Goal: Task Accomplishment & Management: Manage account settings

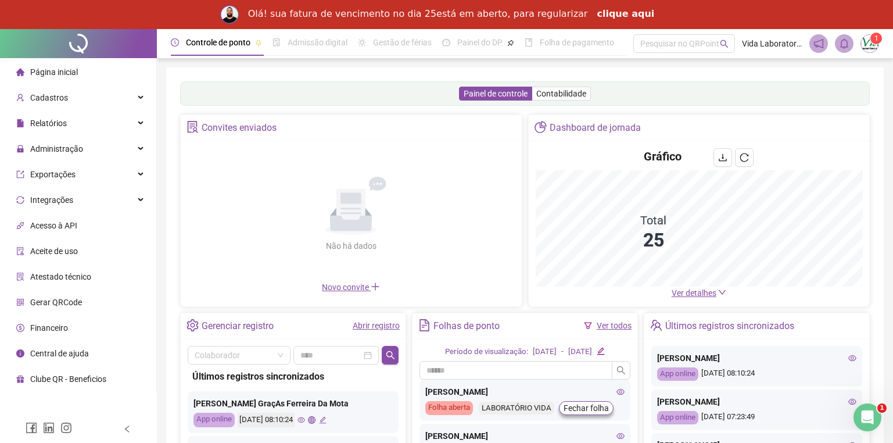
click at [620, 11] on link "clique aqui" at bounding box center [624, 14] width 57 height 13
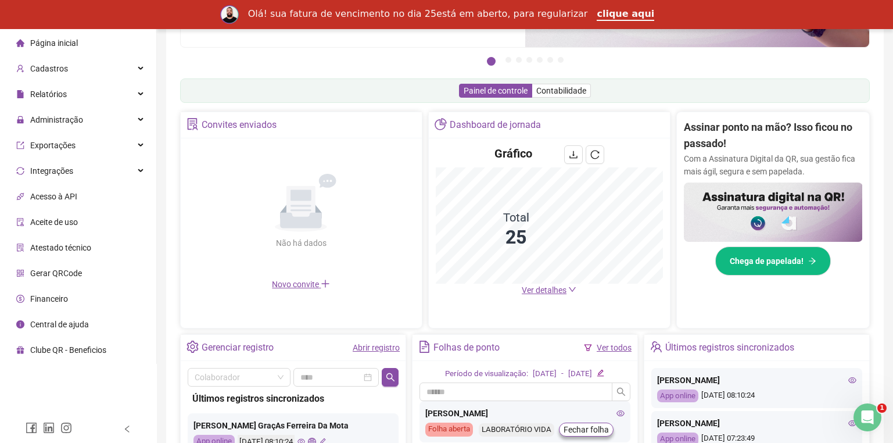
scroll to position [343, 0]
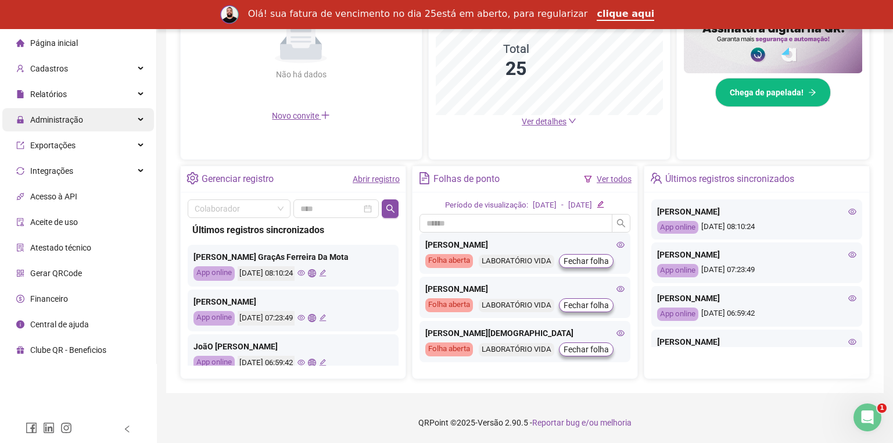
click at [92, 111] on div "Administração" at bounding box center [78, 119] width 152 height 23
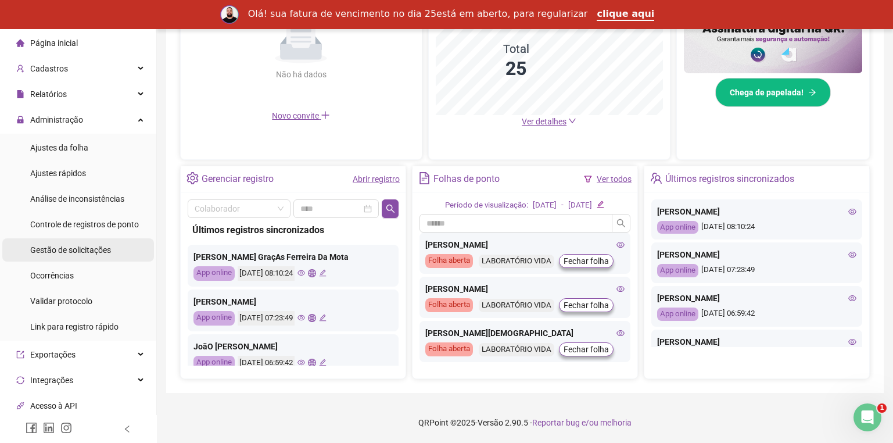
click at [88, 245] on span "Gestão de solicitações" at bounding box center [70, 249] width 81 height 9
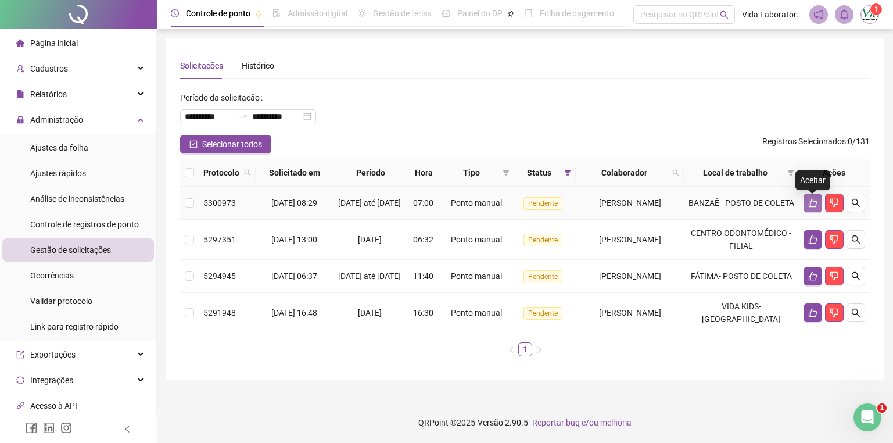
click at [811, 207] on icon "like" at bounding box center [812, 202] width 9 height 9
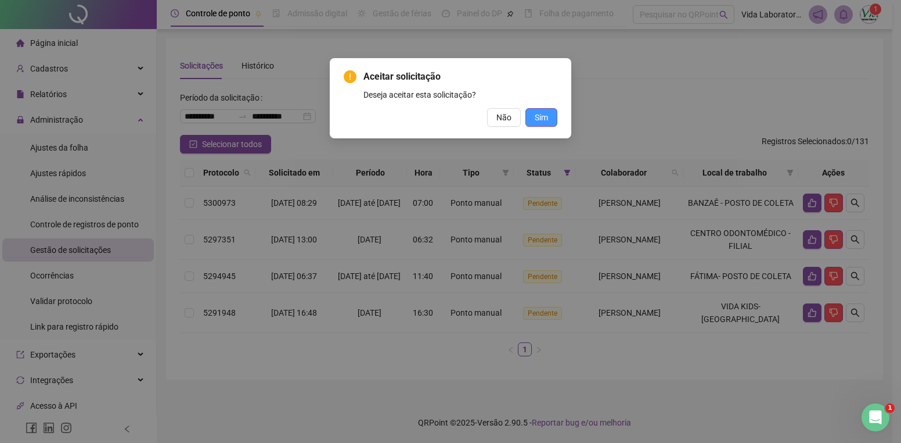
click at [541, 111] on span "Sim" at bounding box center [541, 117] width 13 height 13
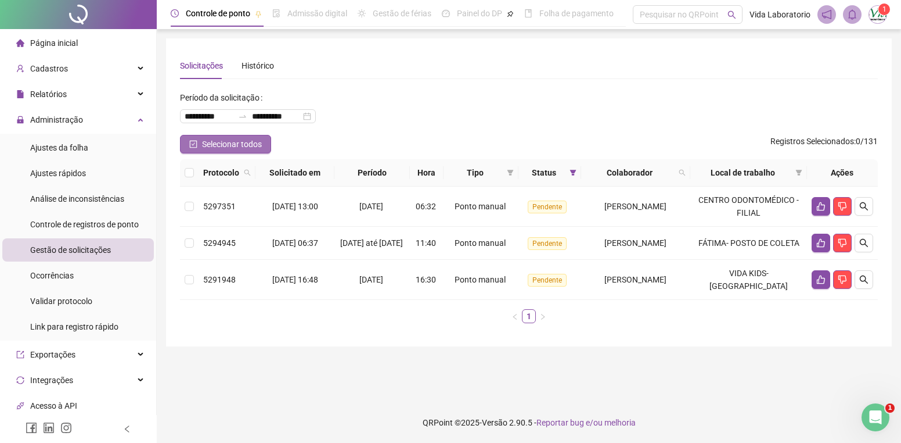
click at [197, 141] on button "Selecionar todos" at bounding box center [225, 144] width 91 height 19
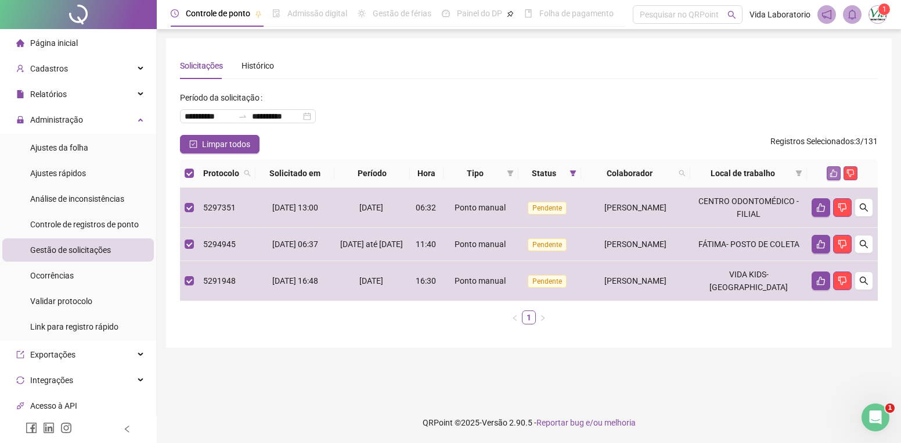
click at [830, 170] on icon "like" at bounding box center [834, 173] width 8 height 8
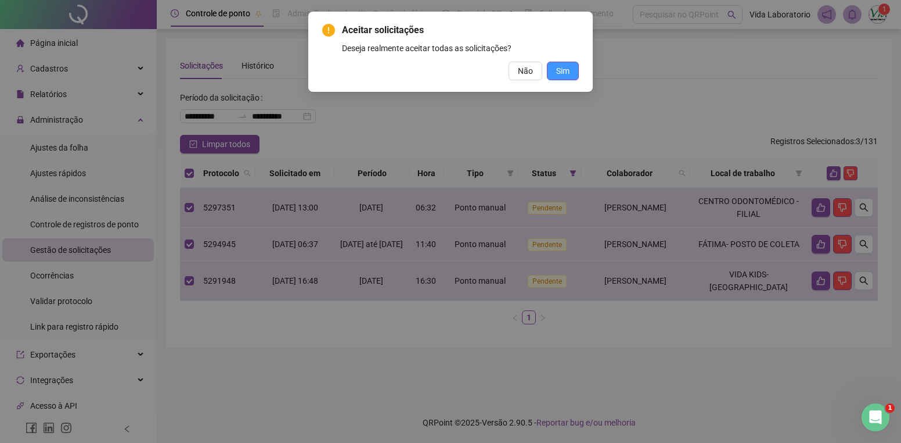
click at [567, 73] on span "Sim" at bounding box center [562, 70] width 13 height 13
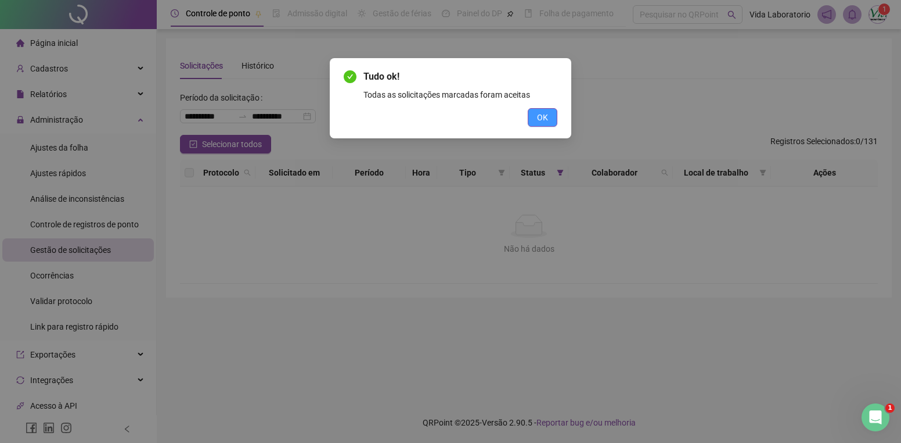
click at [539, 109] on button "OK" at bounding box center [543, 117] width 30 height 19
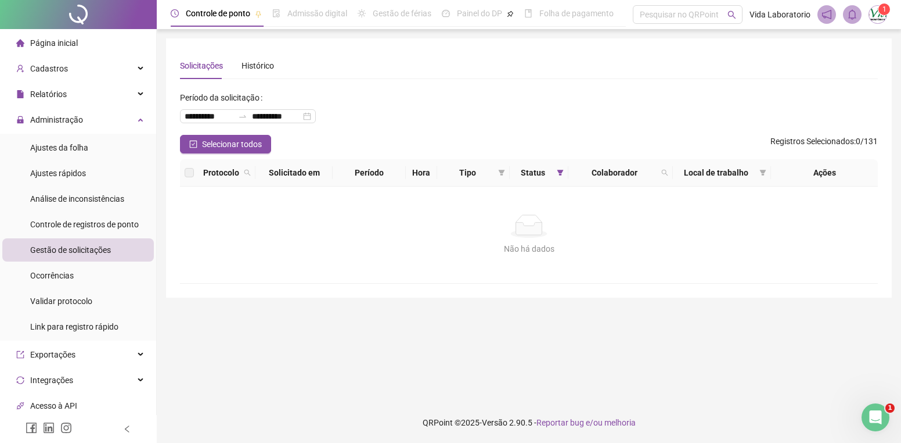
click at [61, 43] on span "Página inicial" at bounding box center [54, 42] width 48 height 9
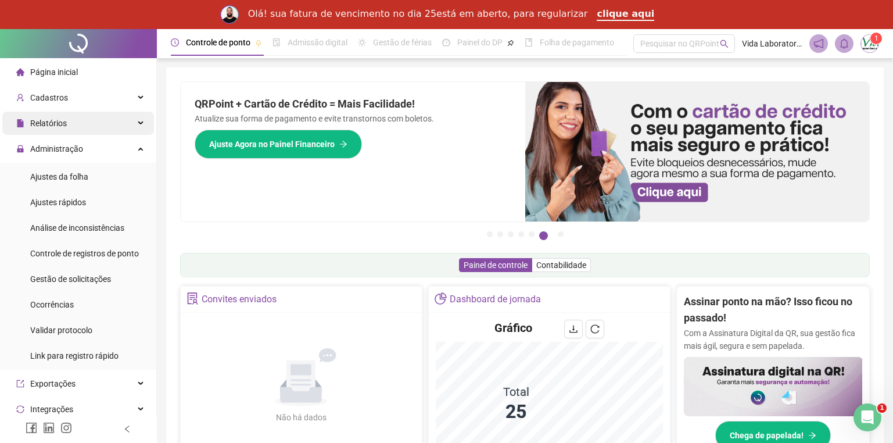
scroll to position [116, 0]
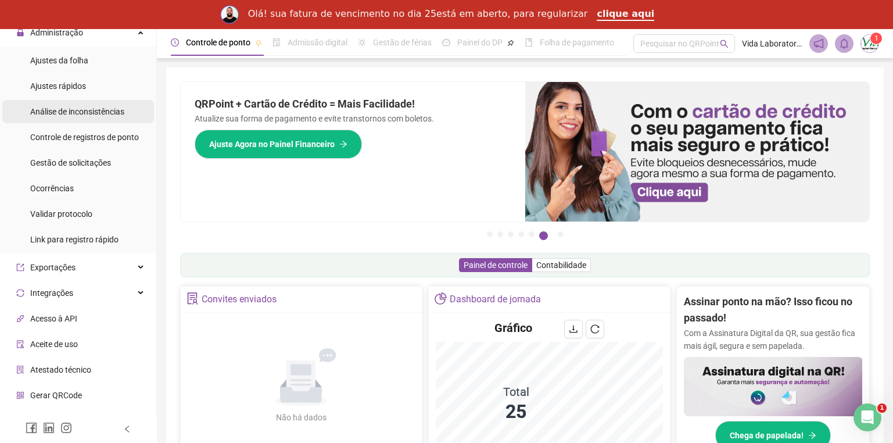
click at [100, 119] on div "Análise de inconsistências" at bounding box center [77, 111] width 94 height 23
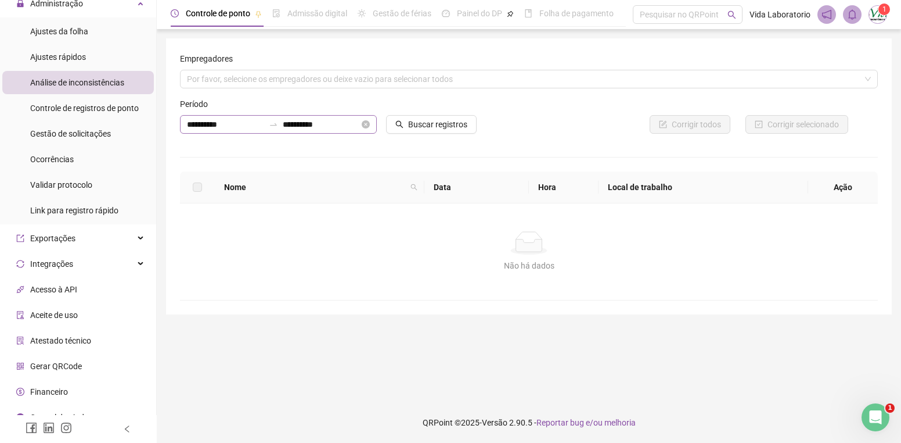
click at [366, 127] on icon "close-circle" at bounding box center [366, 124] width 8 height 8
click at [347, 122] on input at bounding box center [321, 124] width 77 height 13
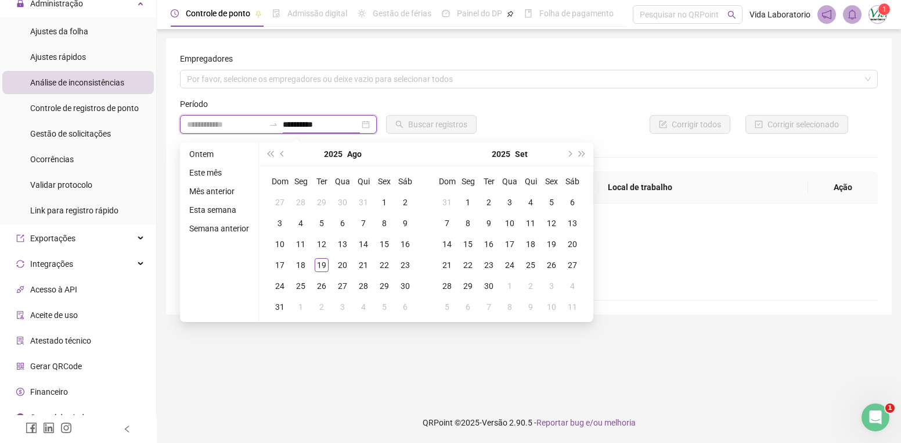
type input "**********"
drag, startPoint x: 384, startPoint y: 199, endPoint x: 376, endPoint y: 202, distance: 9.0
click at [384, 199] on div "1" at bounding box center [384, 202] width 14 height 14
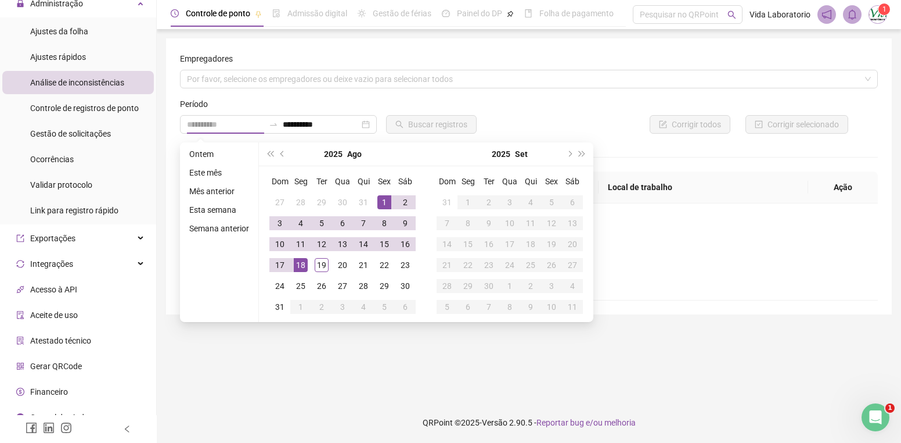
click at [303, 267] on div "18" at bounding box center [301, 265] width 14 height 14
type input "**********"
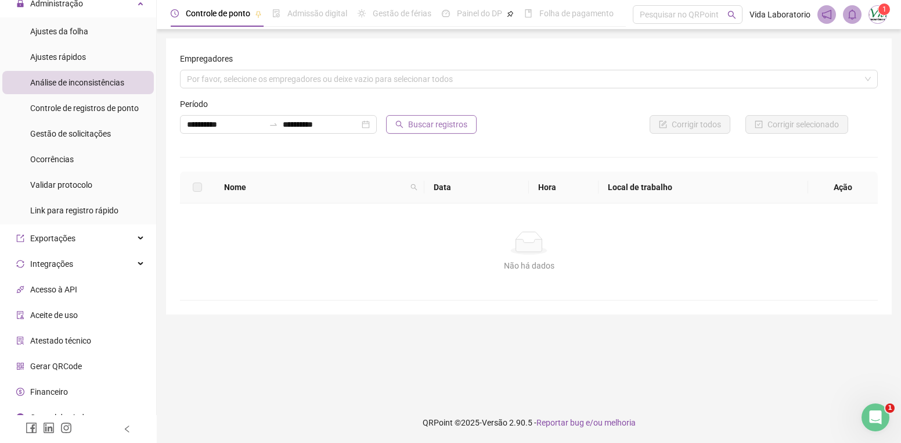
click at [459, 124] on span "Buscar registros" at bounding box center [437, 124] width 59 height 13
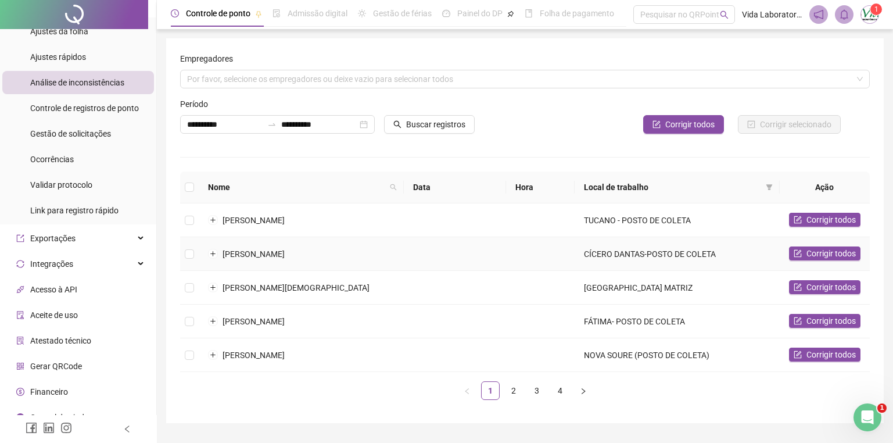
scroll to position [30, 0]
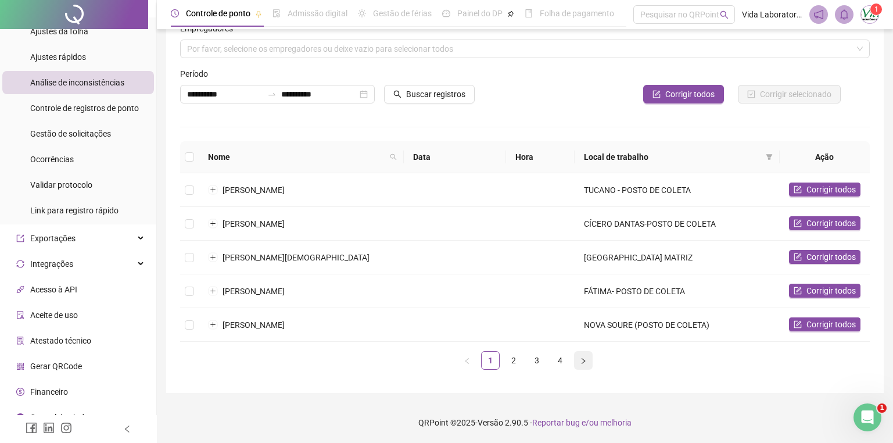
click at [582, 358] on icon "right" at bounding box center [583, 360] width 7 height 7
click at [582, 364] on icon "right" at bounding box center [583, 360] width 7 height 7
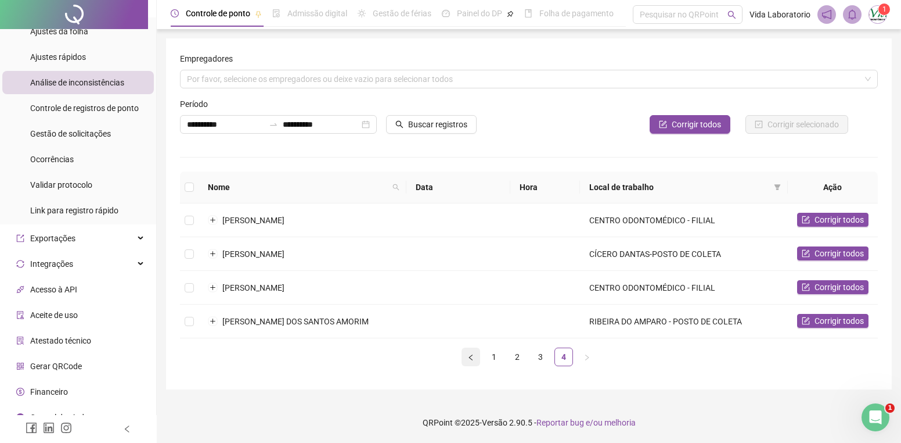
click at [472, 356] on icon "left" at bounding box center [470, 357] width 3 height 6
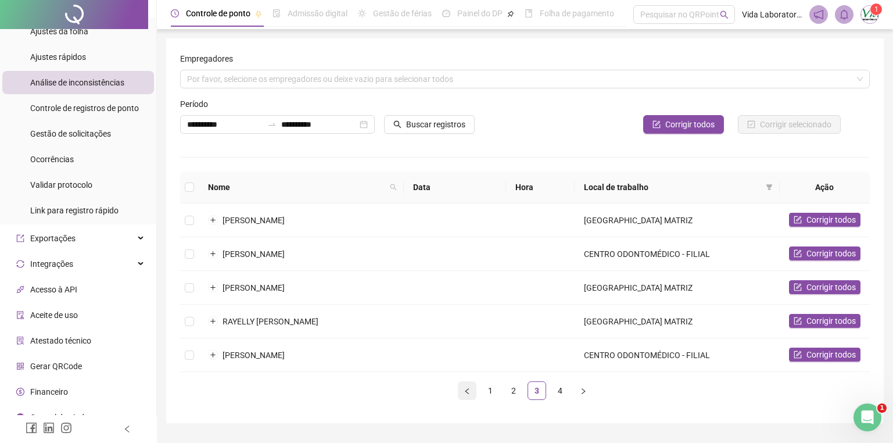
click at [472, 392] on button "button" at bounding box center [467, 390] width 19 height 19
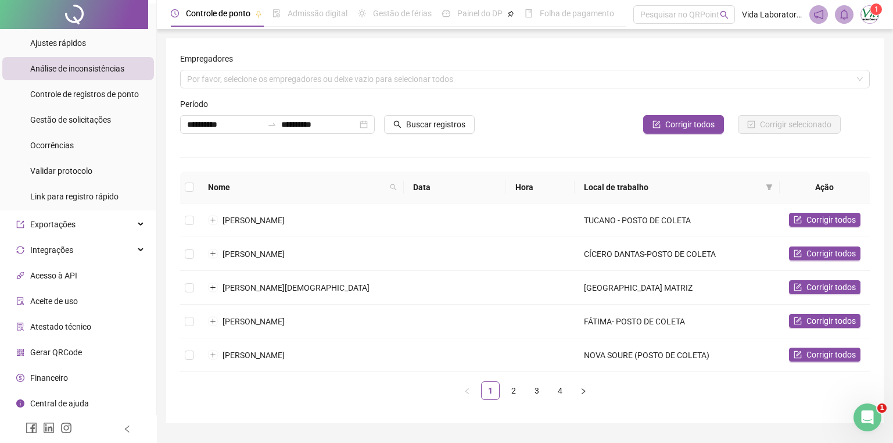
click at [46, 325] on span "Atestado técnico" at bounding box center [60, 326] width 61 height 9
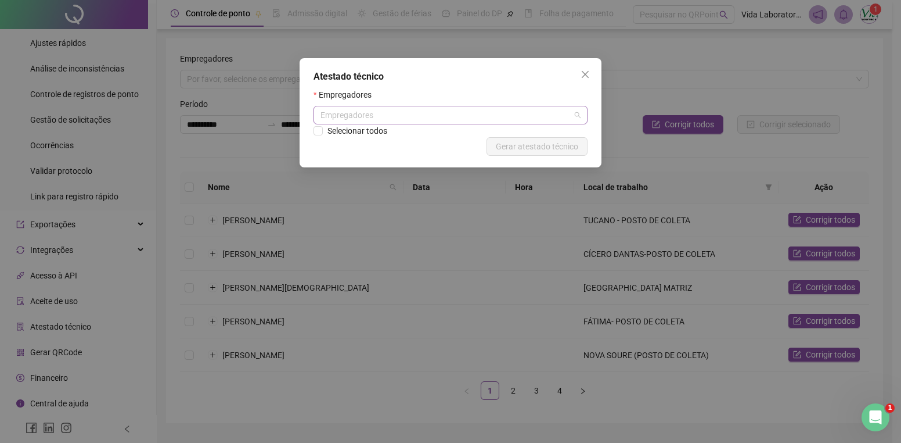
click at [516, 121] on div "Empregadores" at bounding box center [451, 115] width 274 height 19
click at [579, 122] on div "Empregadores" at bounding box center [451, 115] width 274 height 19
click at [581, 75] on icon "close" at bounding box center [585, 74] width 9 height 9
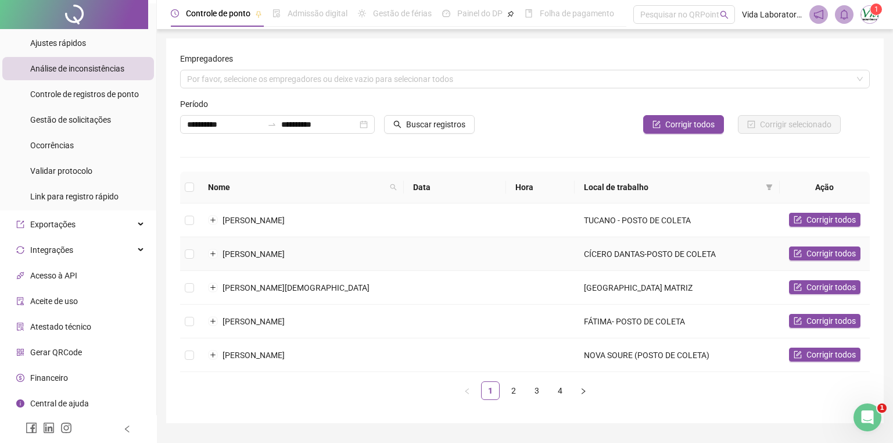
scroll to position [30, 0]
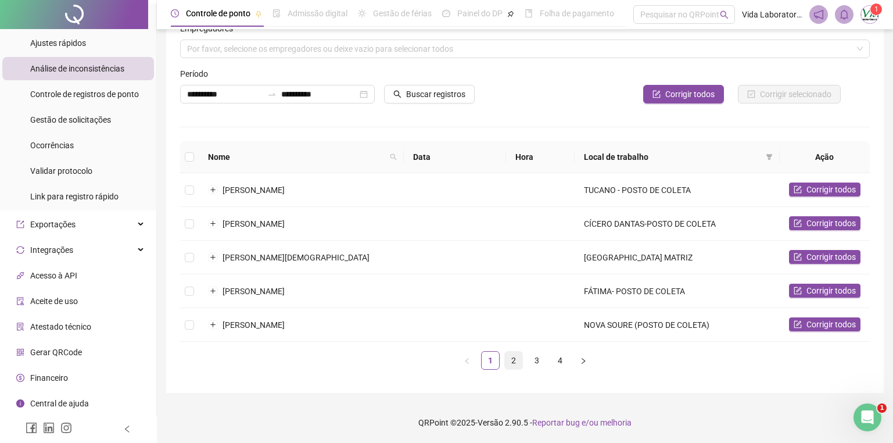
click at [514, 359] on link "2" at bounding box center [513, 359] width 17 height 17
click at [539, 359] on link "3" at bounding box center [536, 359] width 17 height 17
click at [566, 361] on link "4" at bounding box center [559, 359] width 17 height 17
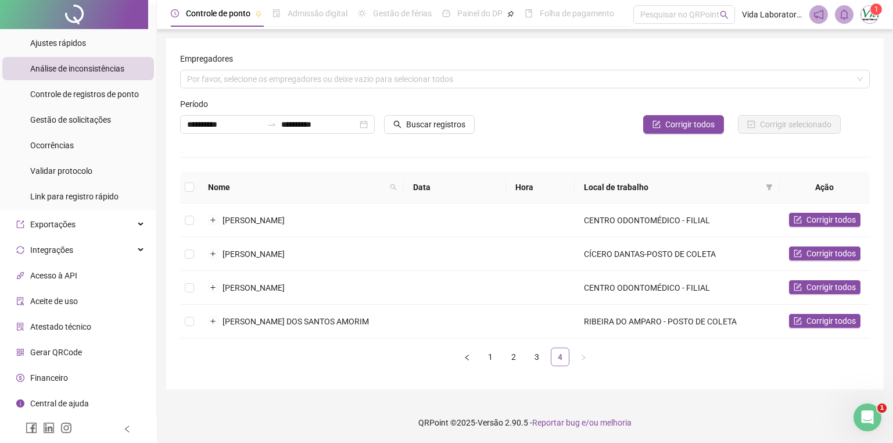
scroll to position [0, 0]
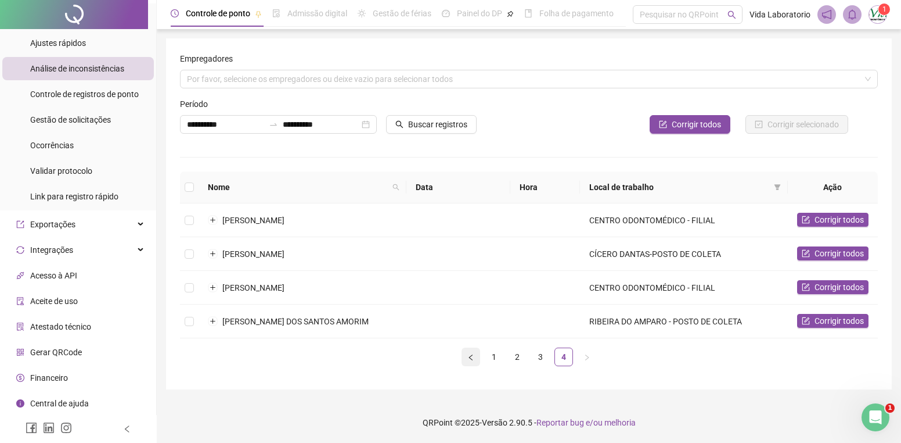
click at [474, 355] on icon "left" at bounding box center [470, 357] width 7 height 7
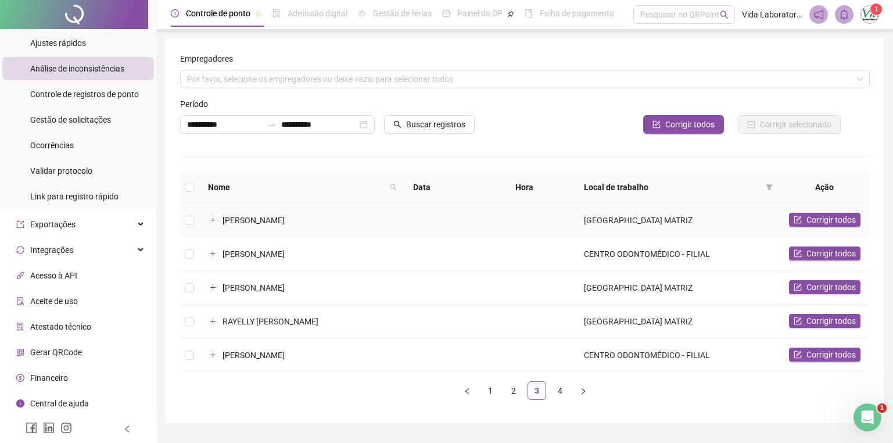
click at [260, 215] on span "[PERSON_NAME]" at bounding box center [253, 219] width 62 height 9
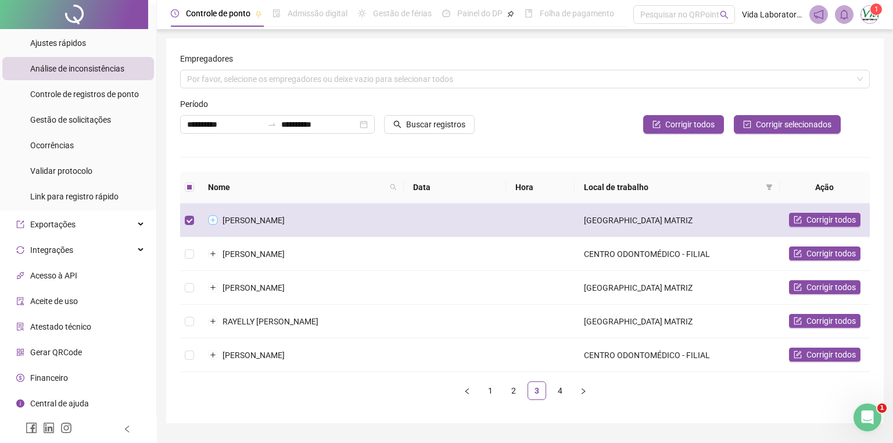
click at [213, 216] on button "Expandir linha" at bounding box center [212, 219] width 9 height 9
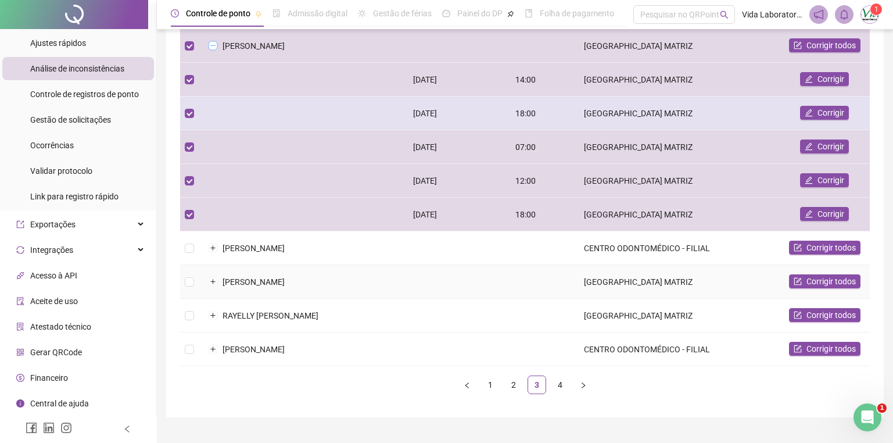
scroll to position [58, 0]
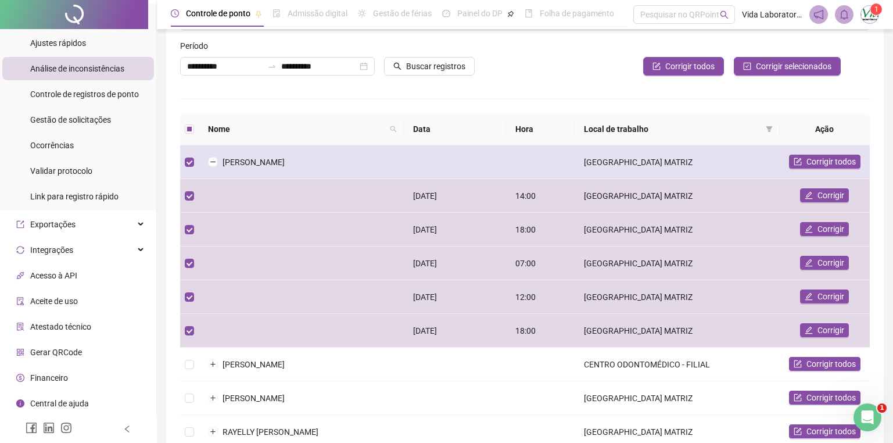
click at [217, 156] on td "[PERSON_NAME]" at bounding box center [301, 162] width 205 height 34
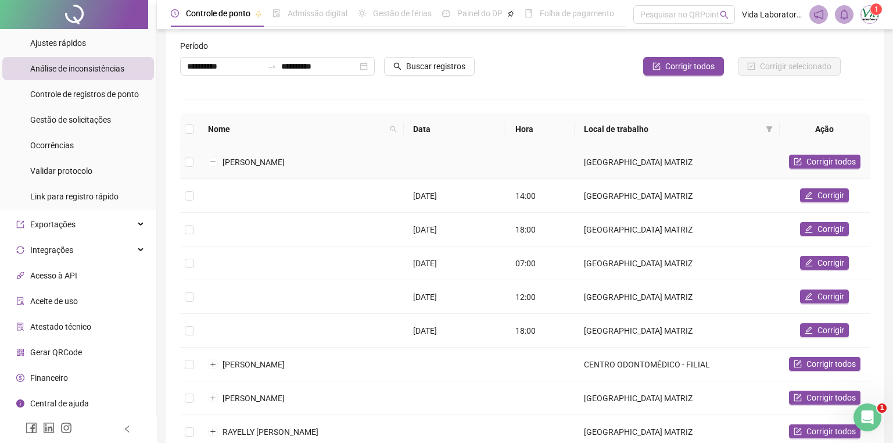
click at [215, 155] on td "[PERSON_NAME]" at bounding box center [301, 162] width 205 height 34
click at [214, 161] on button "Colapsar linha" at bounding box center [212, 161] width 9 height 9
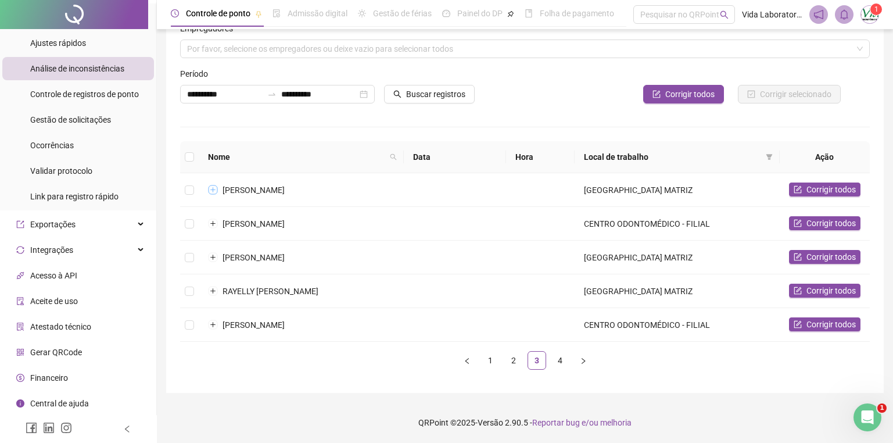
scroll to position [30, 0]
click at [488, 364] on link "1" at bounding box center [489, 359] width 17 height 17
click at [512, 355] on link "2" at bounding box center [513, 359] width 17 height 17
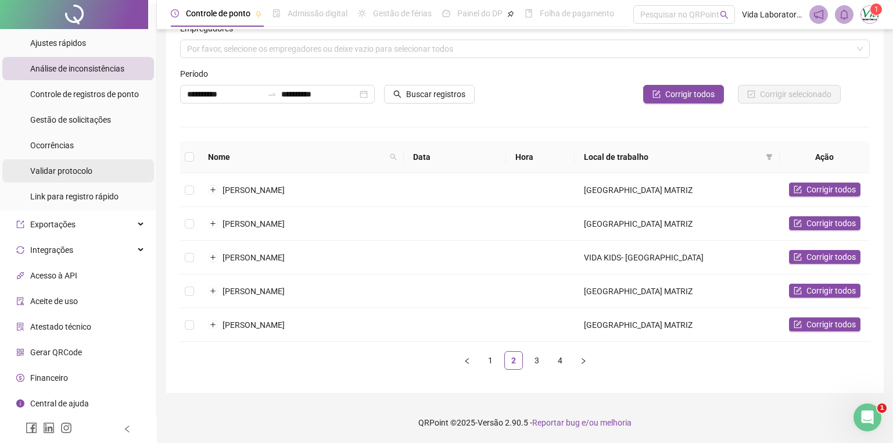
scroll to position [0, 0]
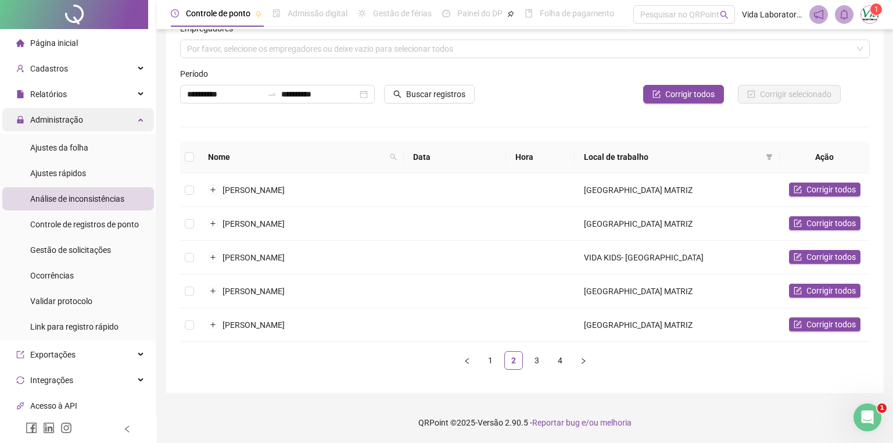
click at [131, 116] on div "Administração" at bounding box center [78, 119] width 152 height 23
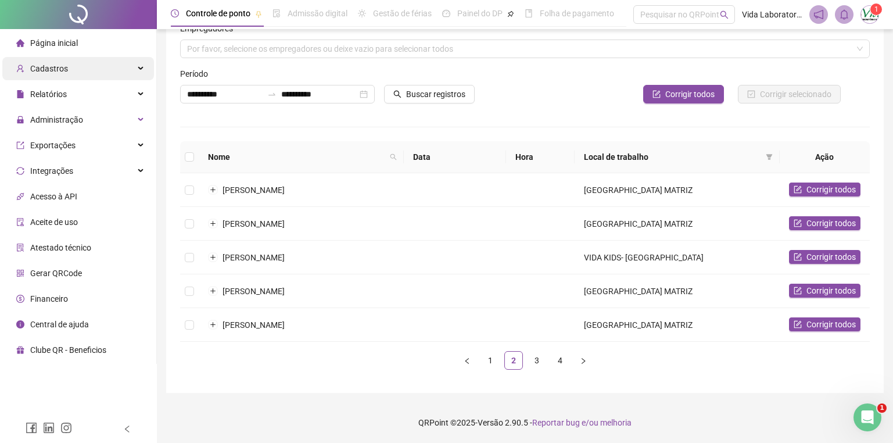
click at [139, 60] on div "Cadastros" at bounding box center [78, 68] width 152 height 23
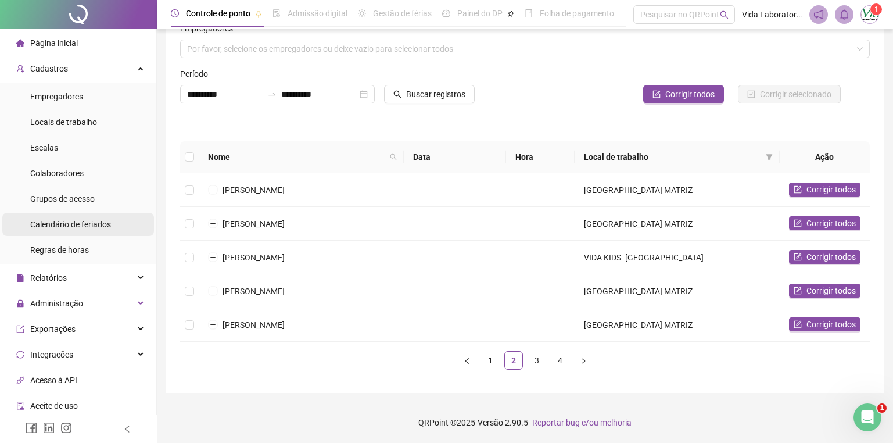
click at [89, 222] on span "Calendário de feriados" at bounding box center [70, 224] width 81 height 9
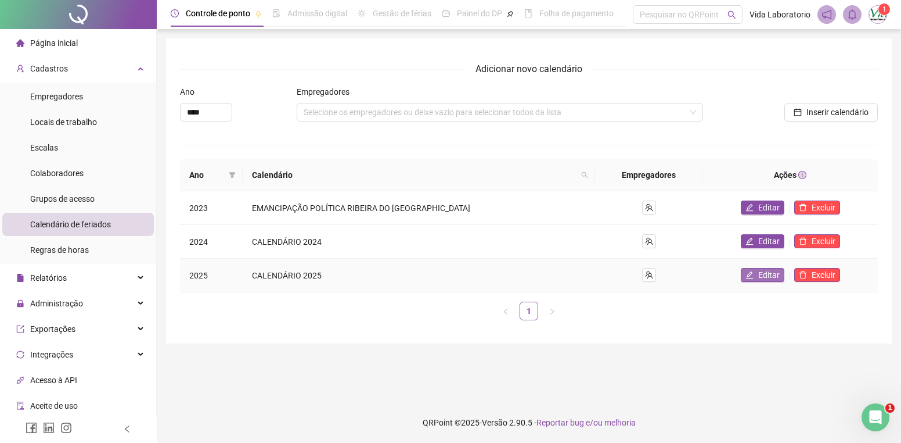
click at [758, 272] on span "Editar" at bounding box center [768, 274] width 21 height 13
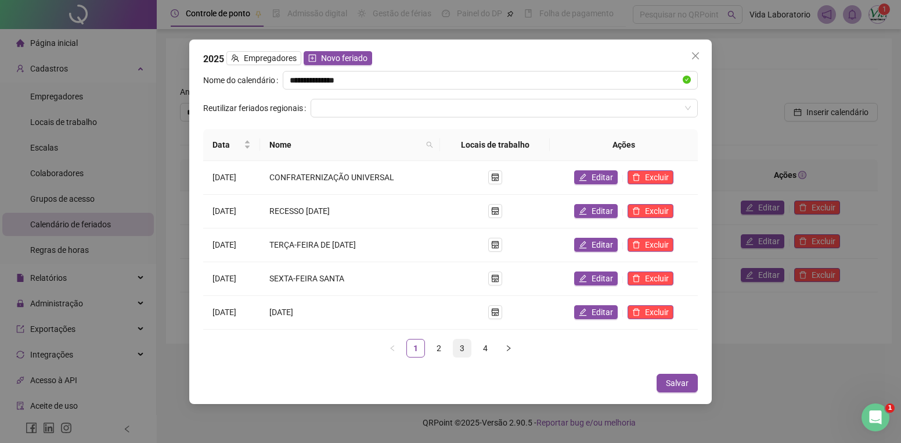
click at [466, 346] on link "3" at bounding box center [462, 347] width 17 height 17
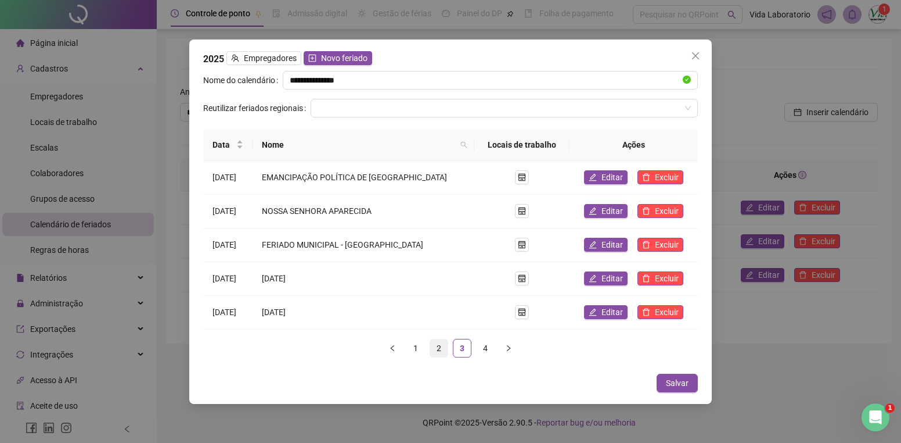
click at [442, 344] on link "2" at bounding box center [438, 347] width 17 height 17
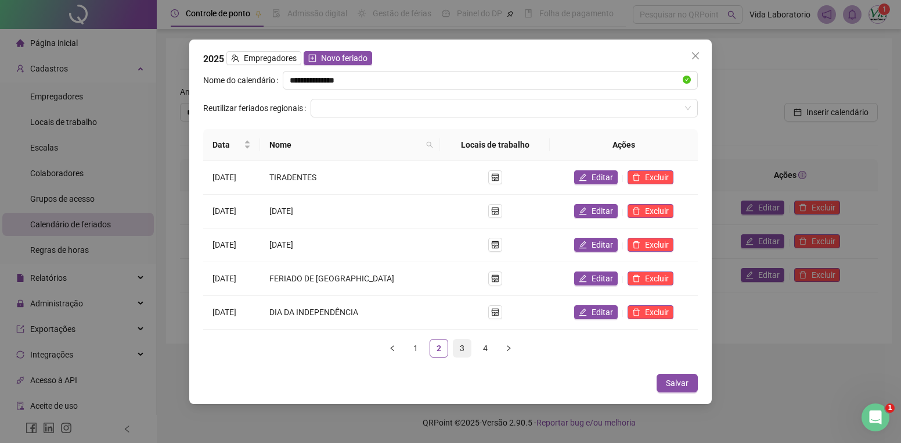
click at [461, 344] on link "3" at bounding box center [462, 347] width 17 height 17
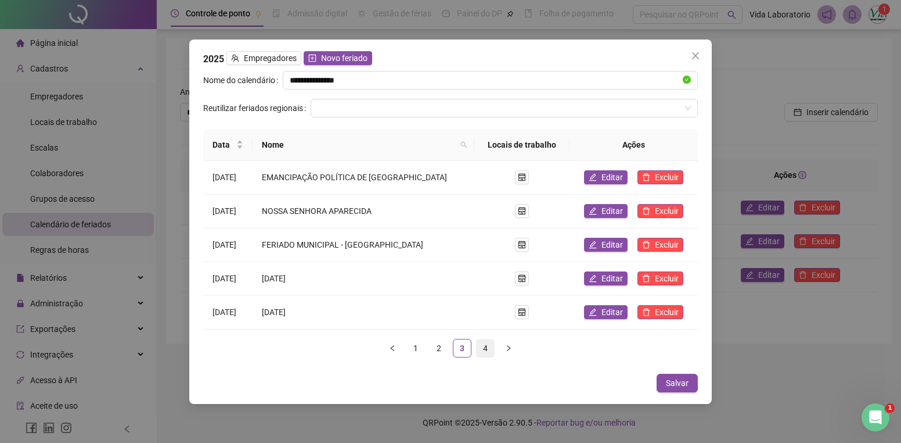
click at [483, 344] on link "4" at bounding box center [485, 347] width 17 height 17
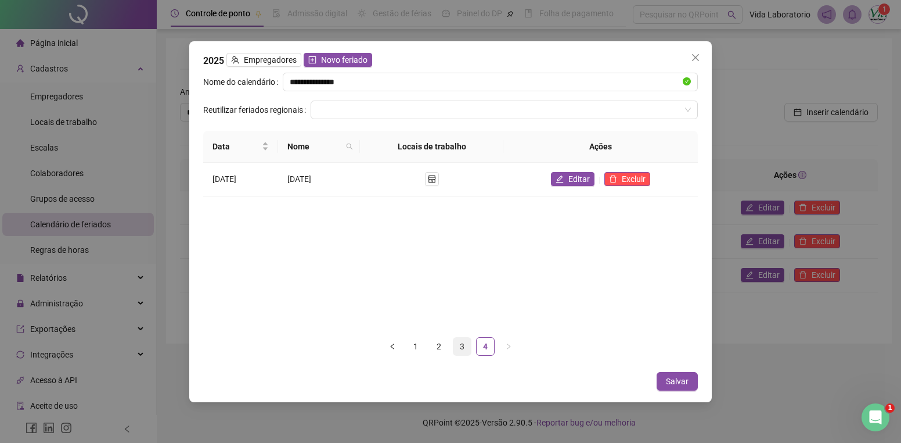
click at [461, 347] on link "3" at bounding box center [462, 345] width 17 height 17
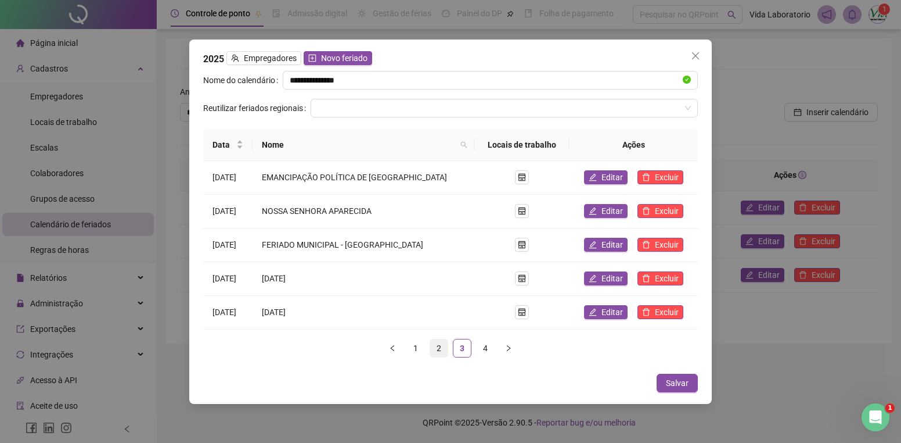
click at [445, 346] on link "2" at bounding box center [438, 347] width 17 height 17
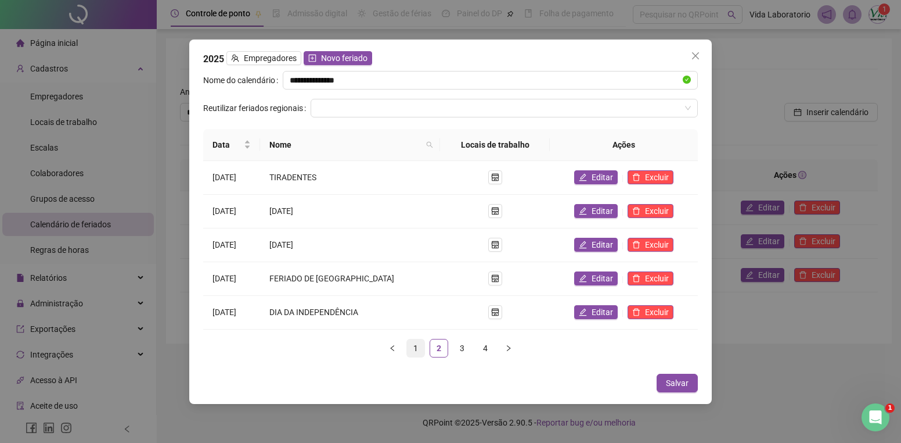
click at [420, 343] on link "1" at bounding box center [415, 347] width 17 height 17
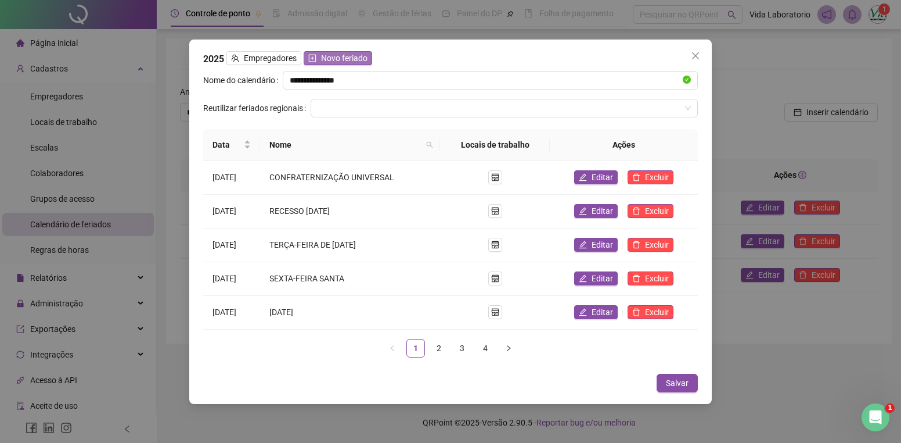
click at [344, 58] on span "Novo feriado" at bounding box center [344, 58] width 46 height 13
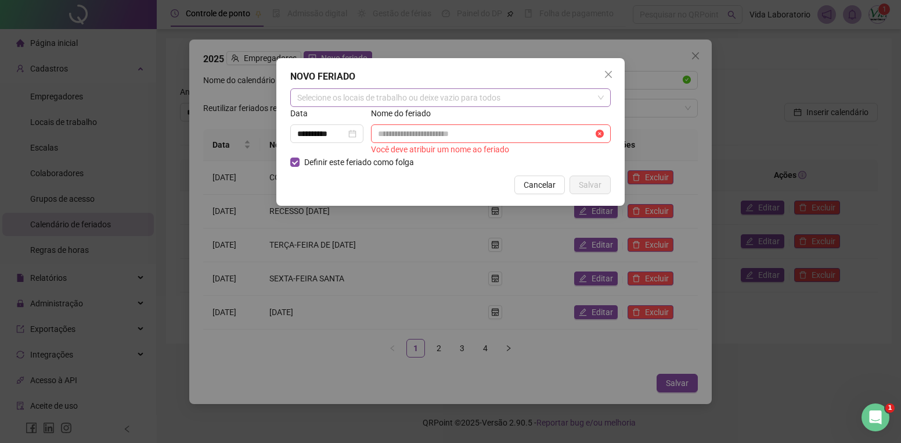
click at [380, 99] on div "Selecione os locais de trabalho ou deixe vazio para todos" at bounding box center [450, 97] width 321 height 19
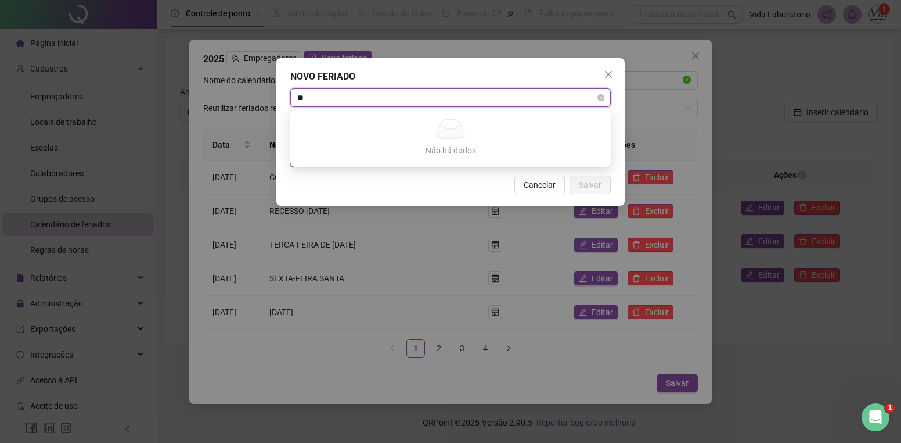
type input "*"
type input "**********"
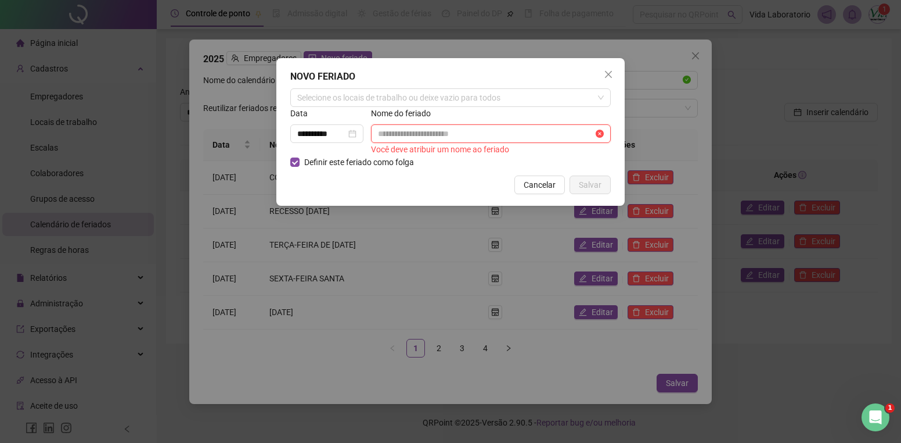
click at [415, 132] on input "text" at bounding box center [485, 133] width 215 height 13
click at [344, 103] on div "Selecione os locais de trabalho ou deixe vazio para todos" at bounding box center [450, 97] width 321 height 19
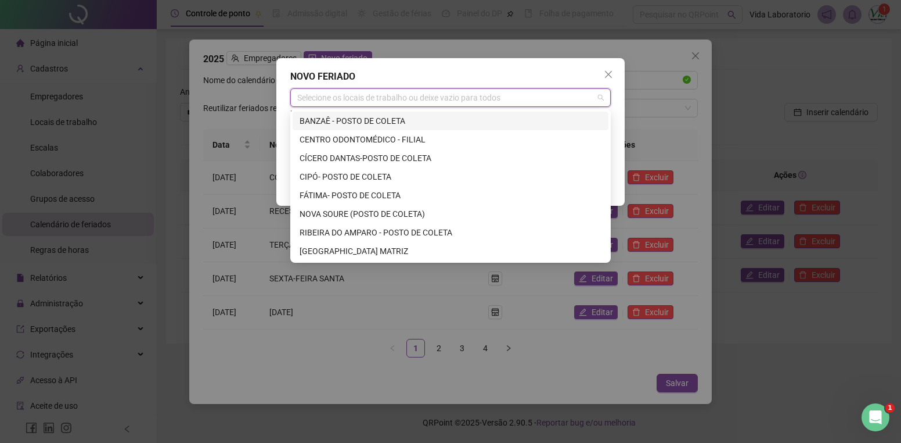
click at [236, 89] on div "**********" at bounding box center [450, 221] width 901 height 443
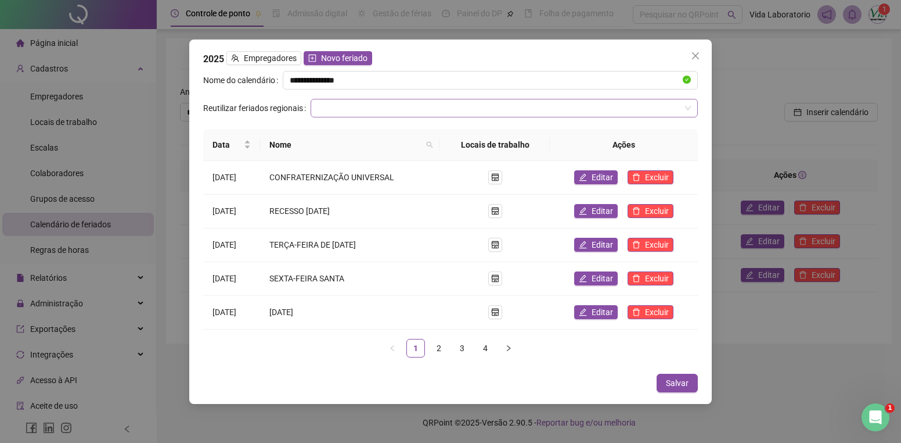
click at [489, 113] on input "search" at bounding box center [499, 107] width 363 height 17
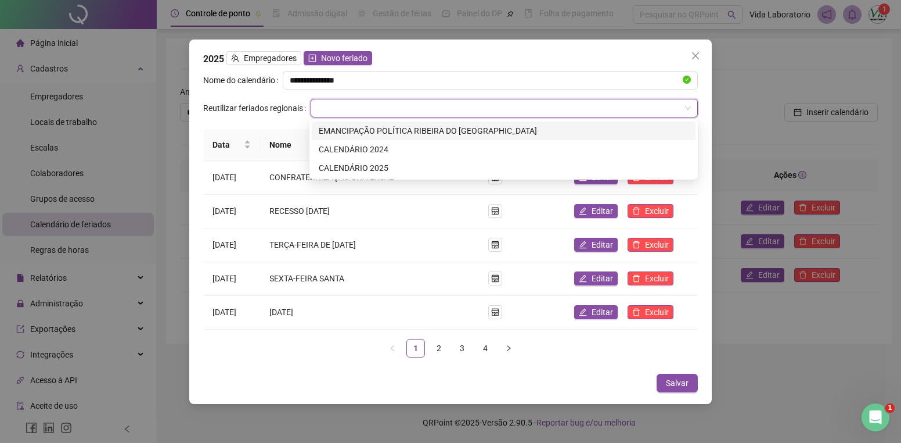
click at [269, 103] on label "Reutilizar feriados regionais" at bounding box center [256, 108] width 107 height 19
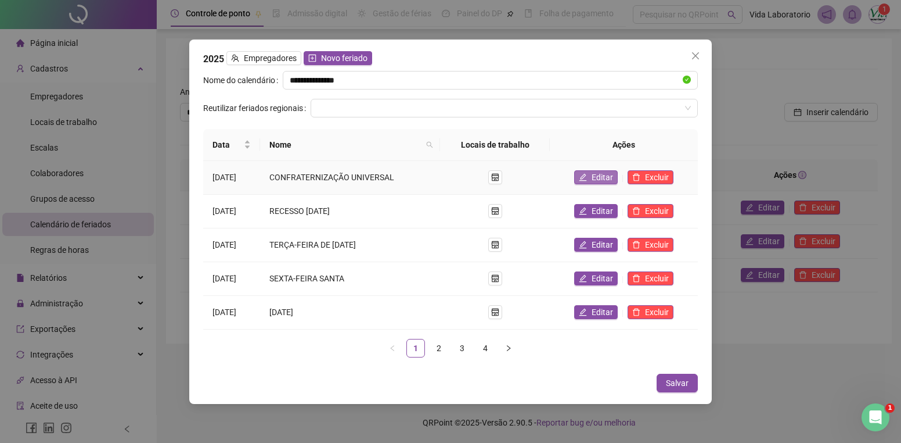
click at [605, 177] on span "Editar" at bounding box center [602, 177] width 21 height 13
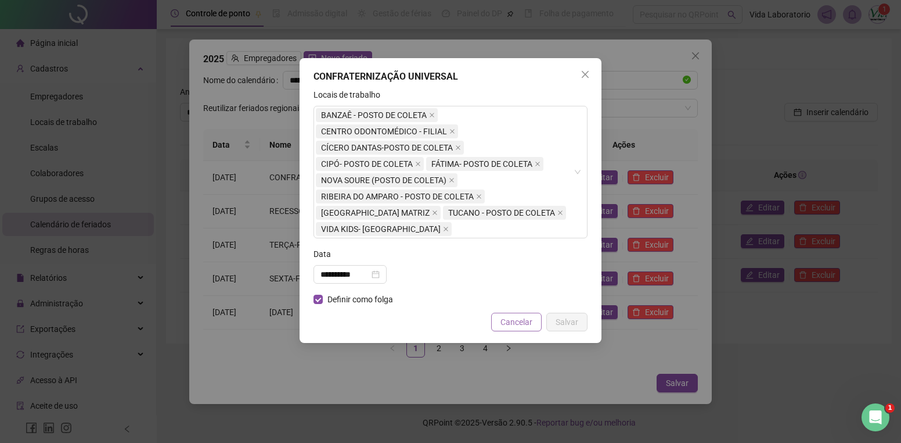
click at [515, 322] on span "Cancelar" at bounding box center [517, 321] width 32 height 13
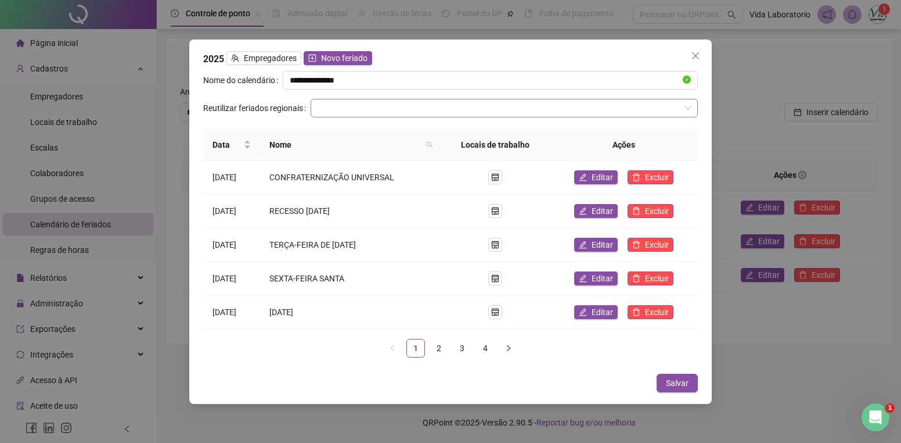
click at [691, 103] on div at bounding box center [504, 108] width 387 height 19
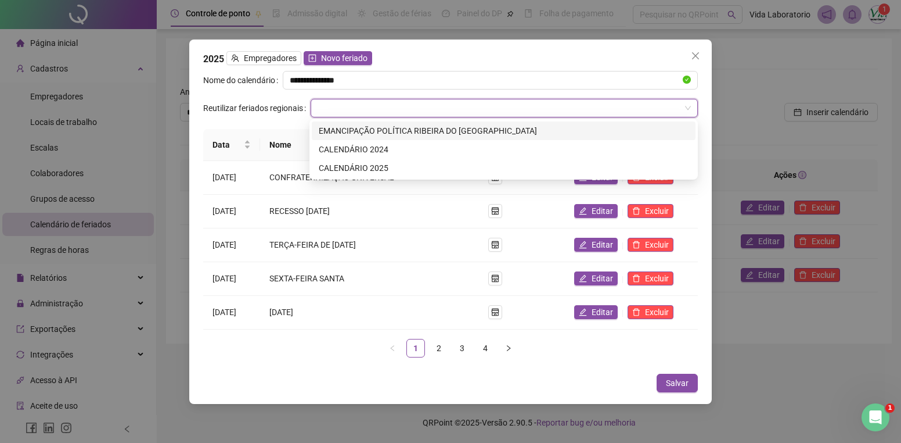
click at [477, 47] on div "**********" at bounding box center [450, 221] width 523 height 364
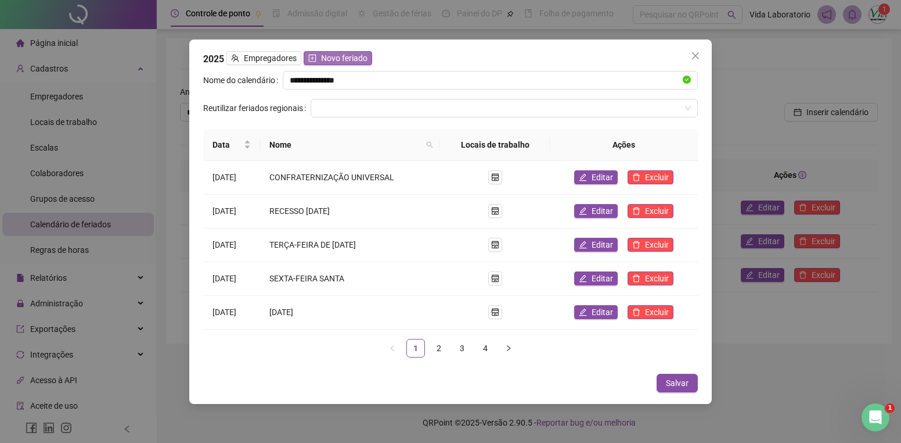
click at [346, 52] on span "Novo feriado" at bounding box center [344, 58] width 46 height 13
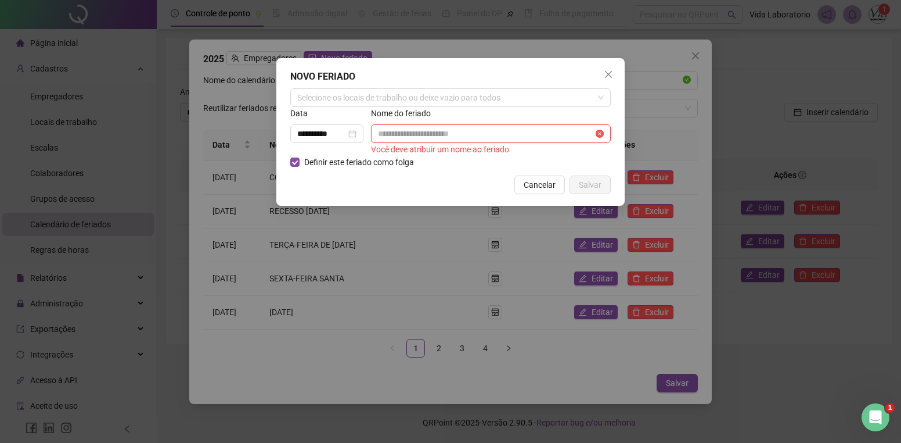
click at [405, 134] on input "text" at bounding box center [485, 133] width 215 height 13
click at [348, 143] on div at bounding box center [329, 147] width 78 height 9
click at [319, 132] on input "**********" at bounding box center [321, 133] width 49 height 13
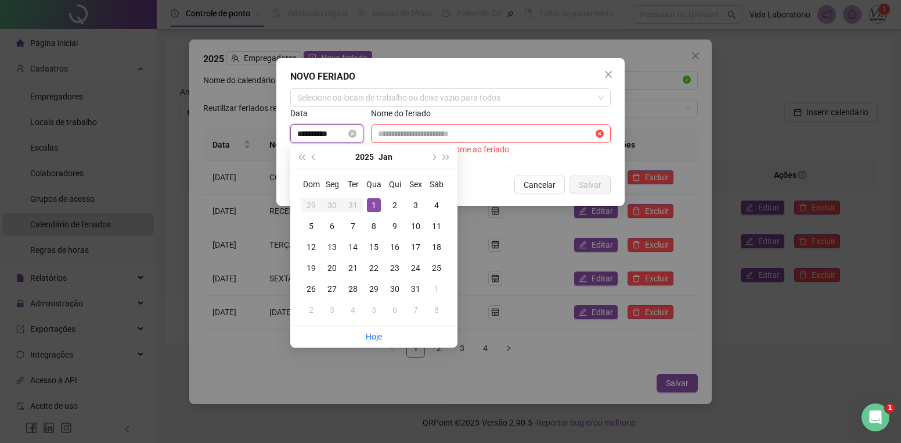
click at [319, 132] on input "**********" at bounding box center [321, 133] width 49 height 13
click at [432, 156] on span "next-year" at bounding box center [433, 157] width 6 height 6
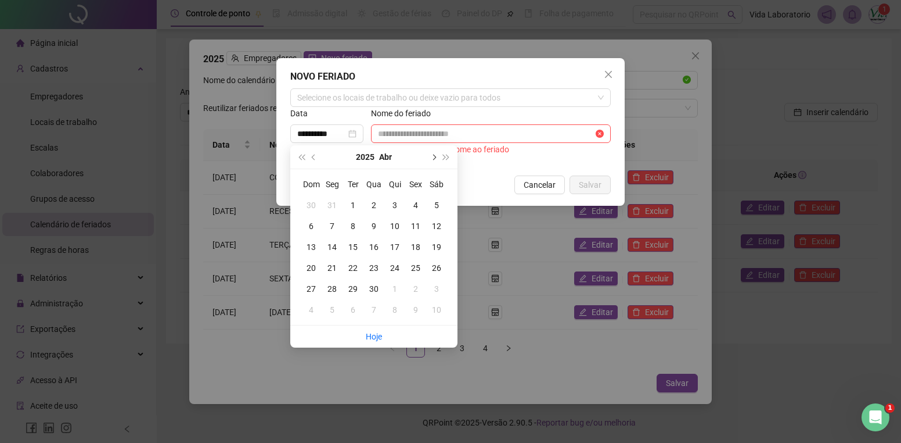
click at [432, 156] on span "next-year" at bounding box center [433, 157] width 6 height 6
type input "**********"
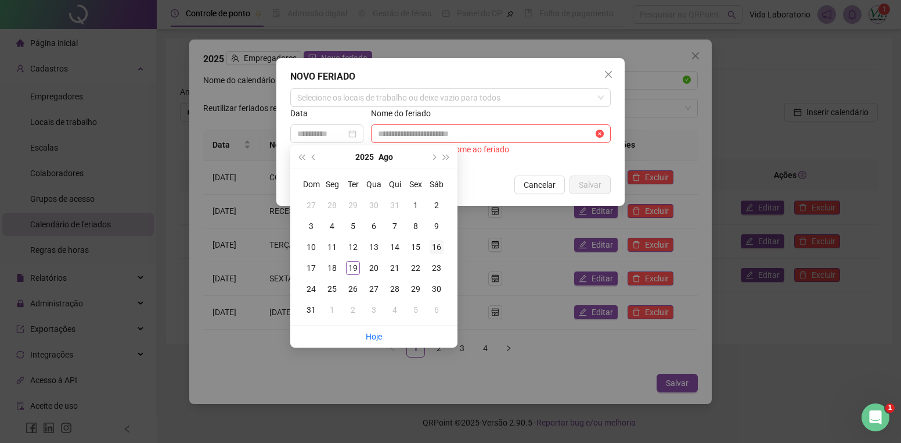
click at [439, 245] on div "16" at bounding box center [437, 247] width 14 height 14
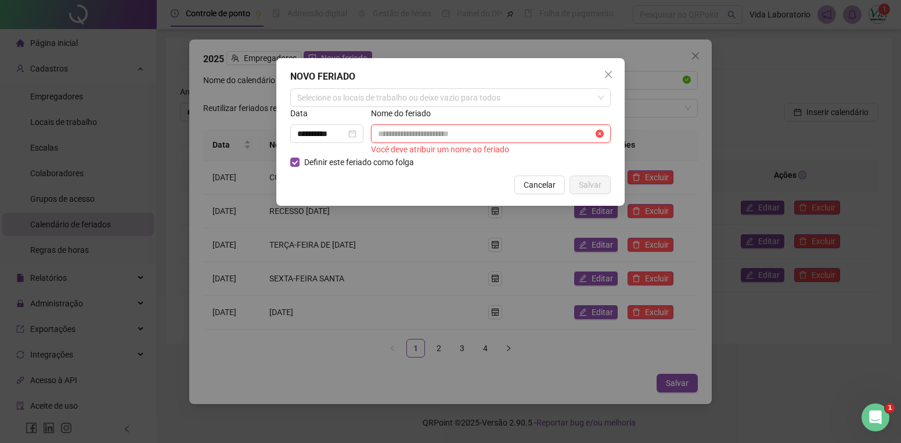
click at [404, 131] on input "text" at bounding box center [485, 133] width 215 height 13
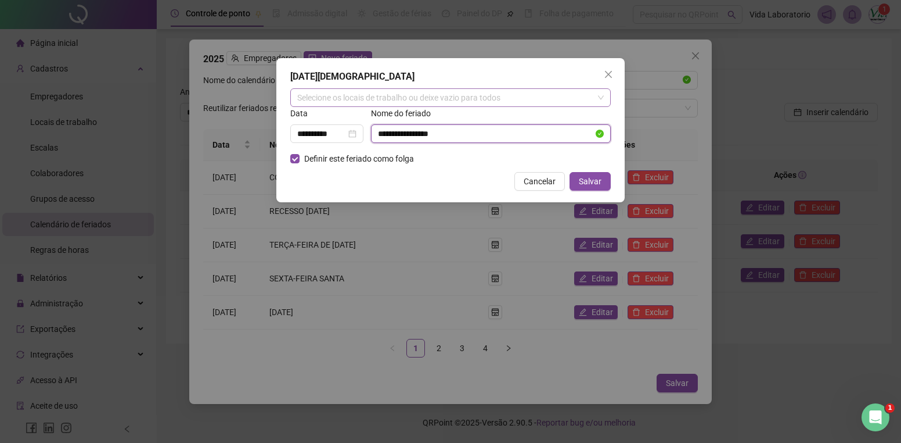
click at [356, 103] on div "Selecione os locais de trabalho ou deixe vazio para todos" at bounding box center [450, 97] width 321 height 19
type input "**********"
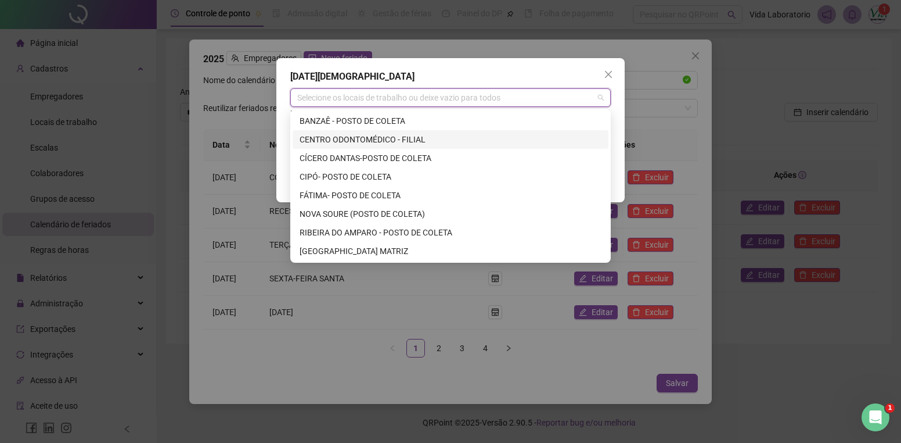
click at [351, 139] on div "CENTRO ODONTOMÉDICO - FILIAL" at bounding box center [451, 139] width 302 height 13
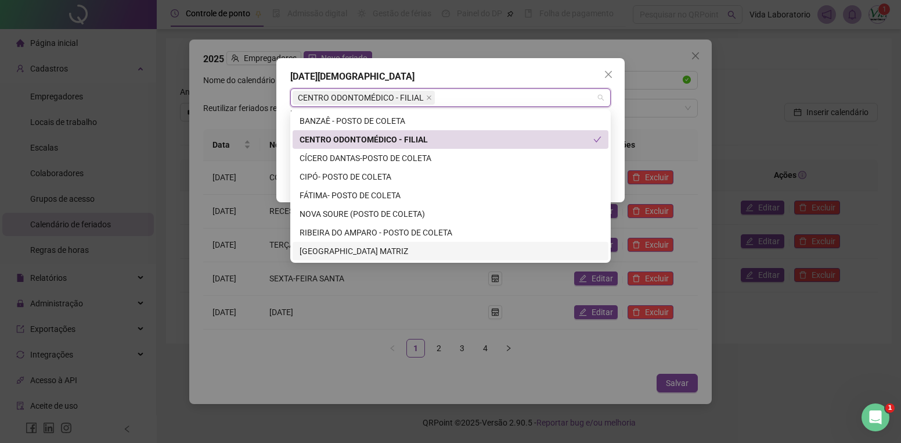
click at [343, 255] on div "[GEOGRAPHIC_DATA] MATRIZ" at bounding box center [451, 250] width 302 height 13
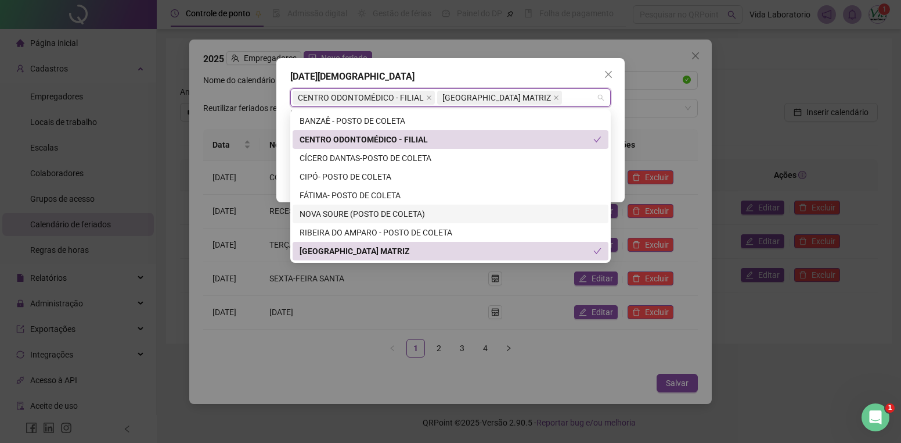
scroll to position [37, 0]
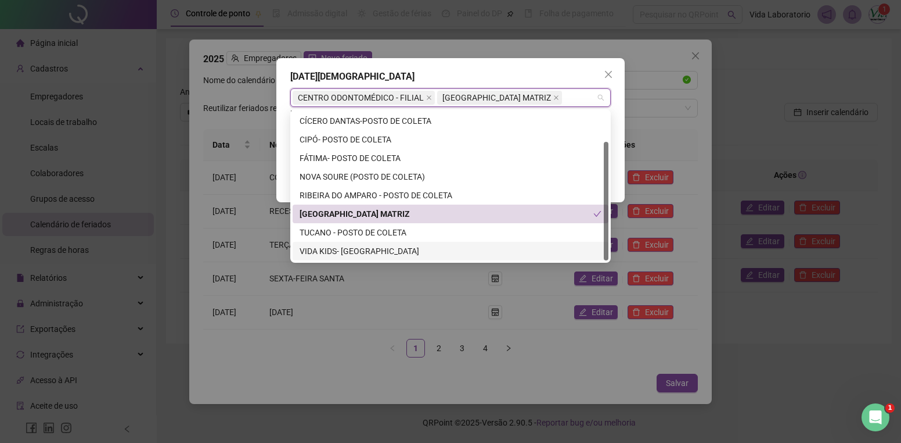
click at [337, 249] on div "VIDA KIDS- [GEOGRAPHIC_DATA]" at bounding box center [451, 250] width 302 height 13
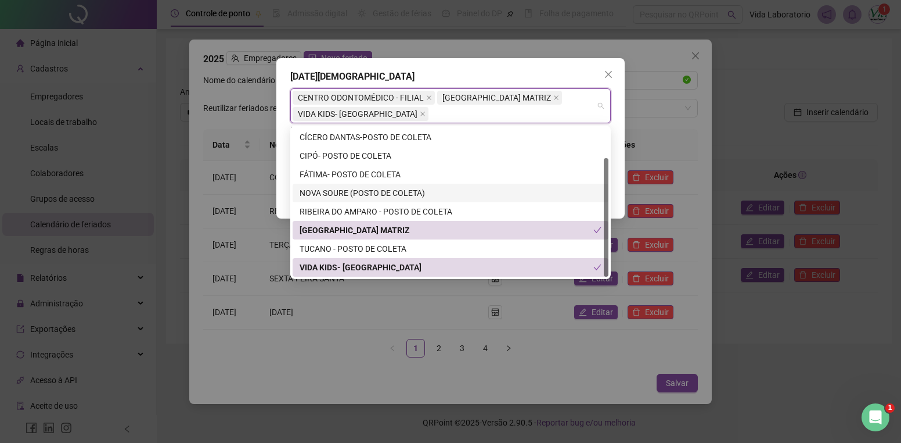
click at [621, 200] on div "**********" at bounding box center [450, 138] width 348 height 160
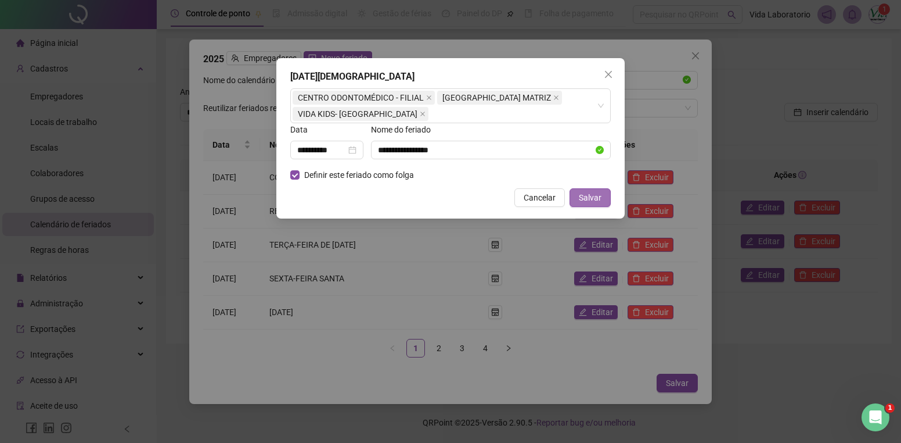
click at [589, 193] on span "Salvar" at bounding box center [590, 197] width 23 height 13
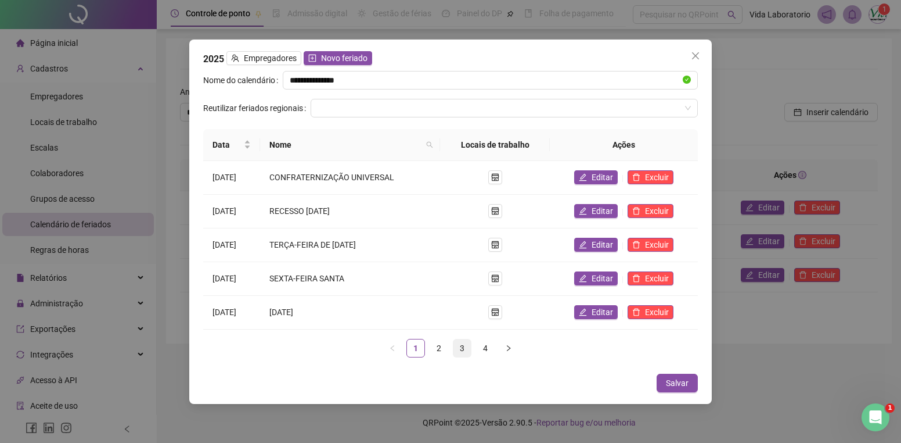
click at [458, 340] on link "3" at bounding box center [462, 347] width 17 height 17
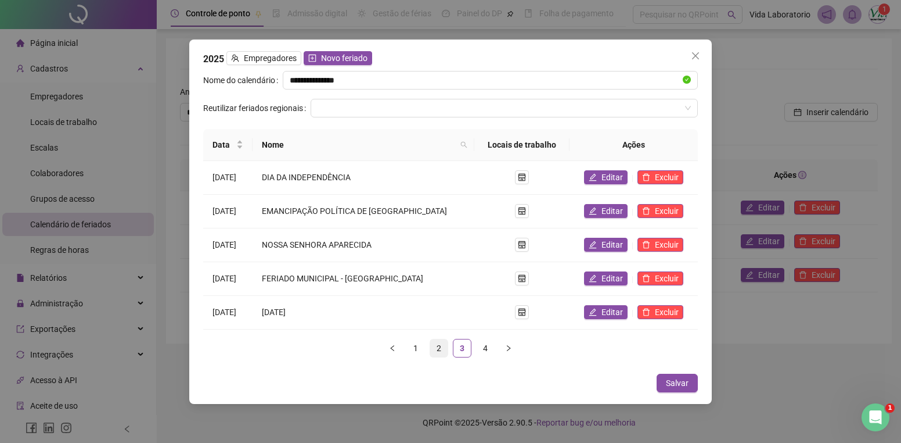
click at [438, 344] on link "2" at bounding box center [438, 347] width 17 height 17
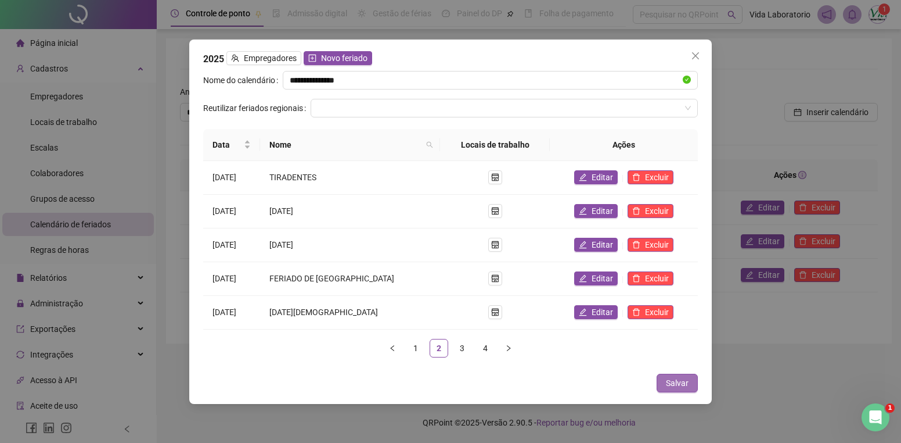
click at [680, 386] on span "Salvar" at bounding box center [677, 382] width 23 height 13
click at [694, 55] on icon "close" at bounding box center [695, 55] width 9 height 9
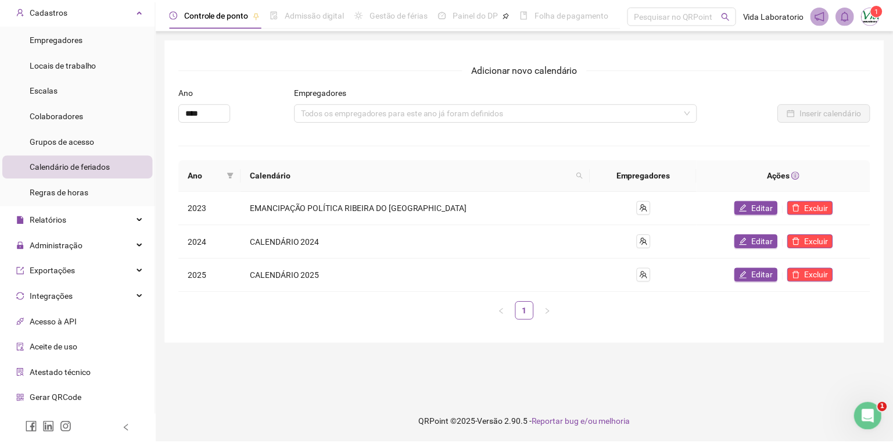
scroll to position [0, 0]
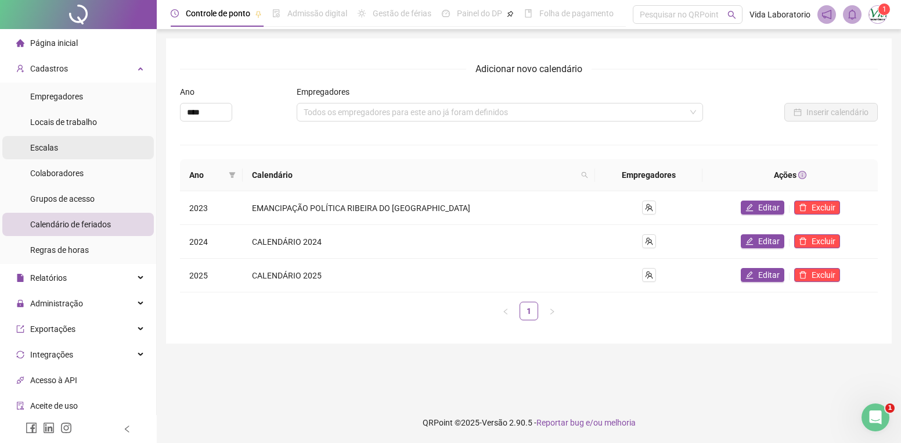
click at [60, 146] on li "Escalas" at bounding box center [78, 147] width 152 height 23
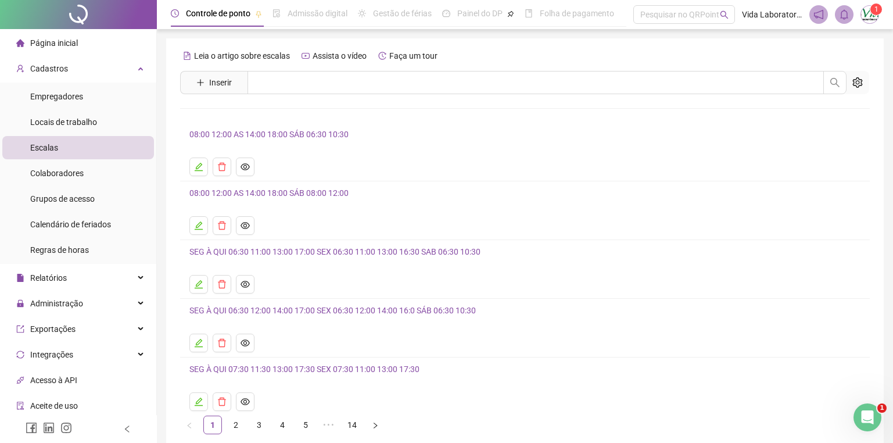
scroll to position [105, 0]
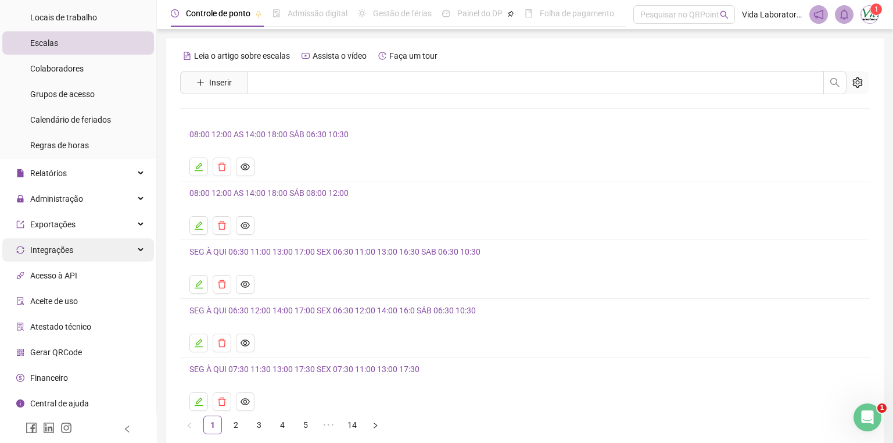
click at [128, 246] on div "Integrações" at bounding box center [78, 249] width 152 height 23
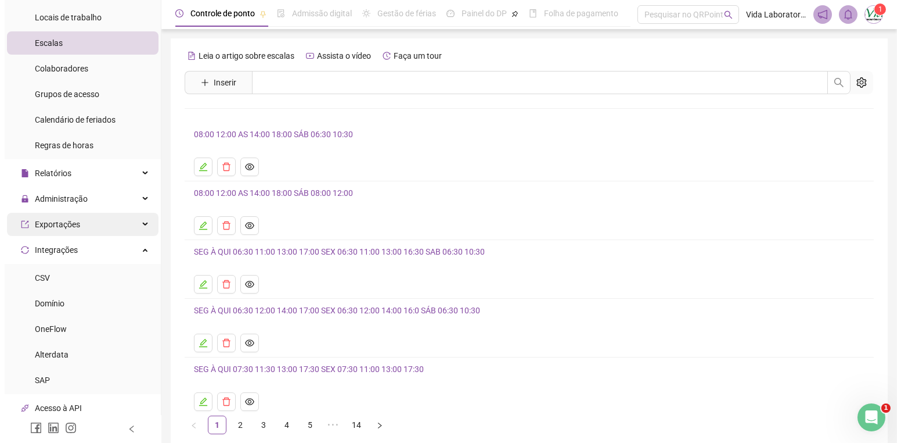
scroll to position [0, 0]
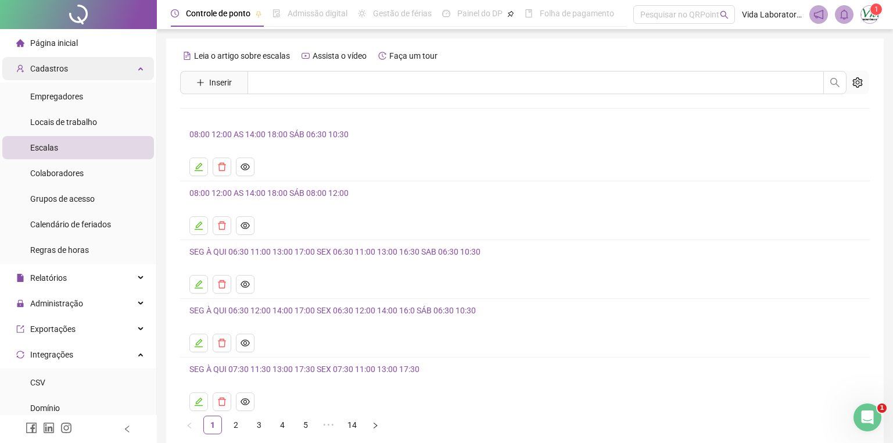
click at [130, 57] on div "Cadastros" at bounding box center [78, 68] width 152 height 23
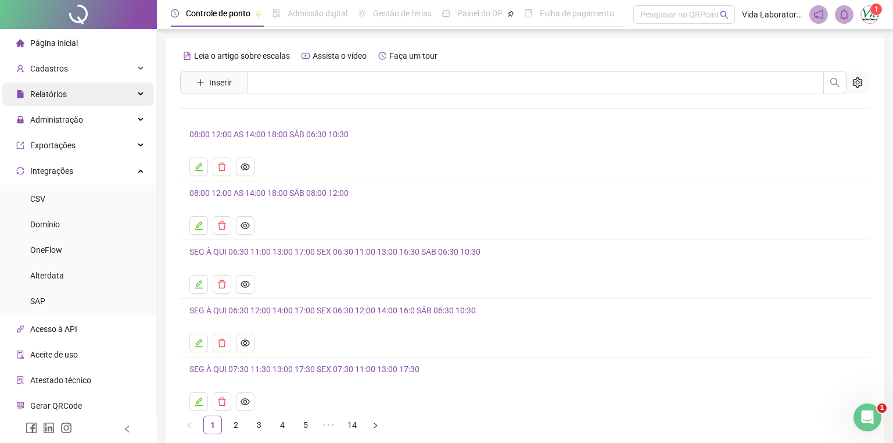
click at [132, 89] on div "Relatórios" at bounding box center [78, 93] width 152 height 23
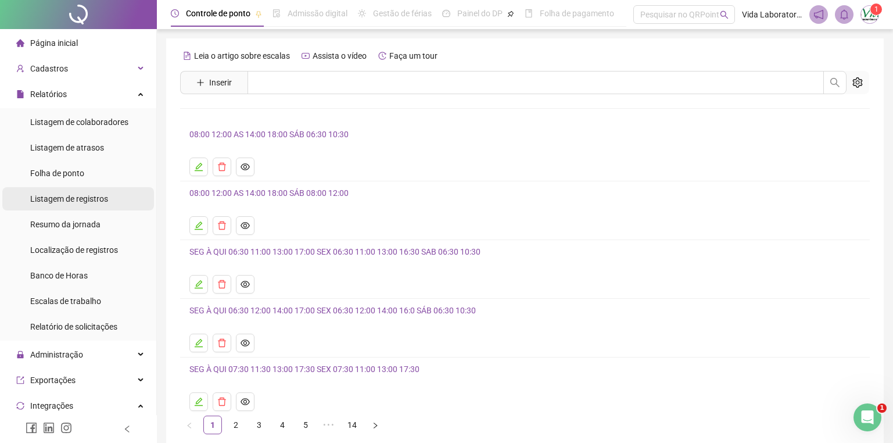
click at [80, 197] on span "Listagem de registros" at bounding box center [69, 198] width 78 height 9
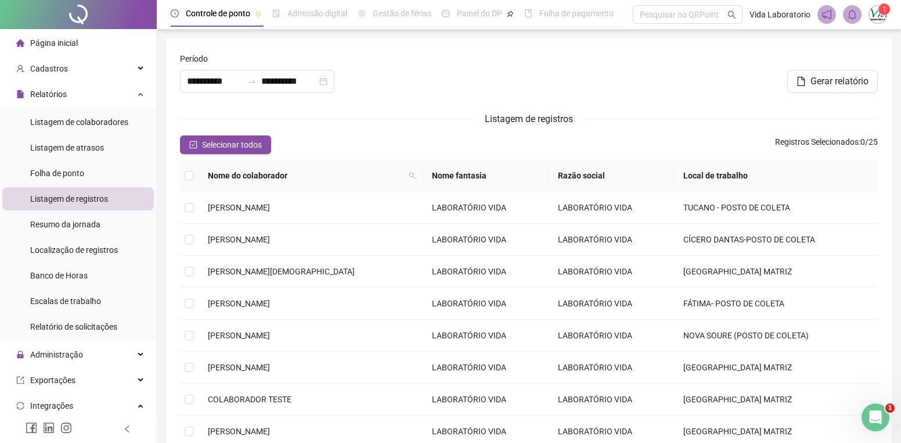
type input "**********"
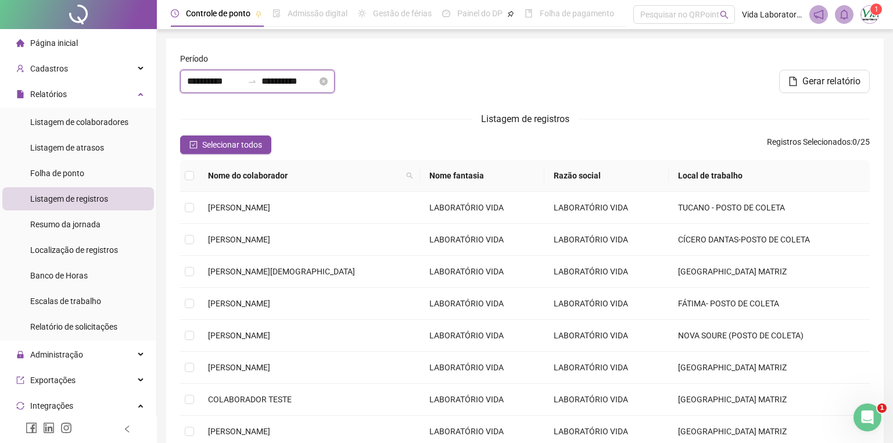
click at [243, 80] on input "**********" at bounding box center [215, 81] width 56 height 14
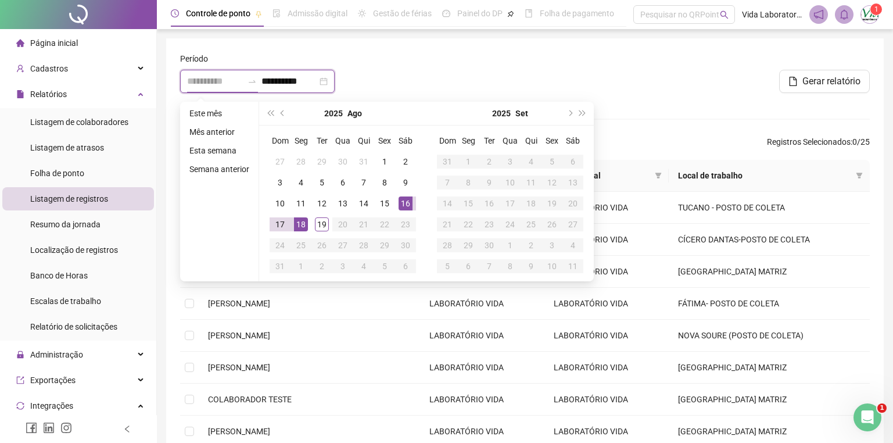
type input "**********"
click at [400, 204] on div "16" at bounding box center [405, 203] width 14 height 14
type input "**********"
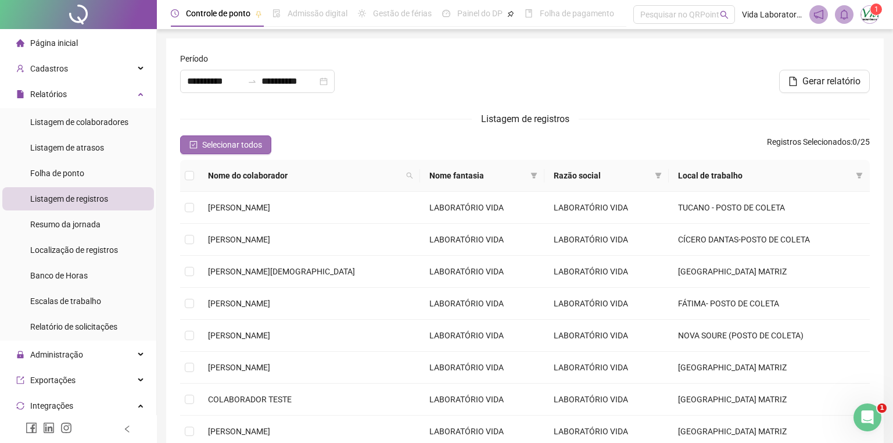
click at [241, 148] on span "Selecionar todos" at bounding box center [232, 144] width 60 height 13
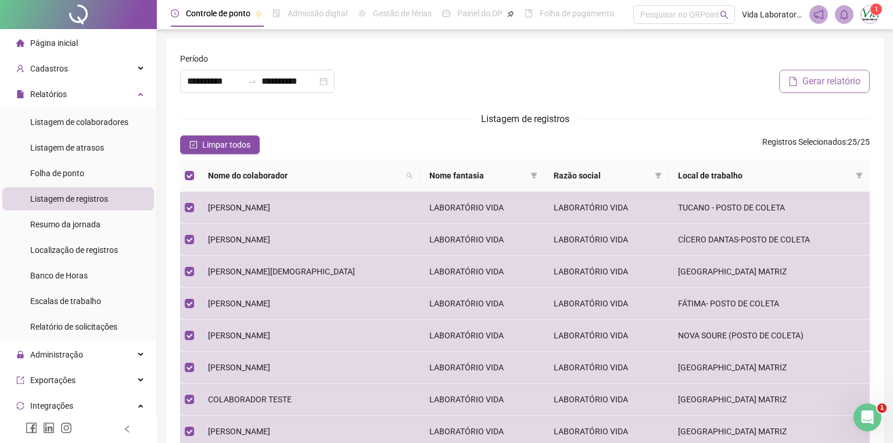
click at [820, 88] on span "Gerar relatório" at bounding box center [831, 81] width 58 height 14
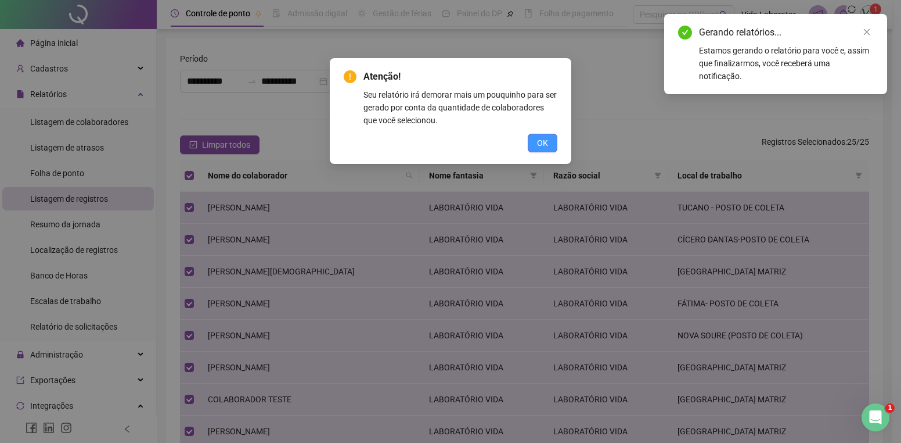
click at [543, 141] on span "OK" at bounding box center [542, 142] width 11 height 13
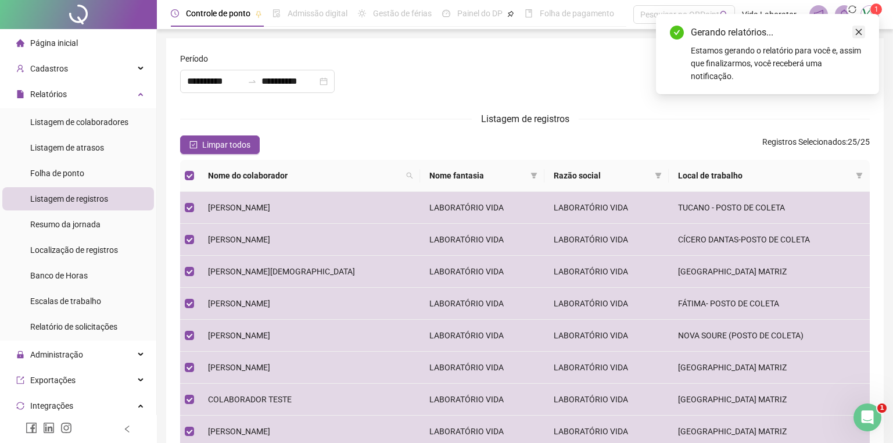
click at [857, 31] on icon "close" at bounding box center [858, 32] width 8 height 8
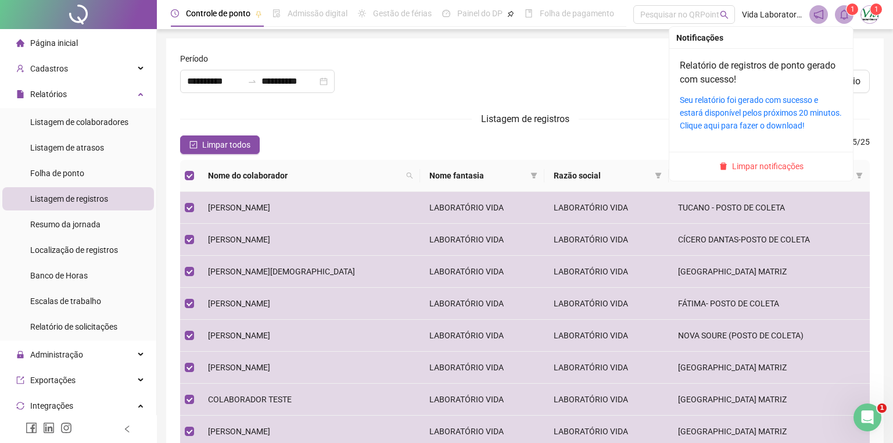
click at [848, 6] on sup "1" at bounding box center [852, 9] width 12 height 12
click at [741, 109] on link "Seu relatório foi gerado com sucesso e estará disponível pelos próximos 20 minu…" at bounding box center [760, 112] width 162 height 35
click at [844, 15] on icon "bell" at bounding box center [844, 14] width 10 height 10
click at [850, 17] on span at bounding box center [843, 14] width 19 height 19
click at [762, 166] on span "Limpar notificações" at bounding box center [767, 166] width 71 height 13
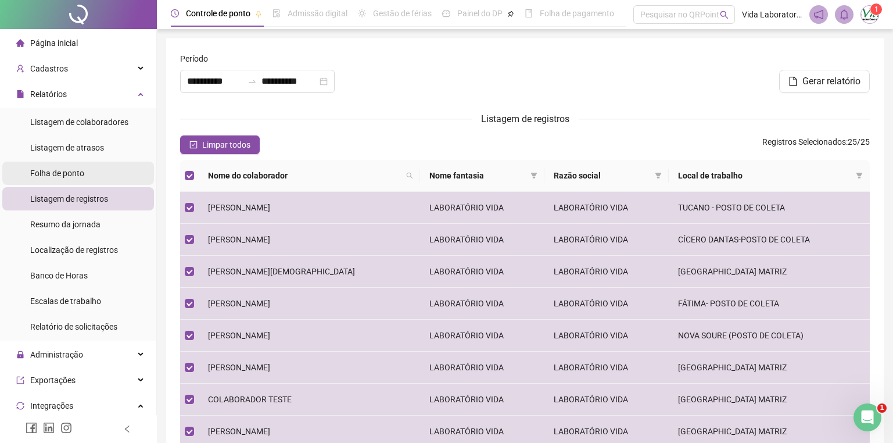
click at [62, 174] on span "Folha de ponto" at bounding box center [57, 172] width 54 height 9
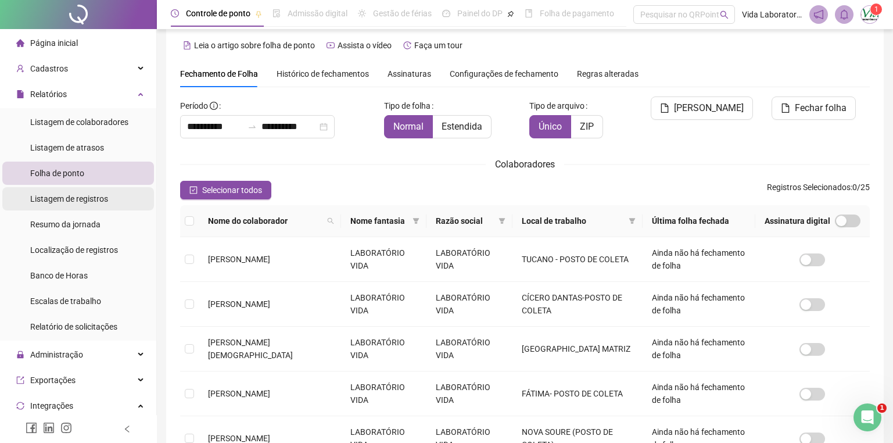
scroll to position [232, 0]
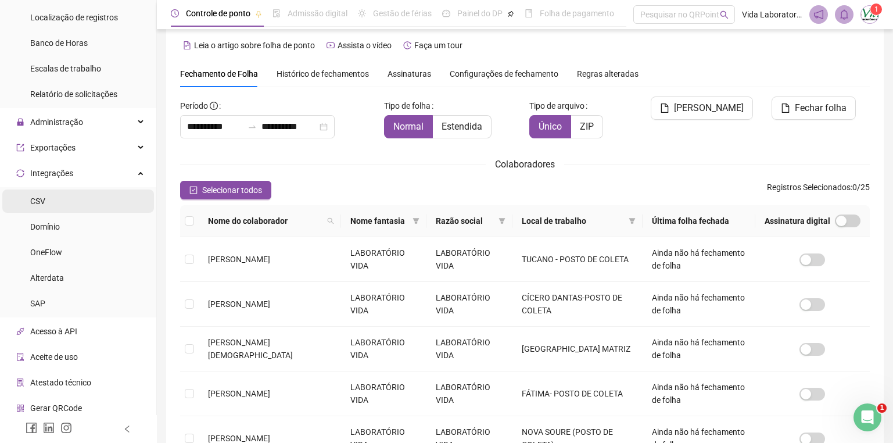
click at [70, 199] on li "CSV" at bounding box center [78, 200] width 152 height 23
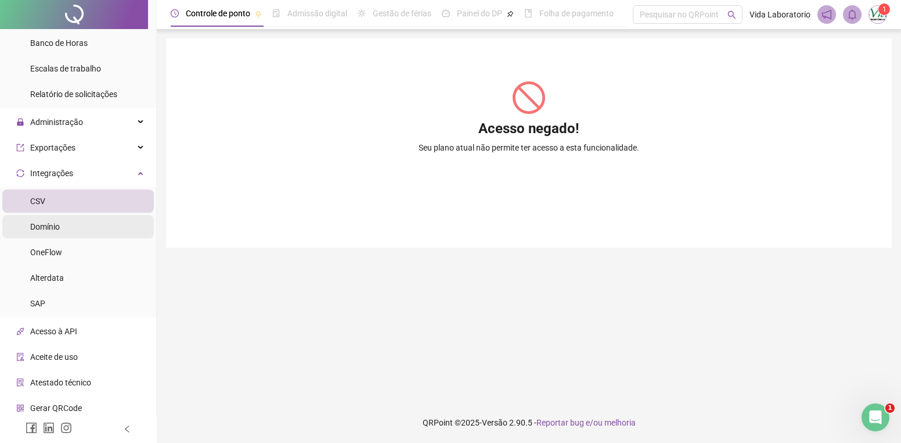
click at [48, 229] on span "Domínio" at bounding box center [45, 226] width 30 height 9
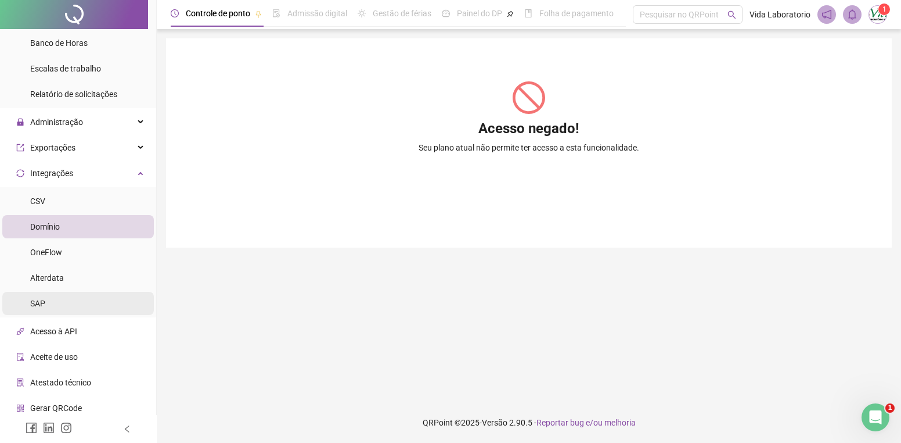
scroll to position [288, 0]
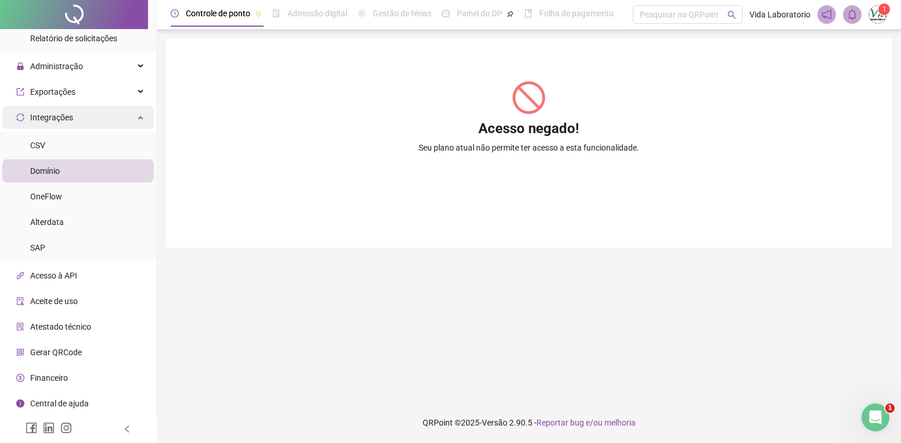
click at [131, 111] on div "Integrações" at bounding box center [78, 117] width 152 height 23
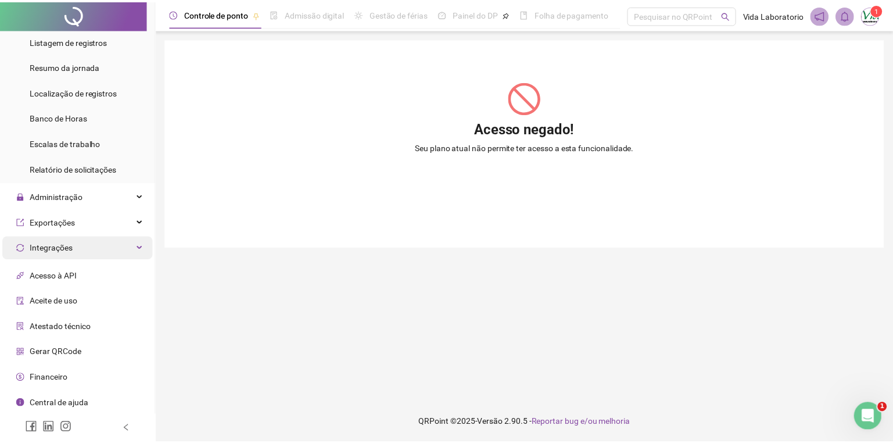
scroll to position [156, 0]
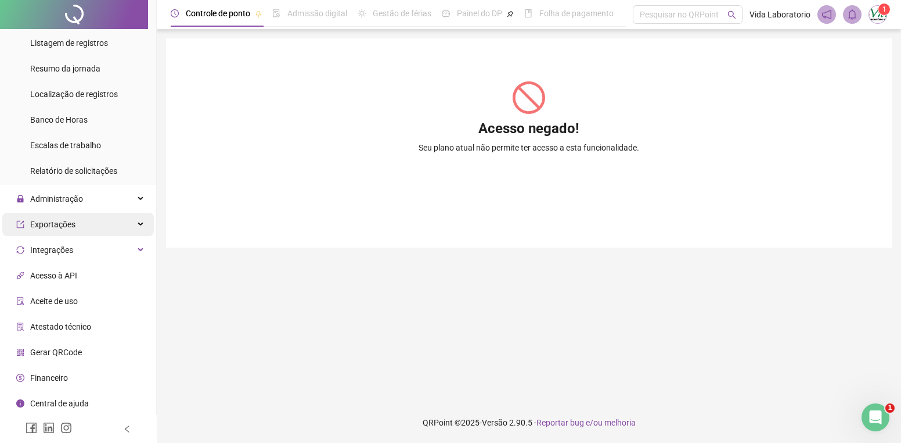
click at [133, 226] on div "Exportações" at bounding box center [78, 224] width 152 height 23
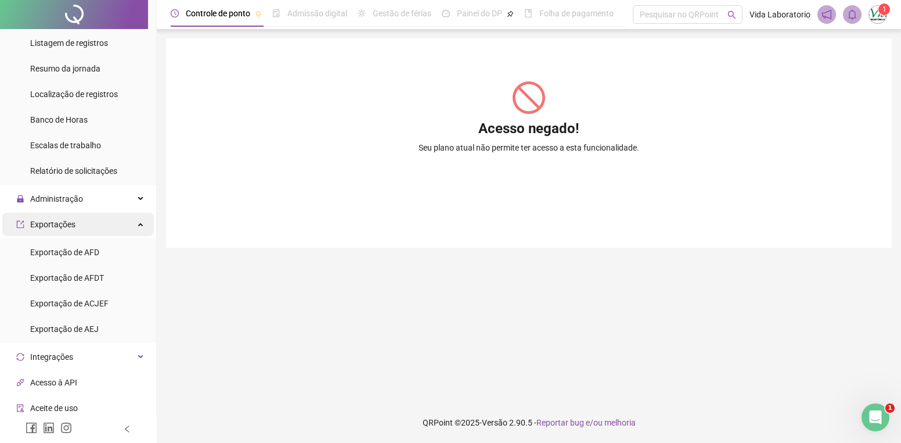
click at [133, 226] on div "Exportações" at bounding box center [78, 224] width 152 height 23
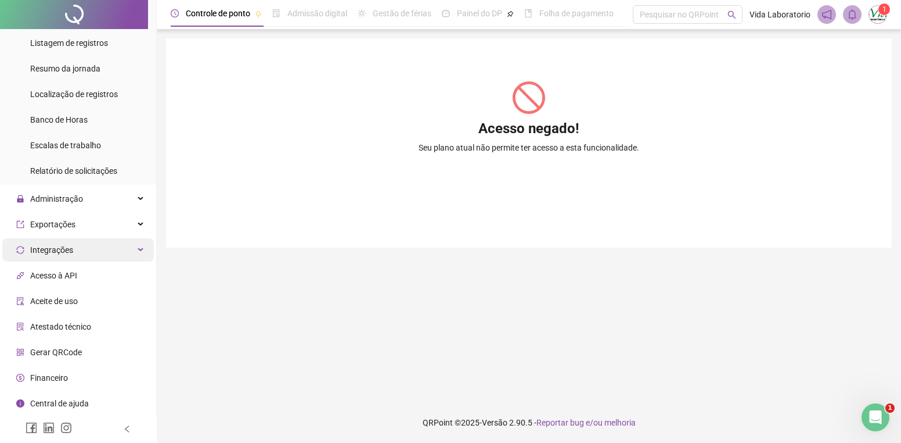
click at [136, 250] on div "Integrações" at bounding box center [78, 249] width 152 height 23
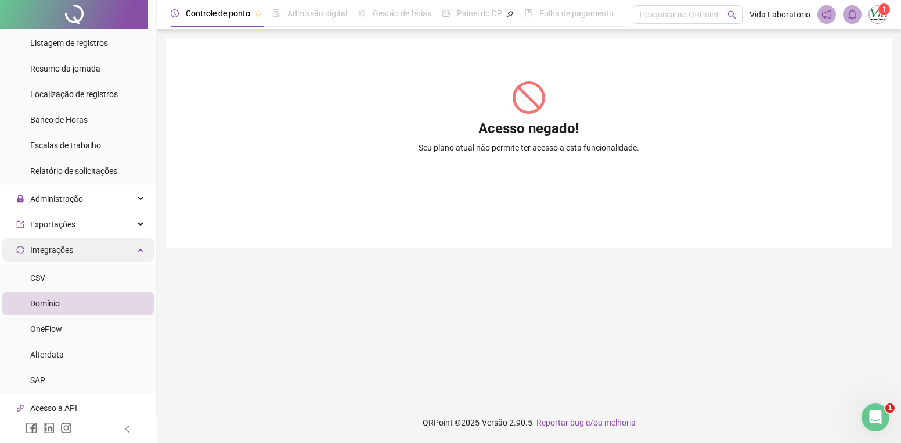
click at [136, 250] on div "Integrações" at bounding box center [78, 249] width 152 height 23
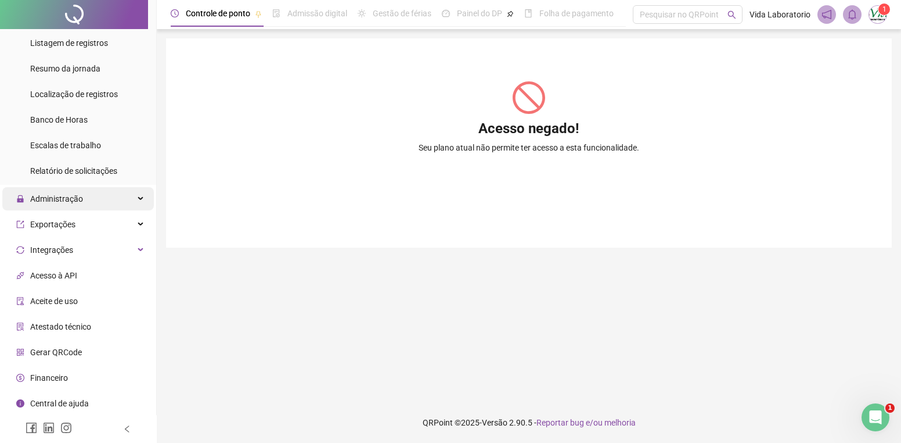
click at [134, 195] on div "Administração" at bounding box center [78, 198] width 152 height 23
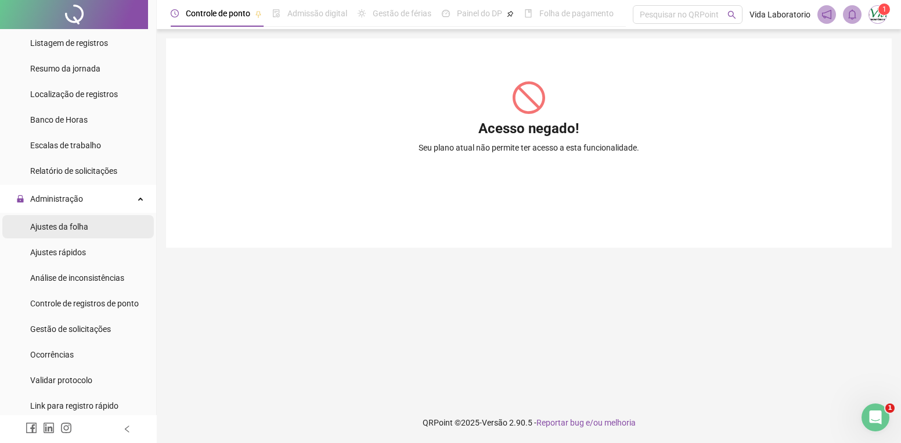
click at [62, 225] on span "Ajustes da folha" at bounding box center [59, 226] width 58 height 9
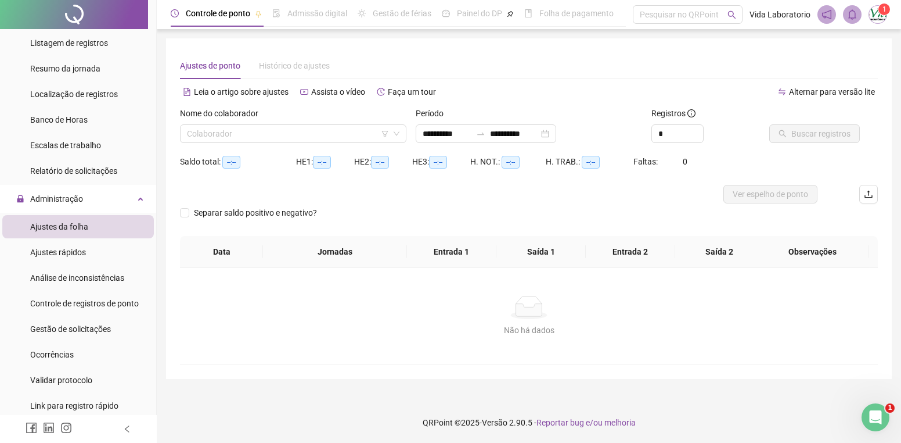
type input "**********"
drag, startPoint x: 328, startPoint y: 93, endPoint x: 318, endPoint y: 96, distance: 10.3
click at [318, 96] on span "Assista o vídeo" at bounding box center [338, 91] width 54 height 9
click at [52, 253] on span "Ajustes rápidos" at bounding box center [58, 251] width 56 height 9
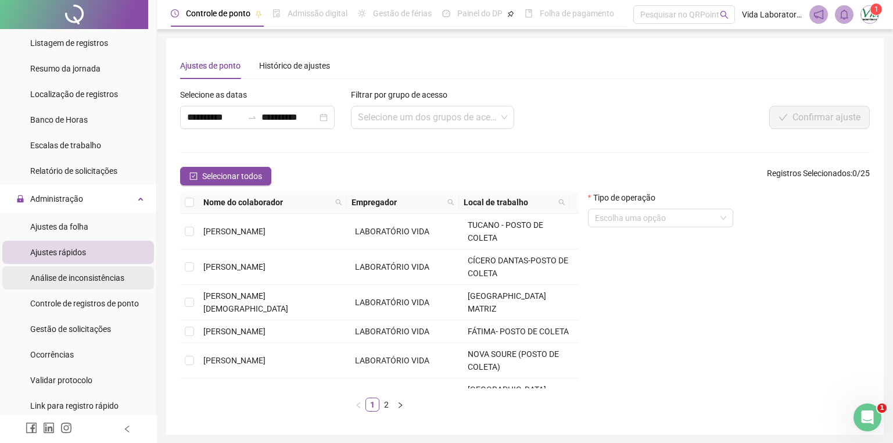
click at [80, 277] on span "Análise de inconsistências" at bounding box center [77, 277] width 94 height 9
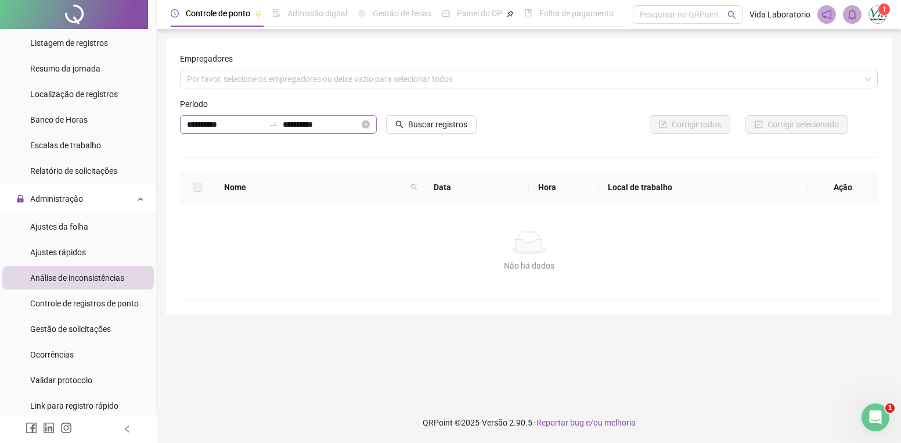
click at [363, 119] on div "**********" at bounding box center [278, 124] width 197 height 19
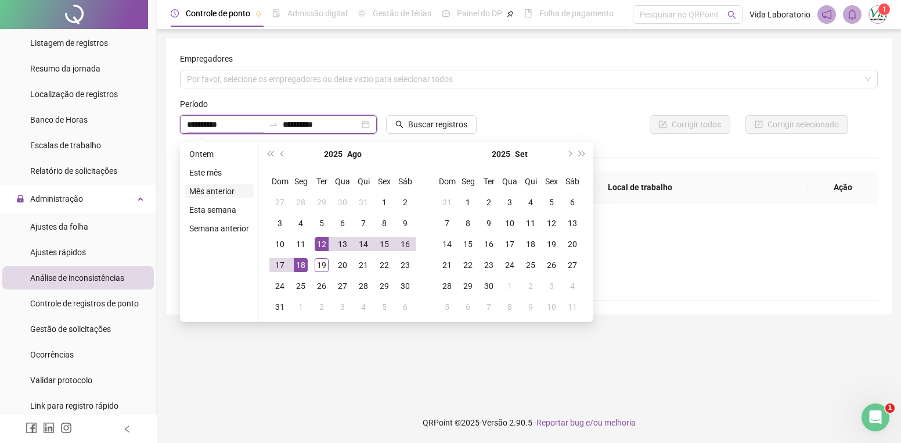
type input "**********"
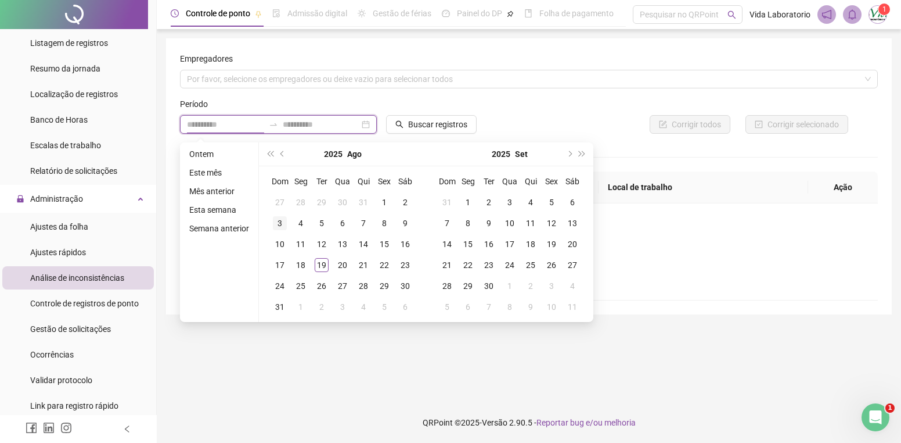
type input "**********"
drag, startPoint x: 385, startPoint y: 203, endPoint x: 304, endPoint y: 260, distance: 98.9
click at [304, 260] on tbody "27 28 29 30 31 1 2 3 4 5 6 7 8 9 10 11 12 13 14 15 16 17 18 19 20 21 22 23 24 2…" at bounding box center [342, 254] width 146 height 125
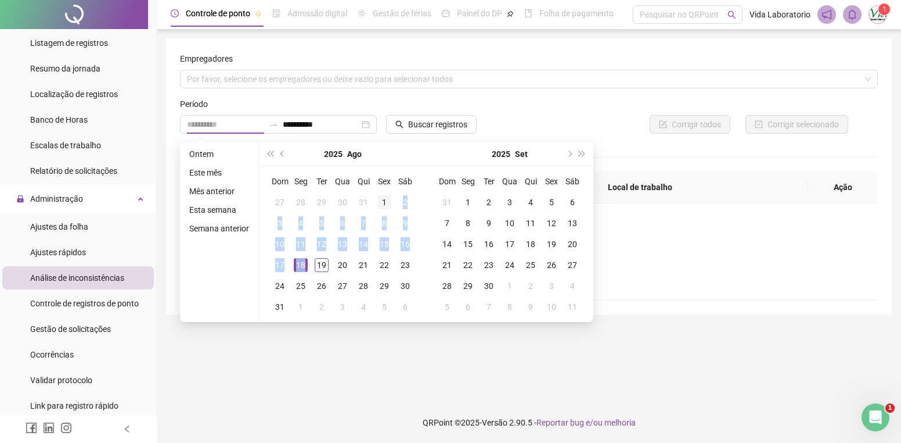
type input "**********"
drag, startPoint x: 304, startPoint y: 260, endPoint x: 383, endPoint y: 202, distance: 98.2
click at [383, 202] on div "1" at bounding box center [384, 202] width 14 height 14
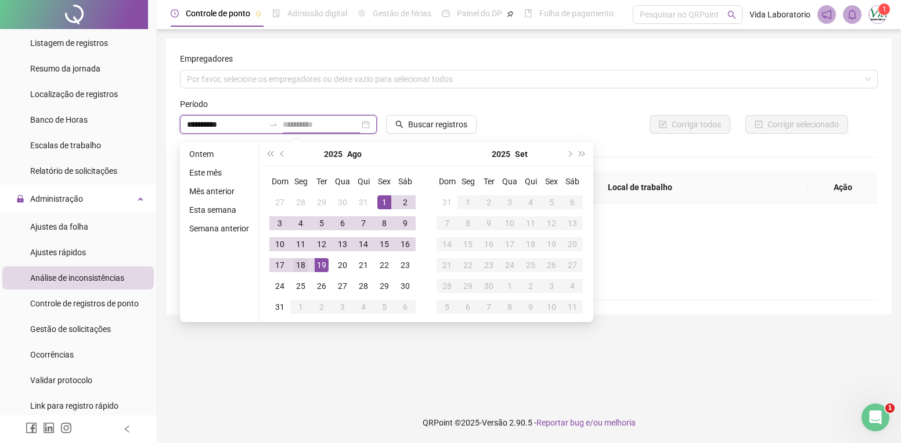
type input "**********"
click at [304, 267] on div "18" at bounding box center [301, 265] width 14 height 14
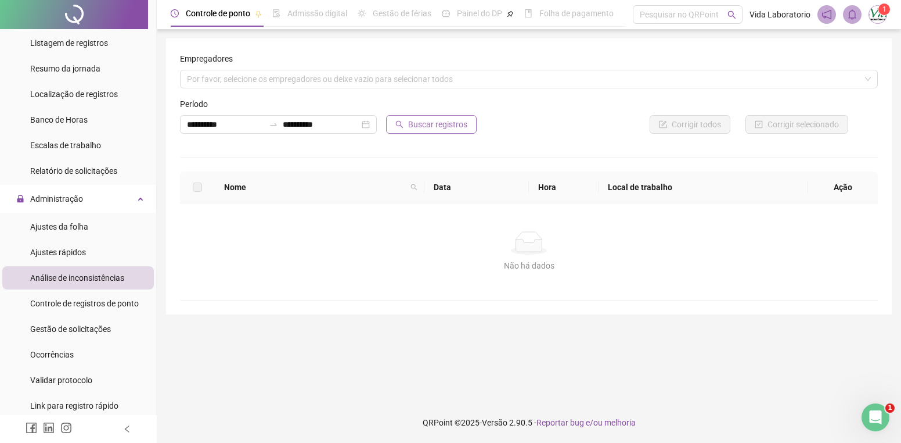
click at [448, 123] on span "Buscar registros" at bounding box center [437, 124] width 59 height 13
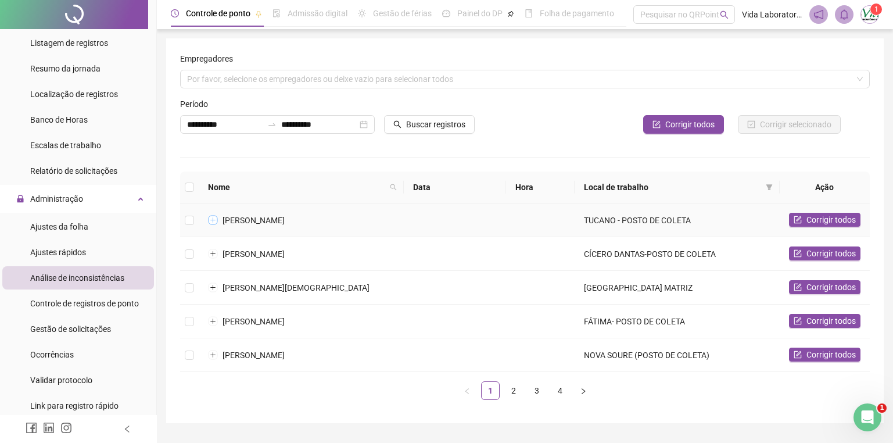
click at [215, 217] on button "Expandir linha" at bounding box center [212, 219] width 9 height 9
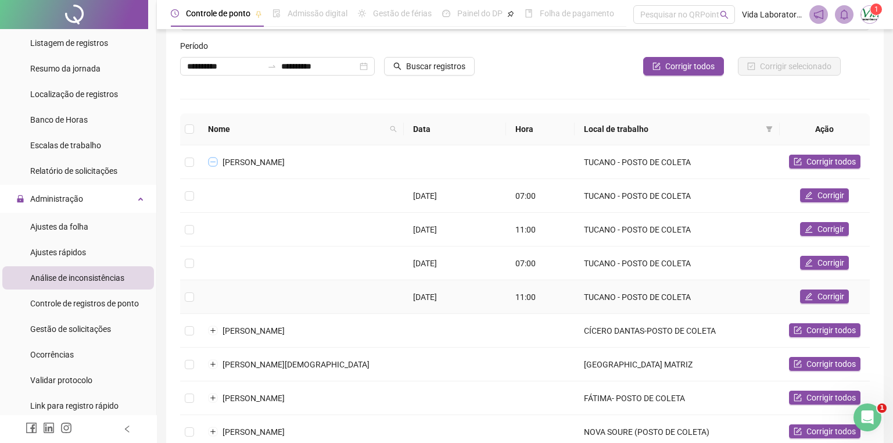
scroll to position [165, 0]
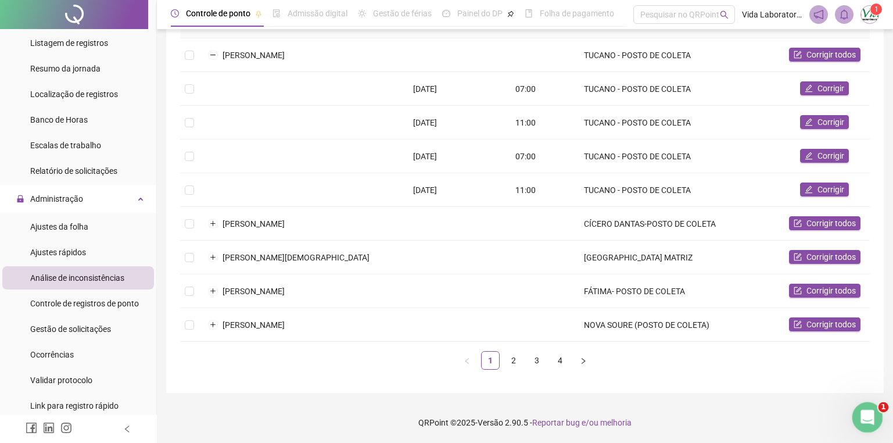
click at [865, 415] on icon "Abertura do Messenger da Intercom" at bounding box center [865, 415] width 19 height 19
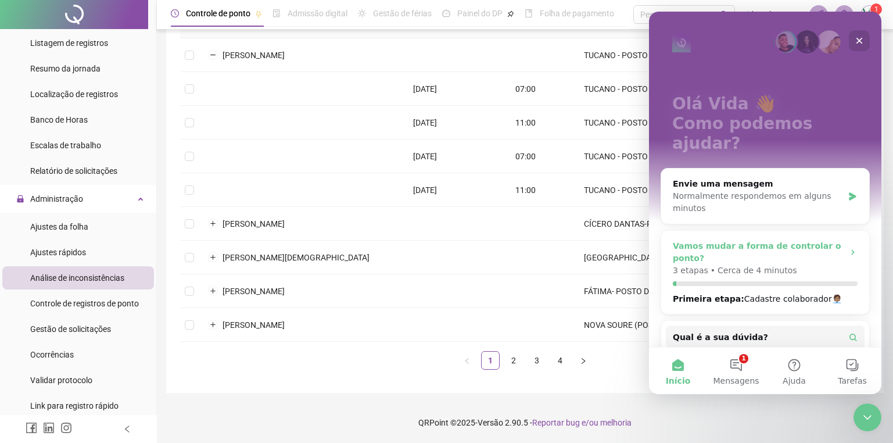
scroll to position [96, 0]
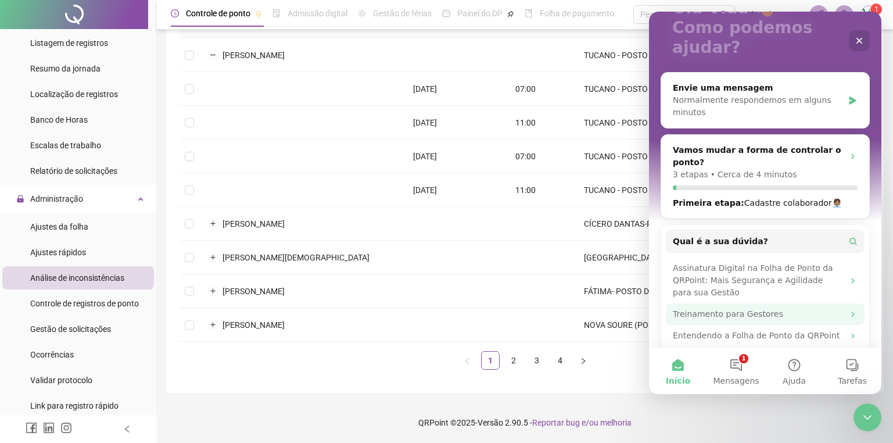
click at [848, 310] on icon "Messenger da Intercom" at bounding box center [852, 314] width 9 height 9
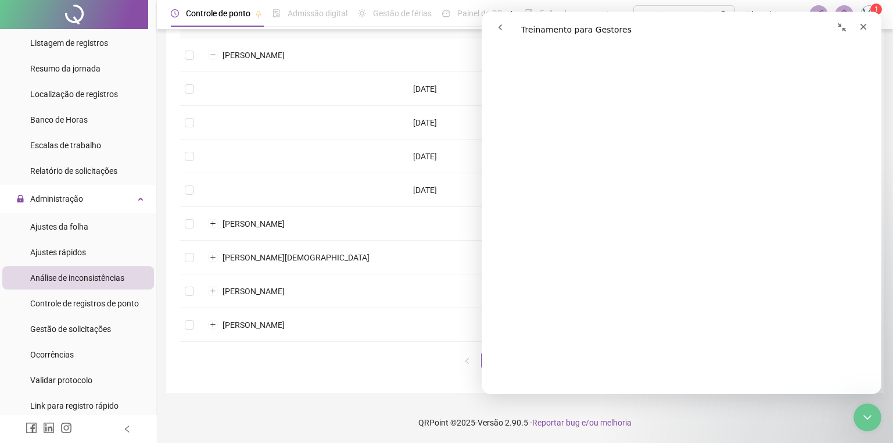
scroll to position [3088, 0]
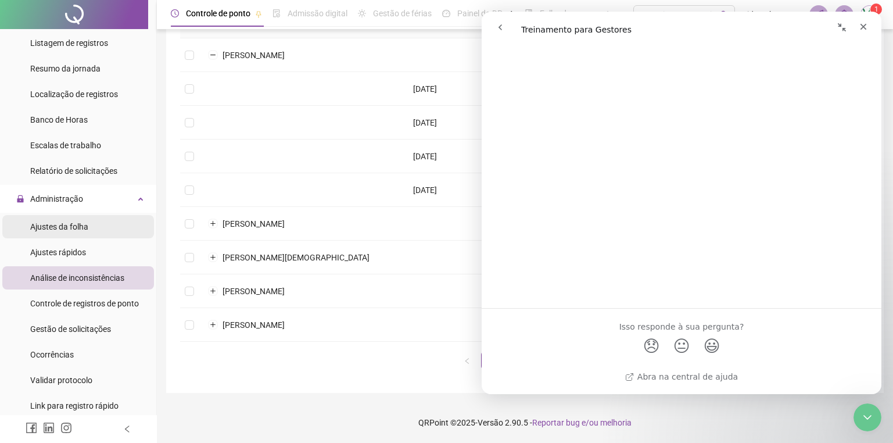
click at [71, 225] on span "Ajustes da folha" at bounding box center [59, 226] width 58 height 9
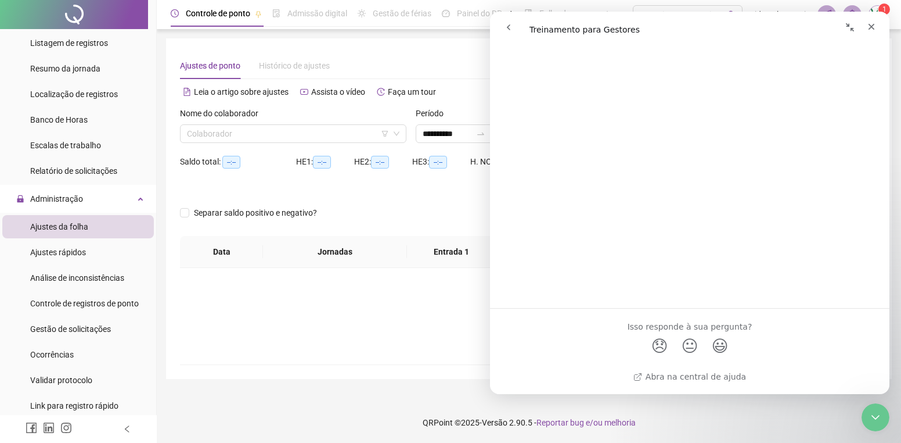
type input "**********"
click at [398, 132] on icon "down" at bounding box center [397, 134] width 6 height 4
click at [396, 134] on icon "down" at bounding box center [397, 134] width 6 height 4
click at [869, 27] on icon "Fechar" at bounding box center [871, 26] width 9 height 9
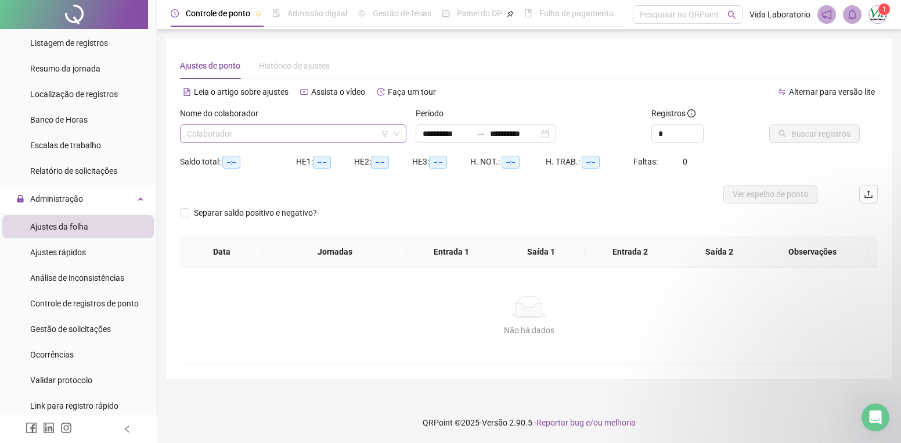
click at [382, 131] on icon "filter" at bounding box center [385, 133] width 7 height 7
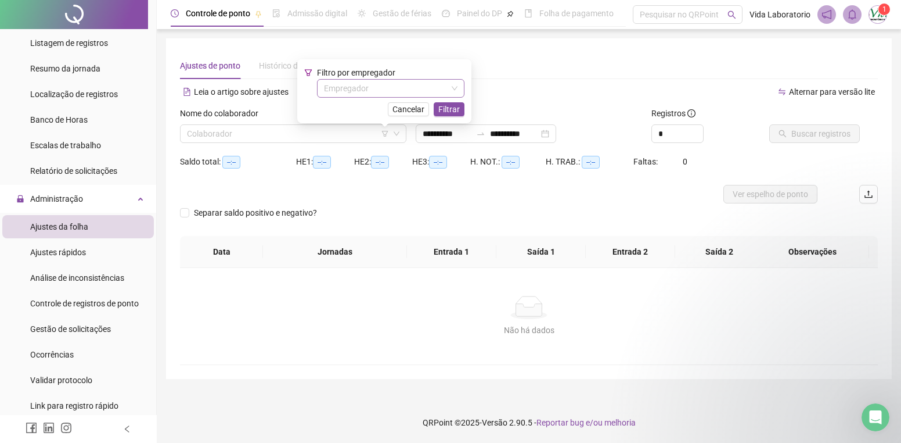
click at [456, 89] on icon "down" at bounding box center [454, 88] width 7 height 7
click at [447, 88] on input "search" at bounding box center [385, 88] width 123 height 17
click at [358, 110] on div "LABORATÓRIO VIDA" at bounding box center [391, 111] width 130 height 13
click at [384, 135] on icon "filter" at bounding box center [385, 133] width 7 height 7
click at [465, 108] on span "Filtrar" at bounding box center [464, 109] width 21 height 13
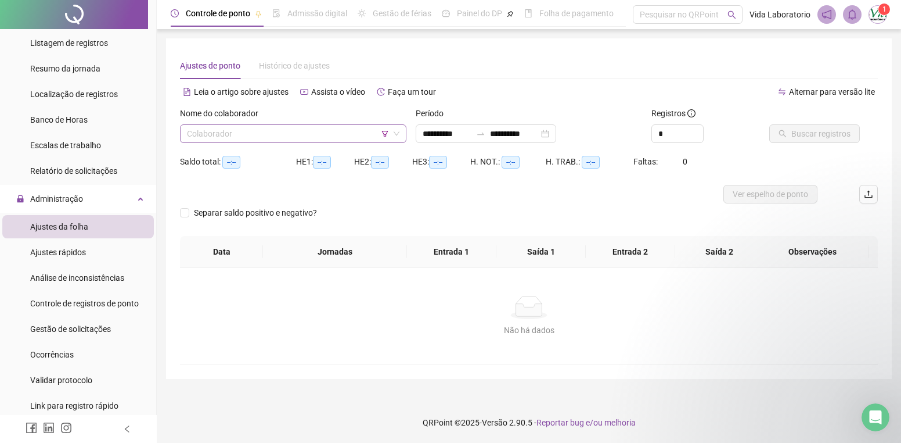
click at [394, 133] on icon "down" at bounding box center [396, 133] width 7 height 7
click at [394, 132] on icon "down" at bounding box center [396, 133] width 7 height 7
click at [384, 131] on icon "filter" at bounding box center [385, 134] width 6 height 6
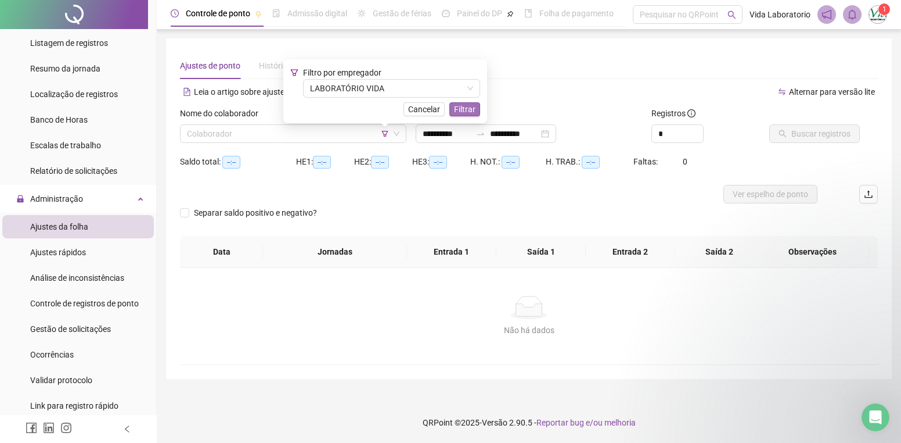
click at [463, 109] on span "Filtrar" at bounding box center [464, 109] width 21 height 13
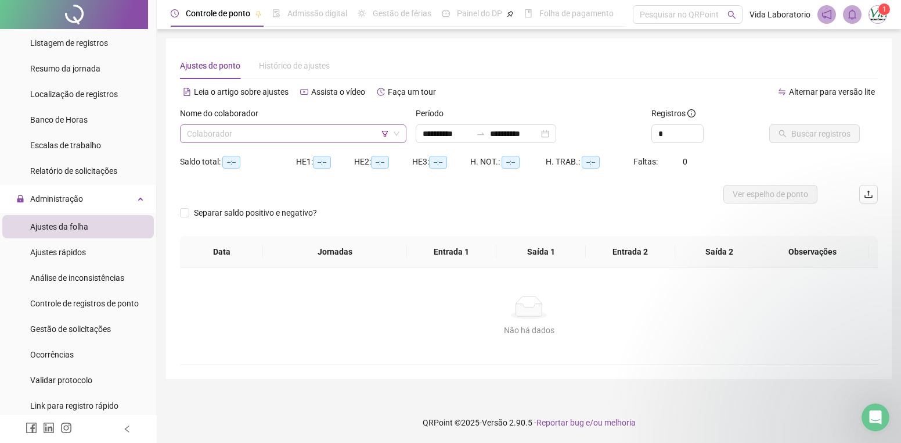
click at [394, 131] on icon "down" at bounding box center [396, 133] width 7 height 7
click at [231, 163] on span "--:--" at bounding box center [231, 162] width 18 height 13
click at [303, 64] on span "Histórico de ajustes" at bounding box center [294, 65] width 71 height 9
click at [48, 250] on span "Ajustes rápidos" at bounding box center [58, 251] width 56 height 9
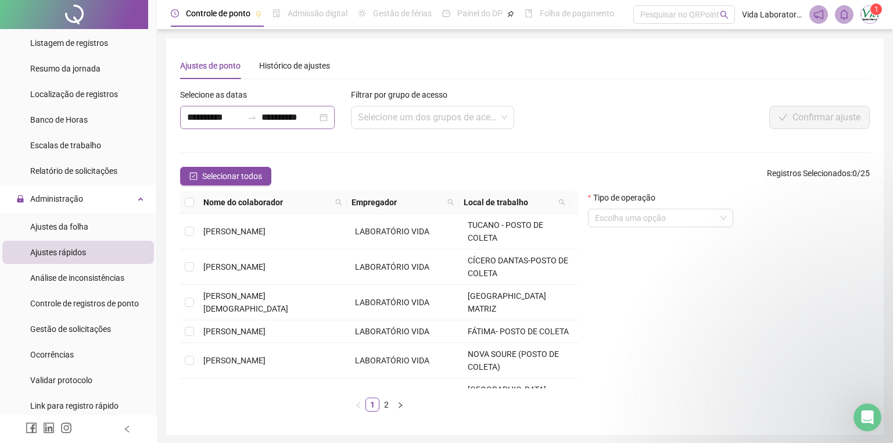
click at [332, 118] on div "**********" at bounding box center [257, 117] width 154 height 23
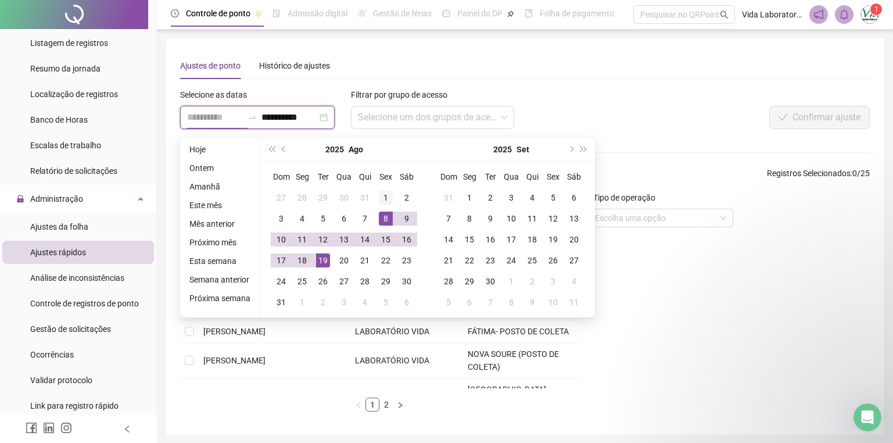
type input "**********"
click at [379, 195] on div "1" at bounding box center [386, 197] width 14 height 14
type input "**********"
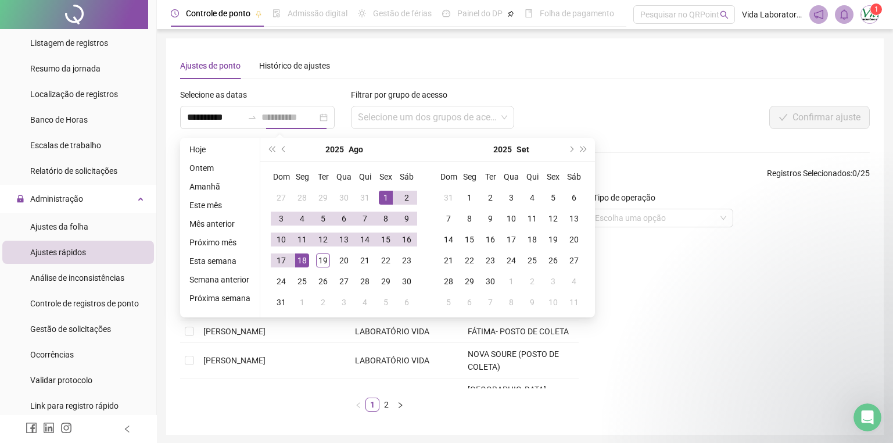
click at [308, 257] on td "18" at bounding box center [302, 260] width 21 height 21
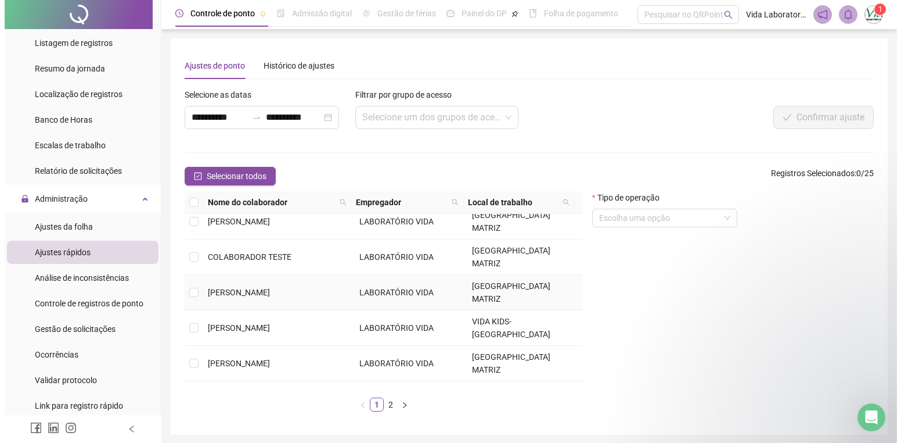
scroll to position [58, 0]
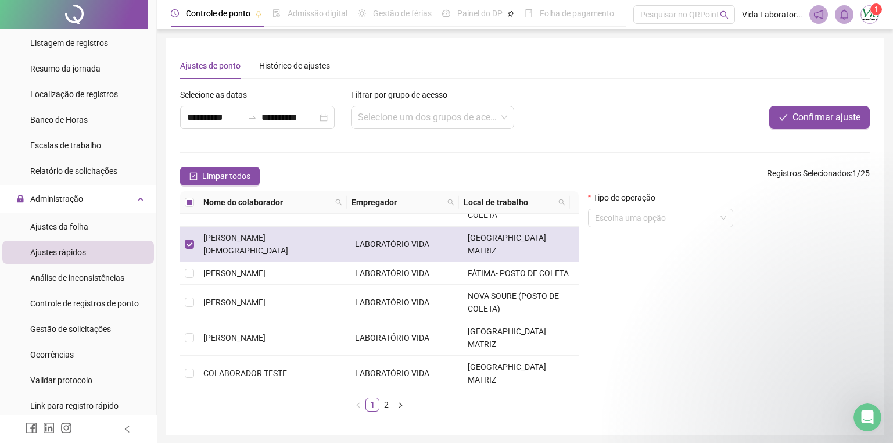
click at [383, 242] on span "LABORATÓRIO VIDA" at bounding box center [392, 243] width 74 height 9
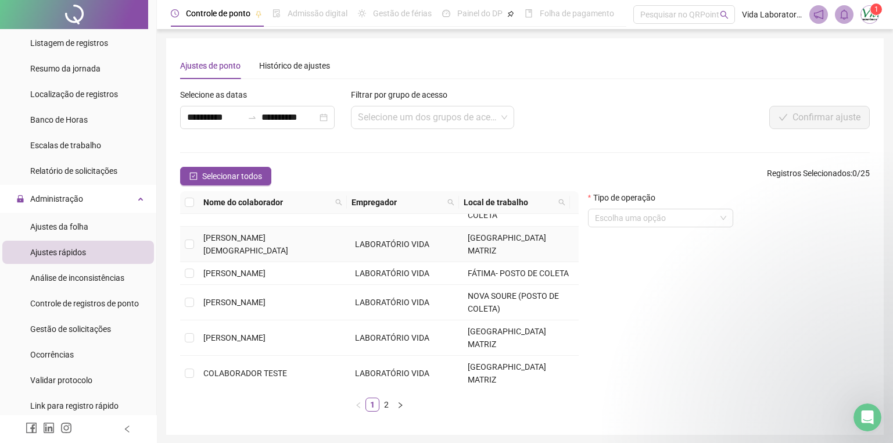
click at [383, 242] on span "LABORATÓRIO VIDA" at bounding box center [392, 243] width 74 height 9
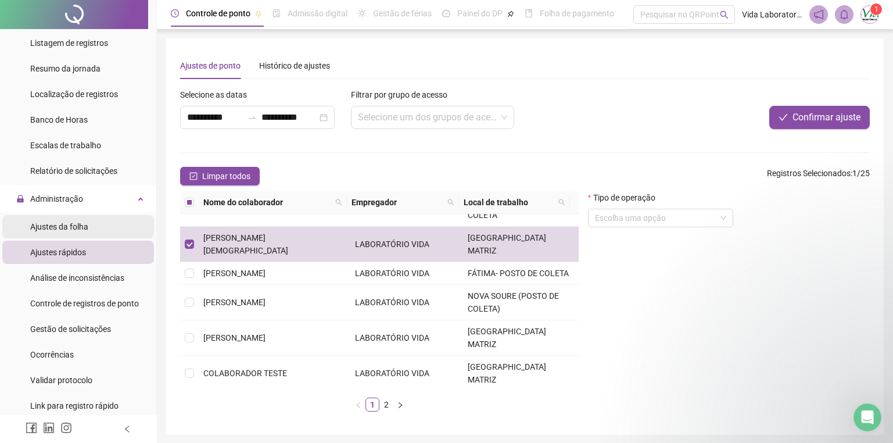
click at [51, 225] on span "Ajustes da folha" at bounding box center [59, 226] width 58 height 9
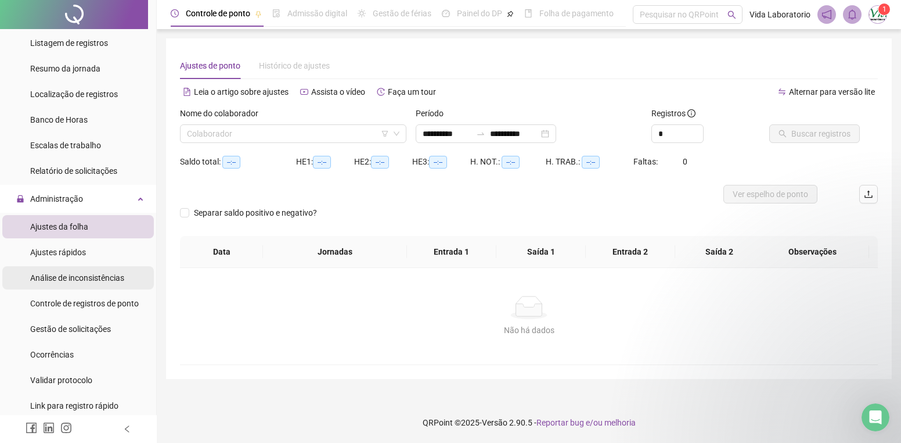
type input "**********"
click at [85, 278] on span "Análise de inconsistências" at bounding box center [77, 277] width 94 height 9
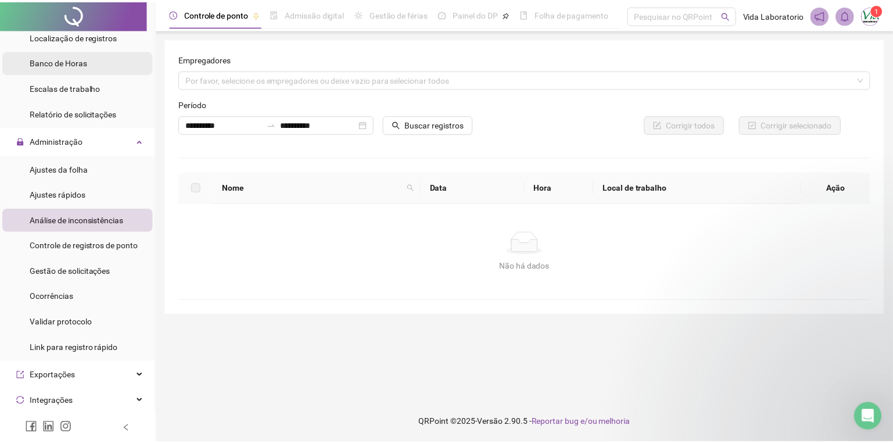
scroll to position [272, 0]
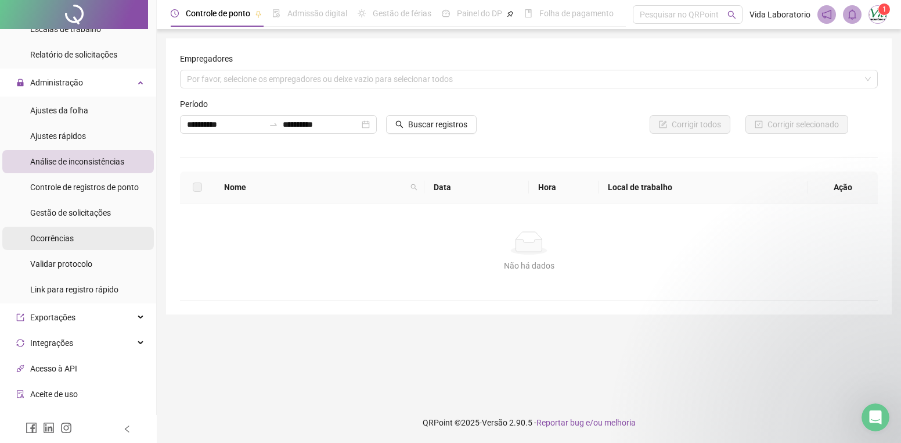
click at [71, 240] on span "Ocorrências" at bounding box center [52, 237] width 44 height 9
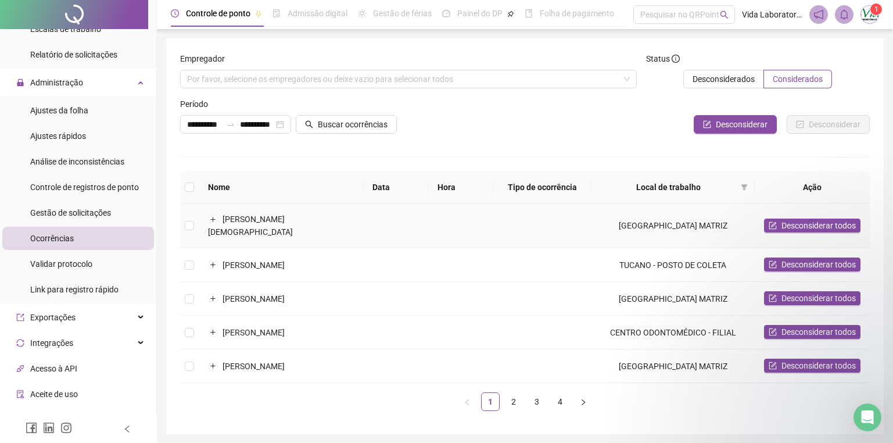
click at [218, 217] on td "[PERSON_NAME][DEMOGRAPHIC_DATA]" at bounding box center [281, 225] width 164 height 45
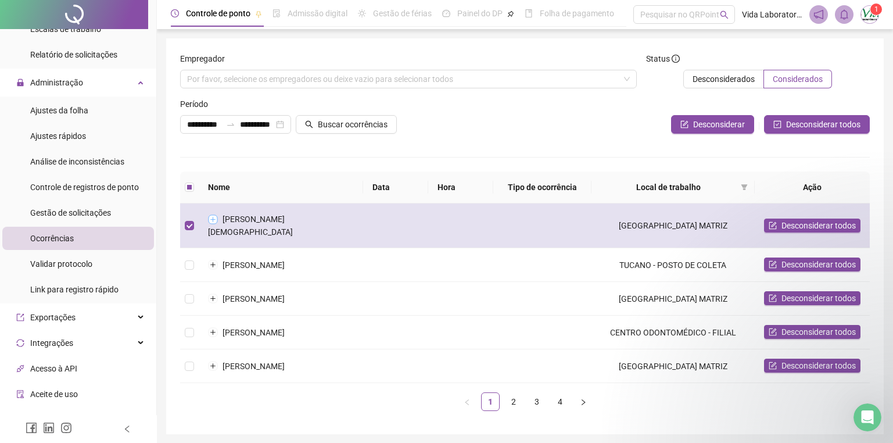
click at [211, 219] on button "Expandir linha" at bounding box center [212, 218] width 9 height 9
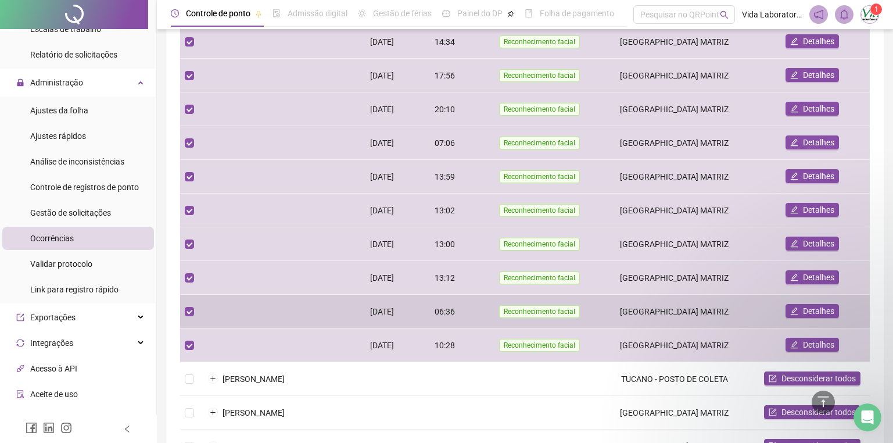
scroll to position [116, 0]
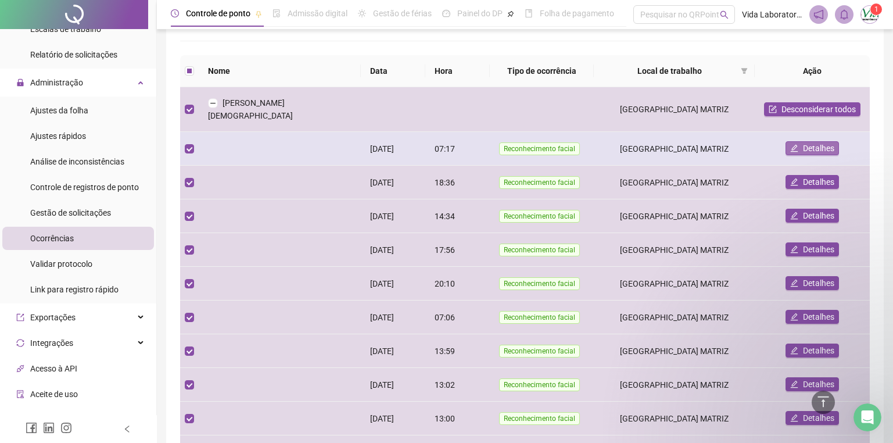
click at [801, 141] on button "Detalhes" at bounding box center [811, 148] width 53 height 14
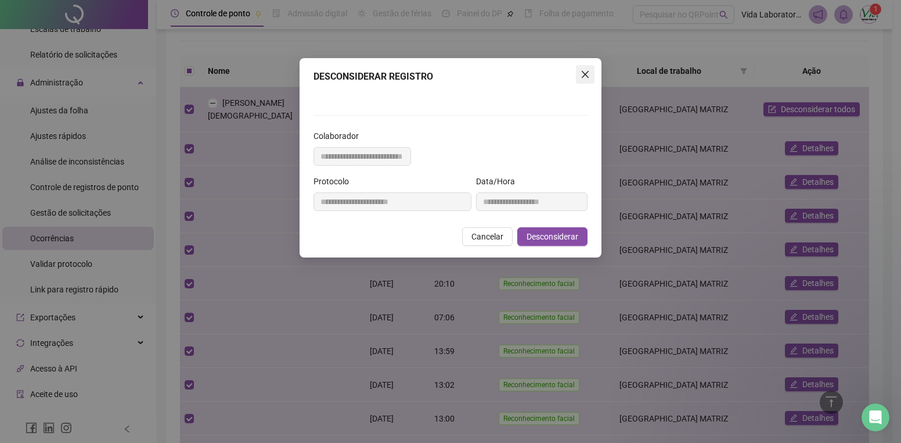
click at [587, 71] on icon "close" at bounding box center [585, 74] width 9 height 9
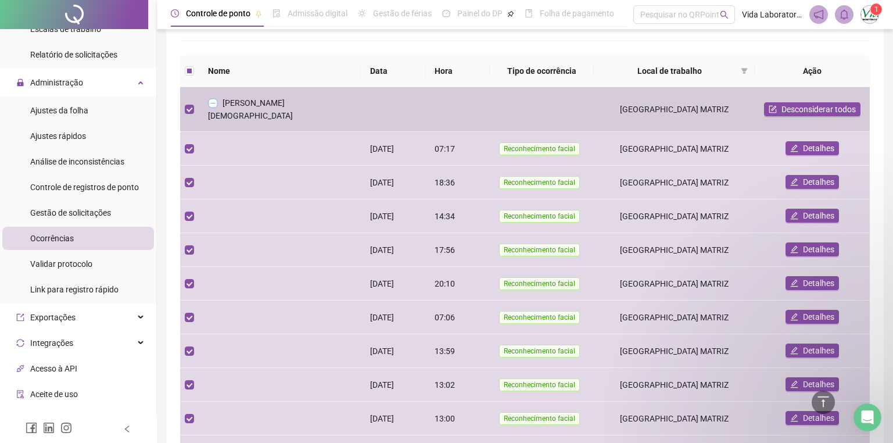
click at [212, 99] on button "Colapsar linha" at bounding box center [212, 102] width 9 height 9
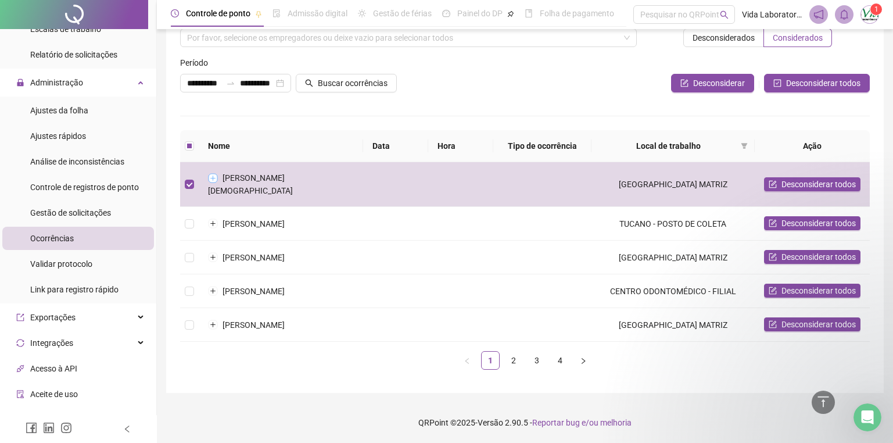
scroll to position [52, 0]
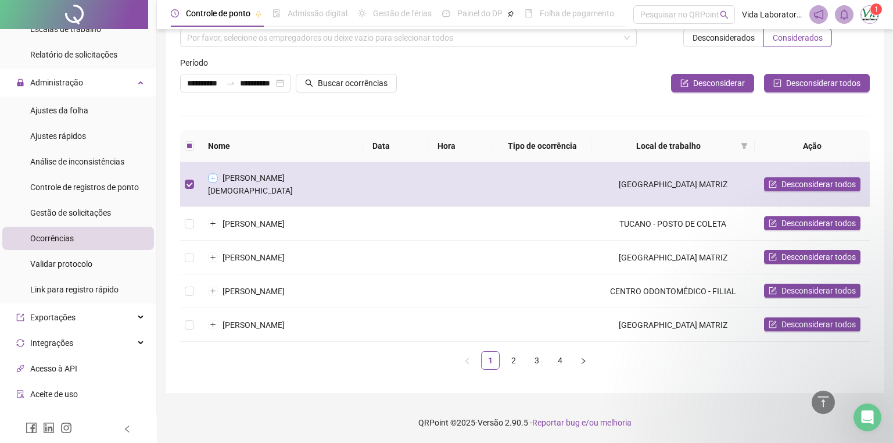
click at [216, 173] on button "Expandir linha" at bounding box center [212, 177] width 9 height 9
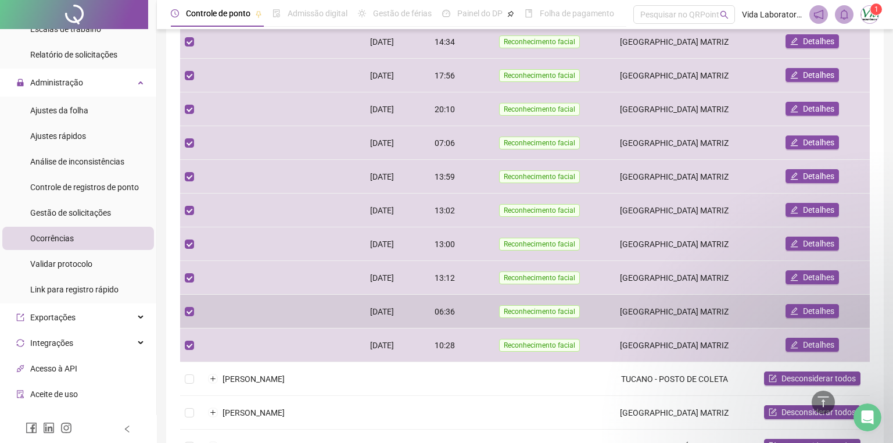
scroll to position [174, 0]
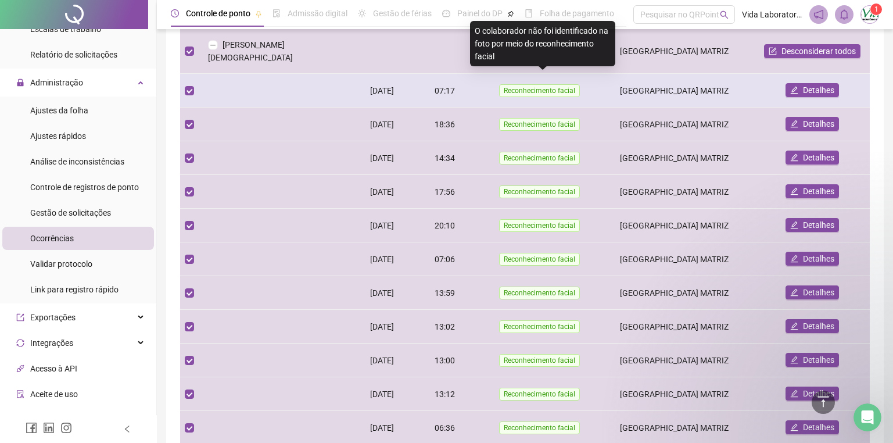
click at [535, 84] on span "Reconhecimento facial" at bounding box center [539, 90] width 81 height 13
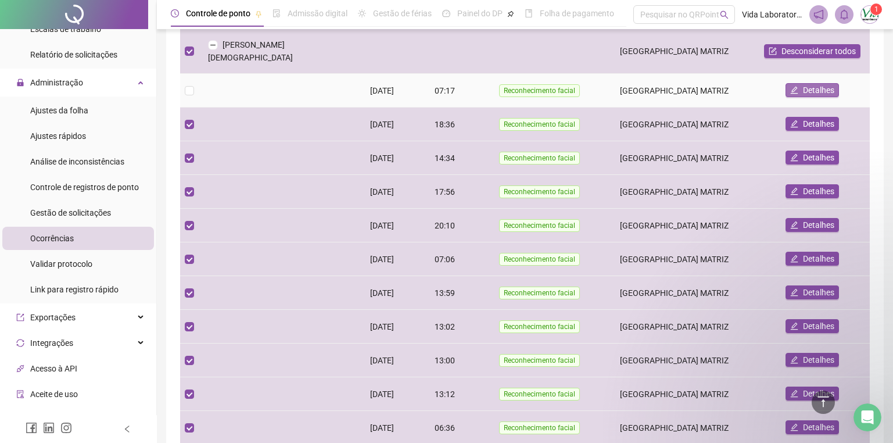
click at [808, 84] on span "Detalhes" at bounding box center [818, 90] width 31 height 13
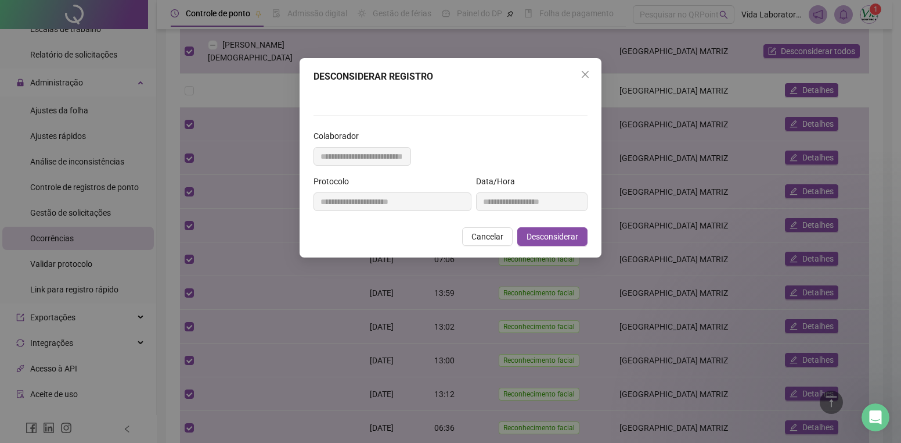
click at [581, 68] on button "Close" at bounding box center [585, 74] width 19 height 19
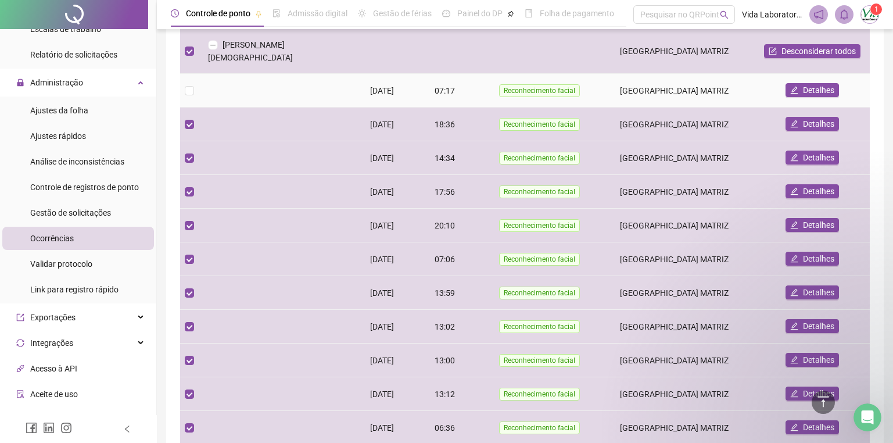
click at [195, 81] on td at bounding box center [189, 91] width 19 height 34
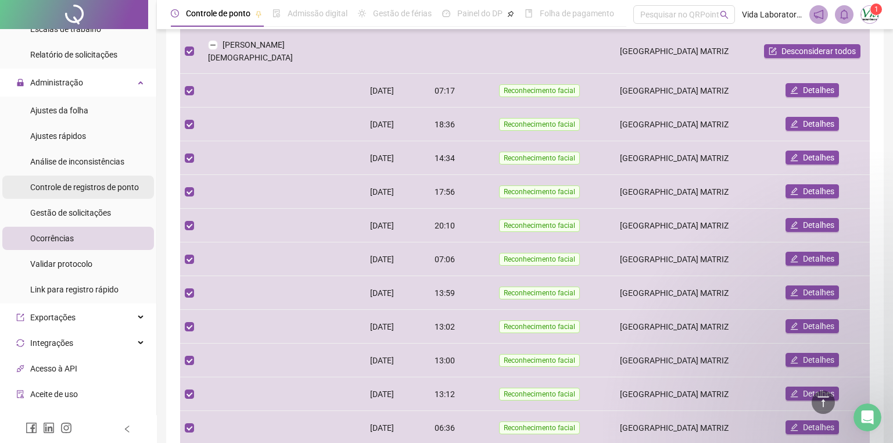
scroll to position [214, 0]
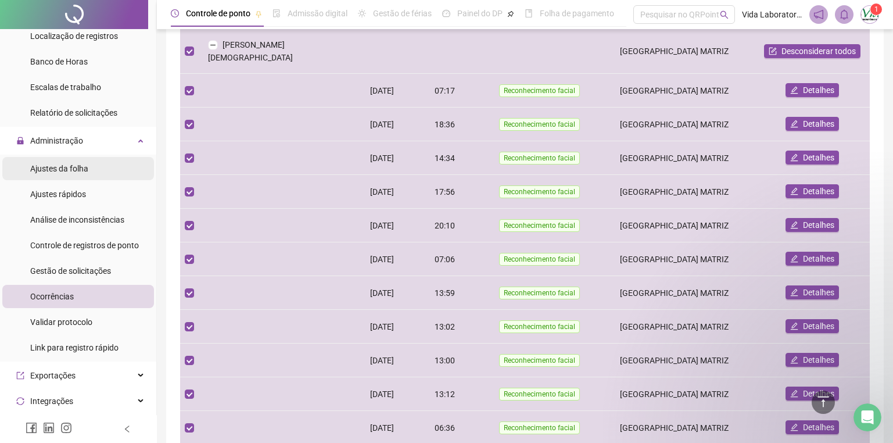
click at [77, 175] on div "Ajustes da folha" at bounding box center [59, 168] width 58 height 23
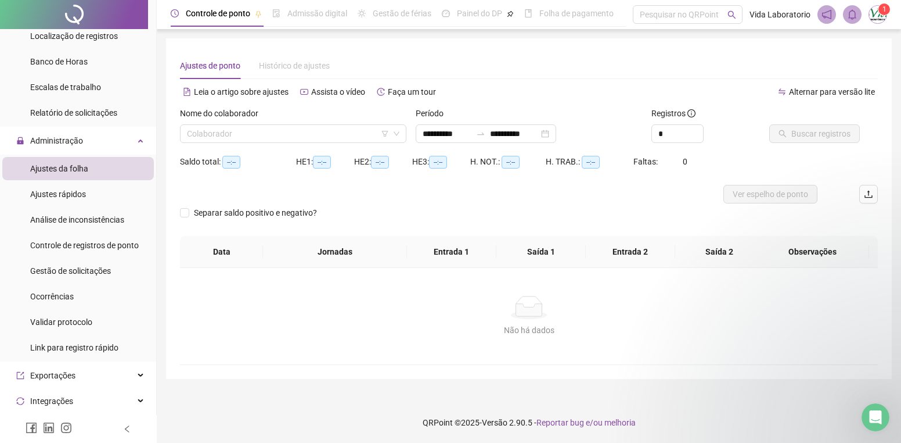
type input "**********"
click at [398, 134] on icon "down" at bounding box center [396, 133] width 7 height 7
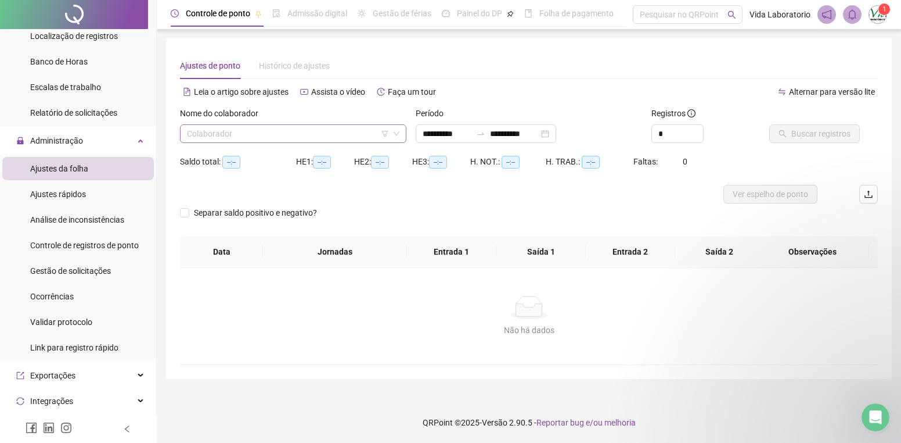
click at [343, 131] on input "search" at bounding box center [288, 133] width 202 height 17
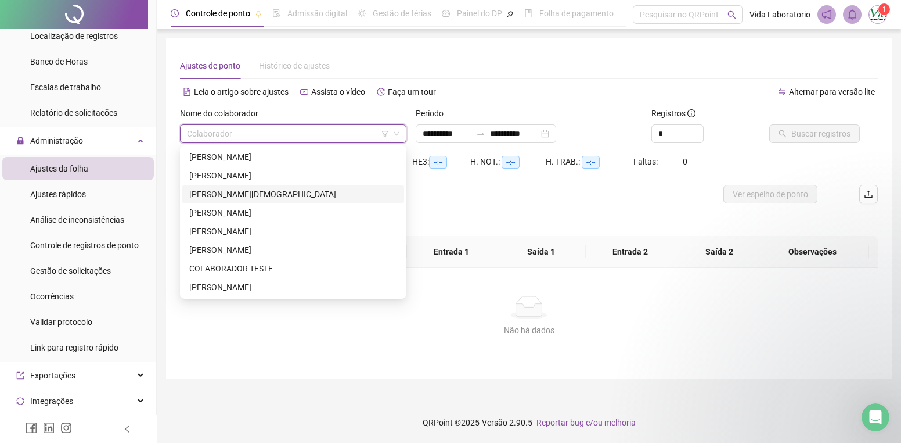
click at [265, 185] on div "[PERSON_NAME][DEMOGRAPHIC_DATA]" at bounding box center [293, 194] width 222 height 19
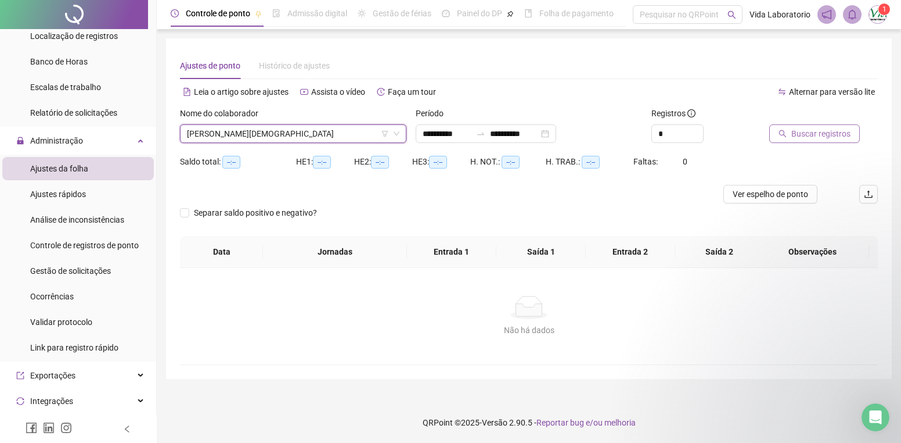
click at [839, 138] on span "Buscar registros" at bounding box center [821, 133] width 59 height 13
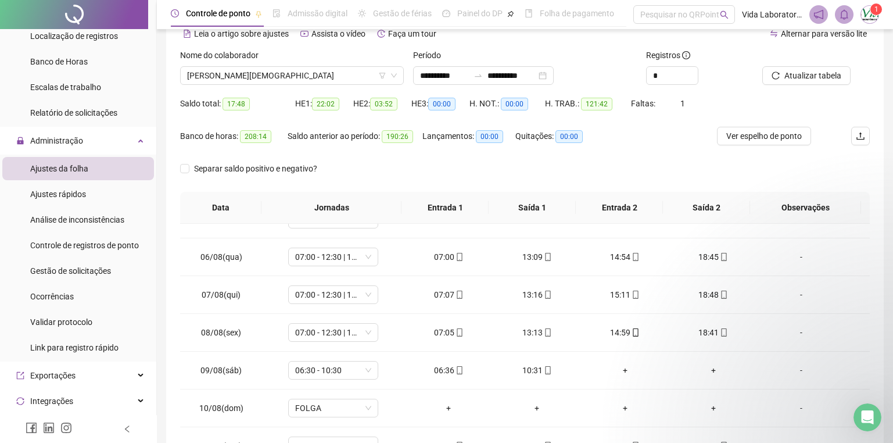
scroll to position [290, 0]
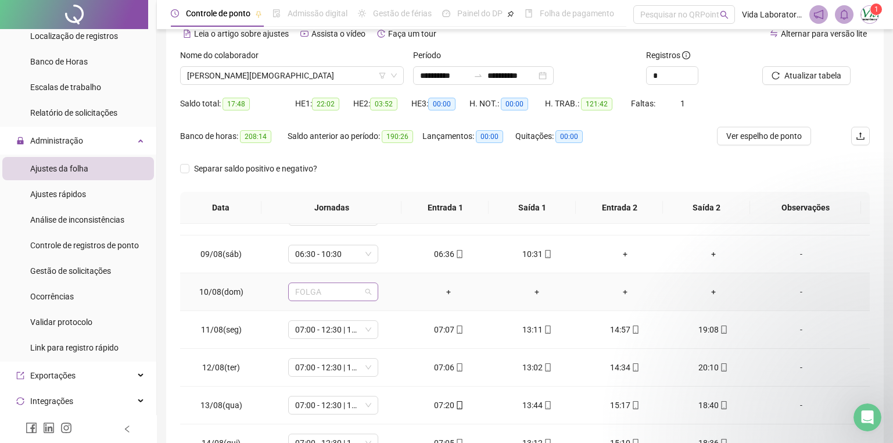
click at [368, 292] on span "FOLGA" at bounding box center [333, 291] width 76 height 17
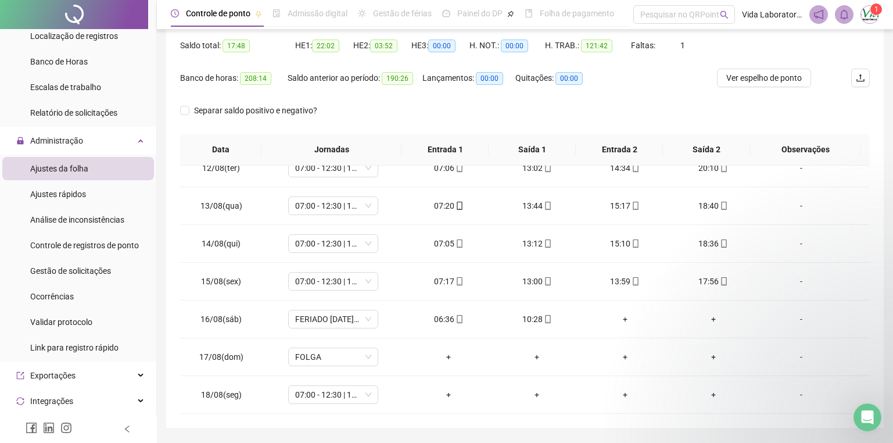
scroll to position [151, 0]
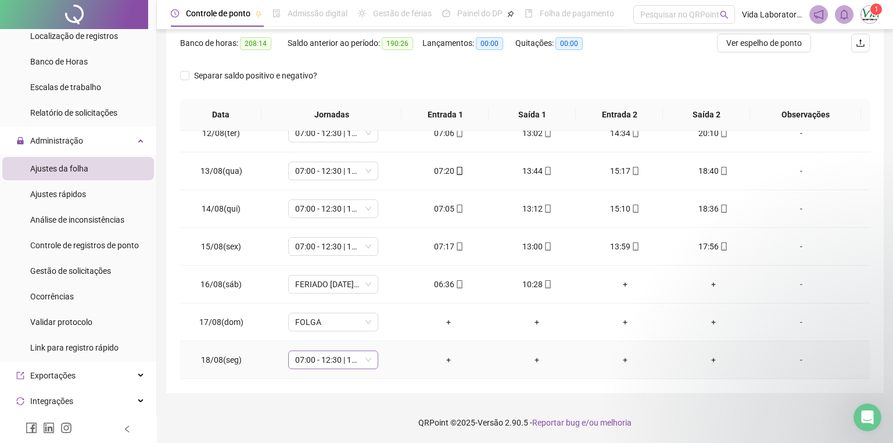
click at [367, 360] on span "07:00 - 12:30 | 14:30 - 17:00" at bounding box center [333, 359] width 76 height 17
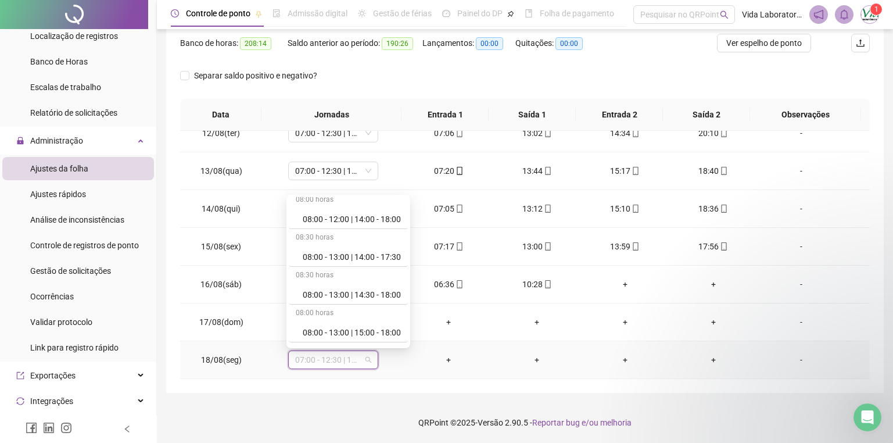
scroll to position [2003, 0]
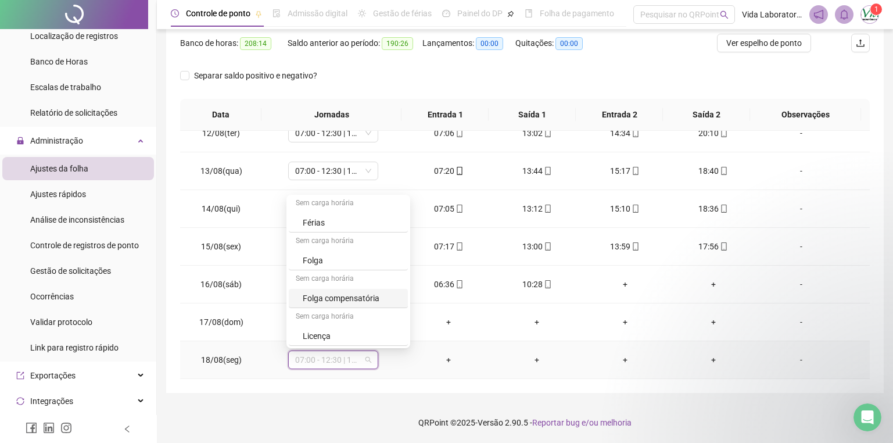
drag, startPoint x: 361, startPoint y: 300, endPoint x: 357, endPoint y: 425, distance: 124.9
click at [361, 300] on div "Folga compensatória" at bounding box center [352, 298] width 98 height 13
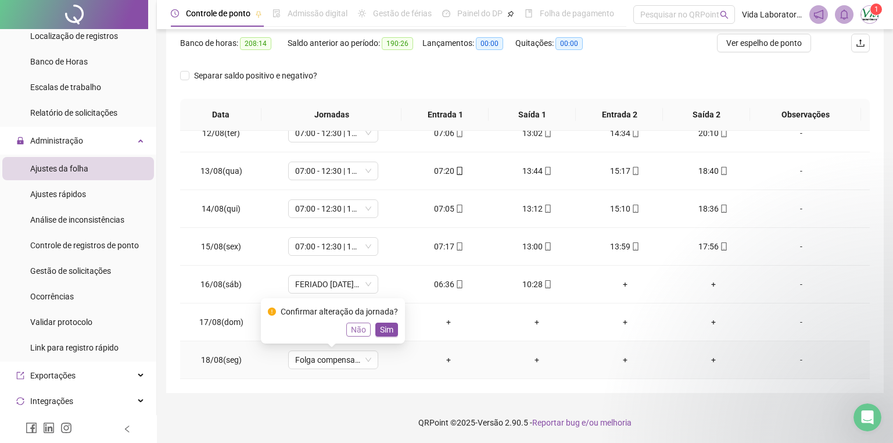
click at [351, 325] on span "Não" at bounding box center [358, 329] width 15 height 13
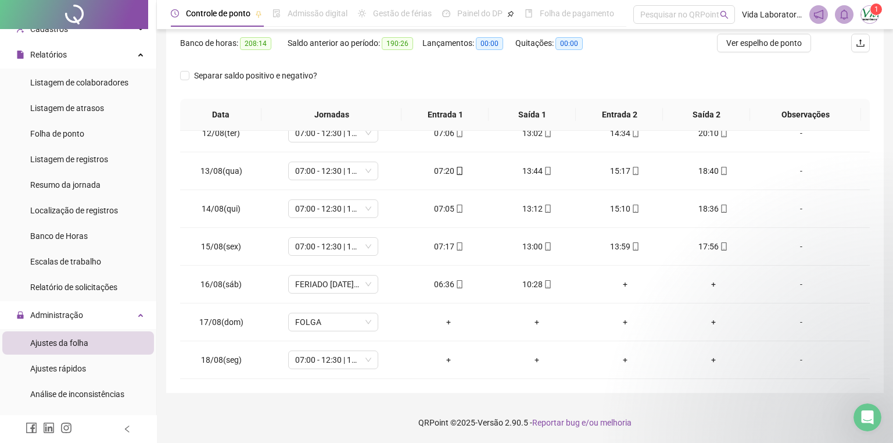
scroll to position [0, 0]
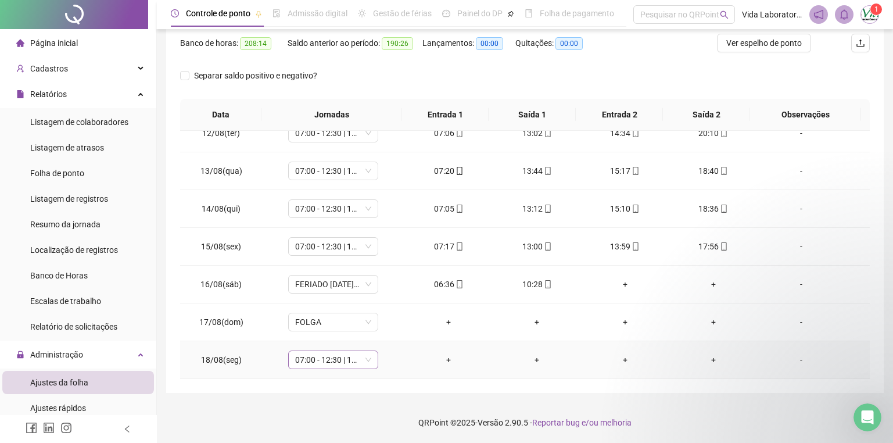
click at [367, 360] on span "07:00 - 12:30 | 14:30 - 17:00" at bounding box center [333, 359] width 76 height 17
click at [484, 60] on div "Lançamentos: 00:00" at bounding box center [468, 50] width 93 height 33
click at [368, 359] on span "07:00 - 12:30 | 14:30 - 17:00" at bounding box center [333, 359] width 76 height 17
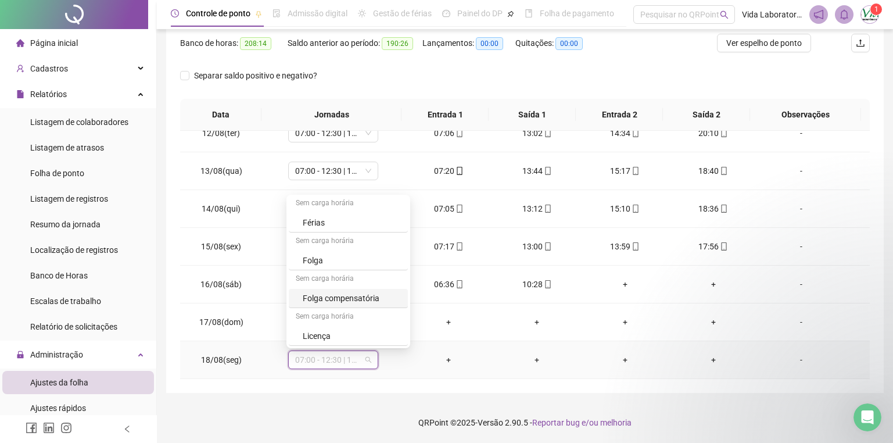
drag, startPoint x: 370, startPoint y: 294, endPoint x: 377, endPoint y: 315, distance: 22.6
click at [370, 294] on div "Folga compensatória" at bounding box center [352, 298] width 98 height 13
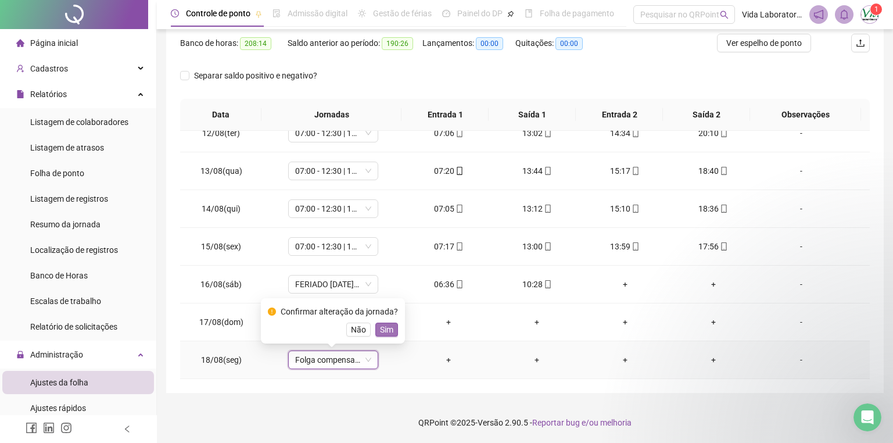
click at [390, 329] on span "Sim" at bounding box center [386, 329] width 13 height 13
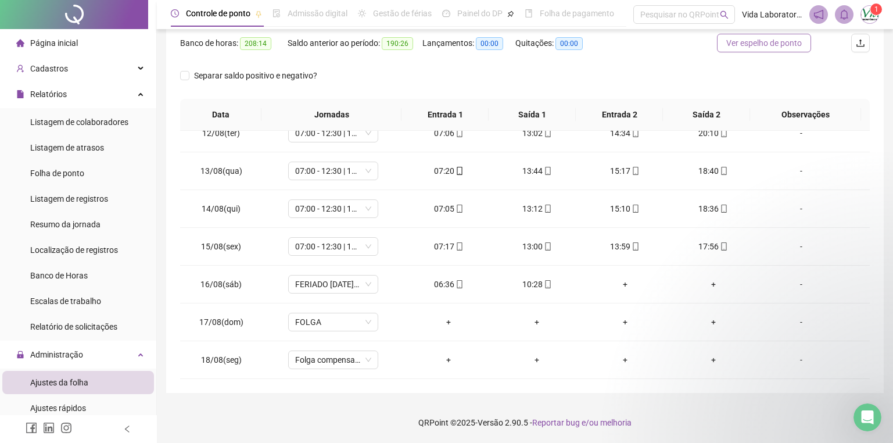
click at [764, 40] on span "Ver espelho de ponto" at bounding box center [763, 43] width 75 height 13
click at [860, 416] on icon "Abertura do Messenger da Intercom" at bounding box center [865, 415] width 19 height 19
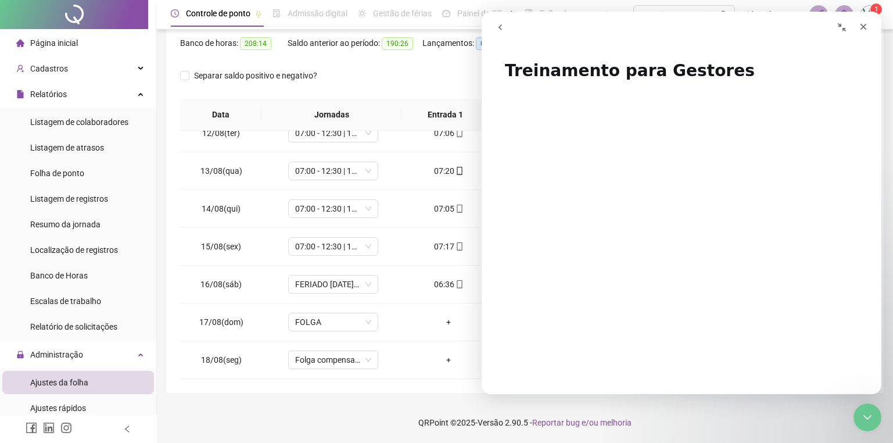
click at [499, 20] on button "go back" at bounding box center [500, 27] width 22 height 22
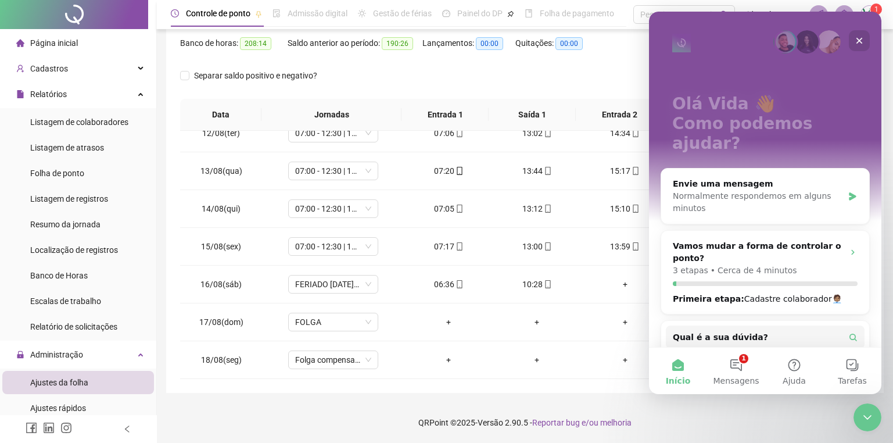
scroll to position [96, 0]
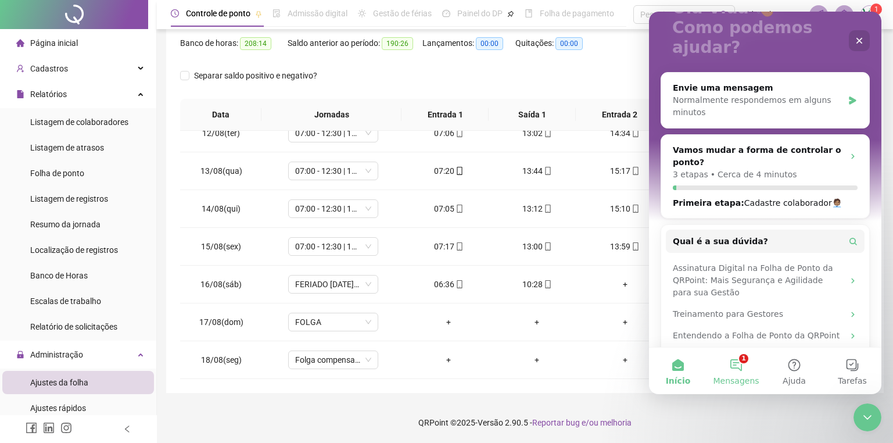
click at [740, 365] on button "1 Mensagens" at bounding box center [736, 370] width 58 height 46
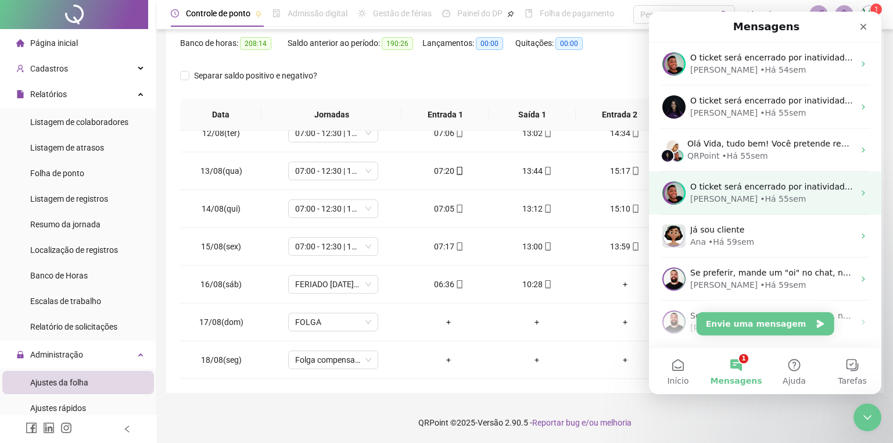
scroll to position [0, 0]
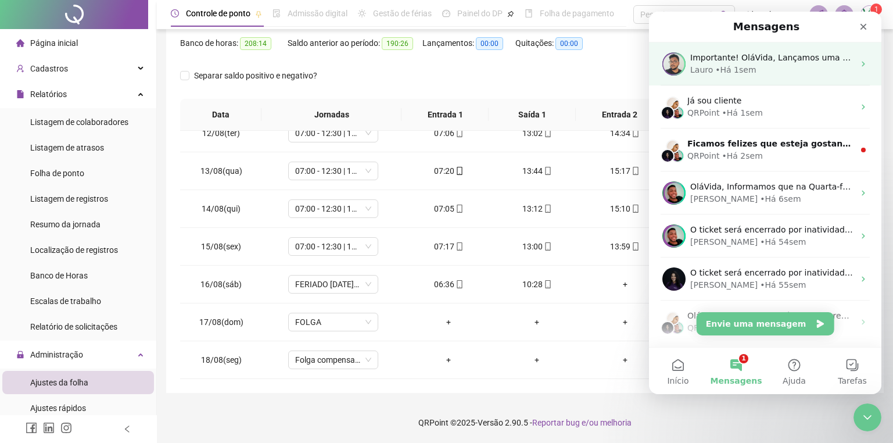
click at [858, 62] on icon "Messenger da Intercom" at bounding box center [862, 63] width 9 height 9
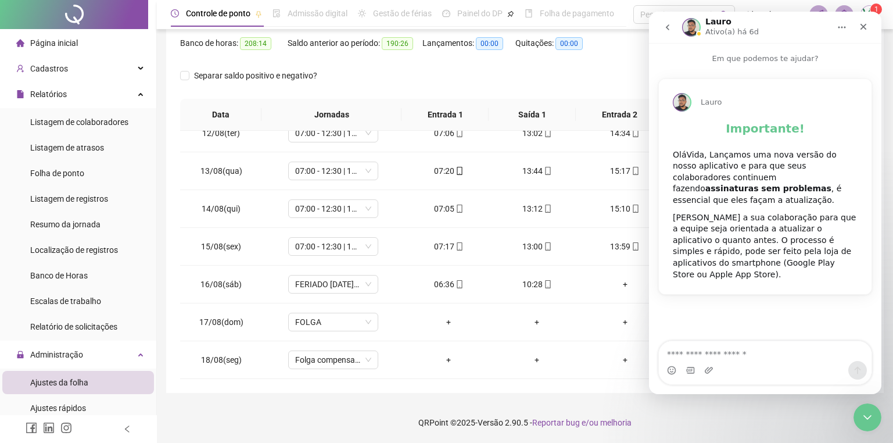
click at [667, 21] on button "go back" at bounding box center [667, 27] width 22 height 22
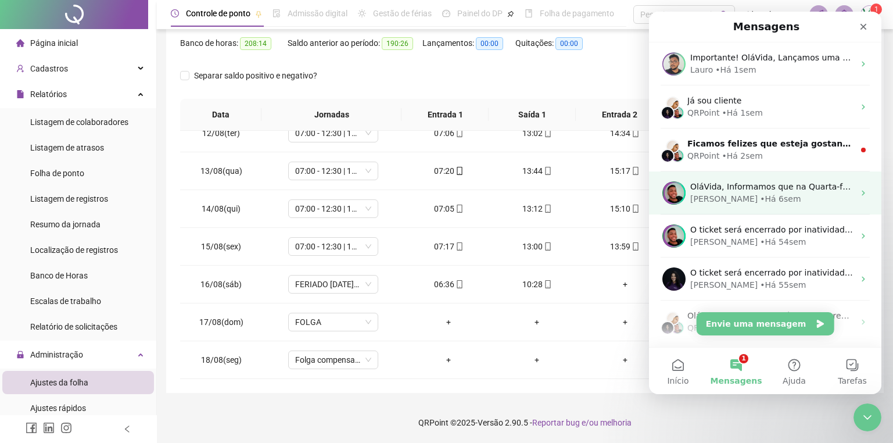
click at [799, 196] on div "[PERSON_NAME] • Há 6sem" at bounding box center [772, 199] width 164 height 12
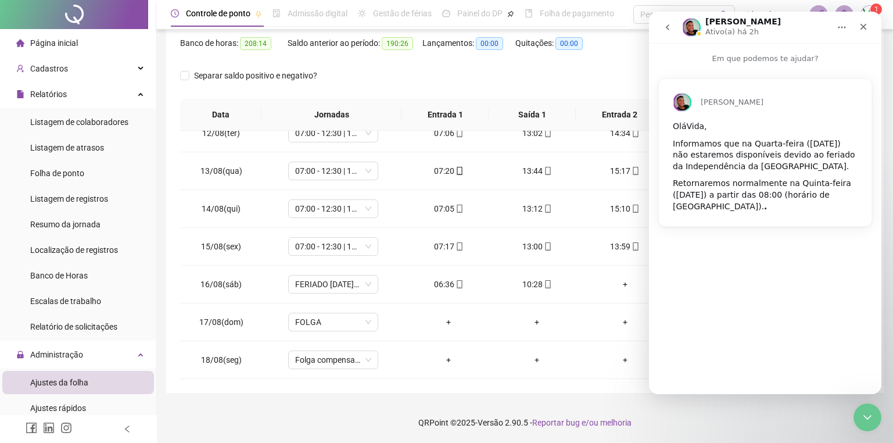
click at [666, 20] on button "go back" at bounding box center [667, 27] width 22 height 22
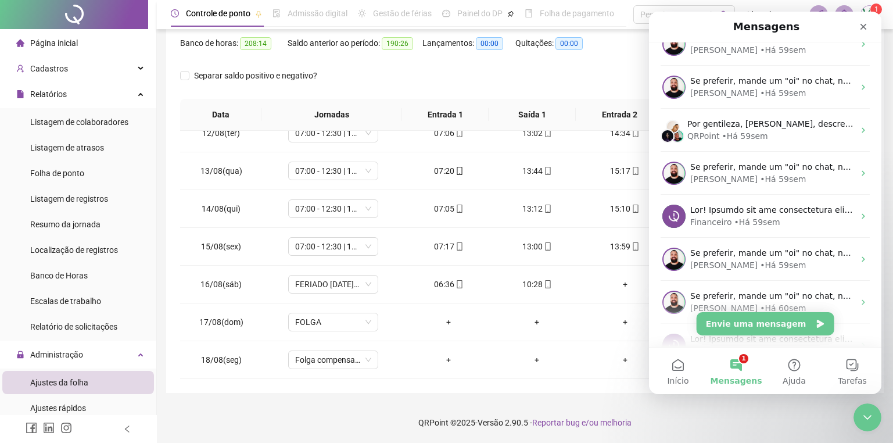
scroll to position [600, 0]
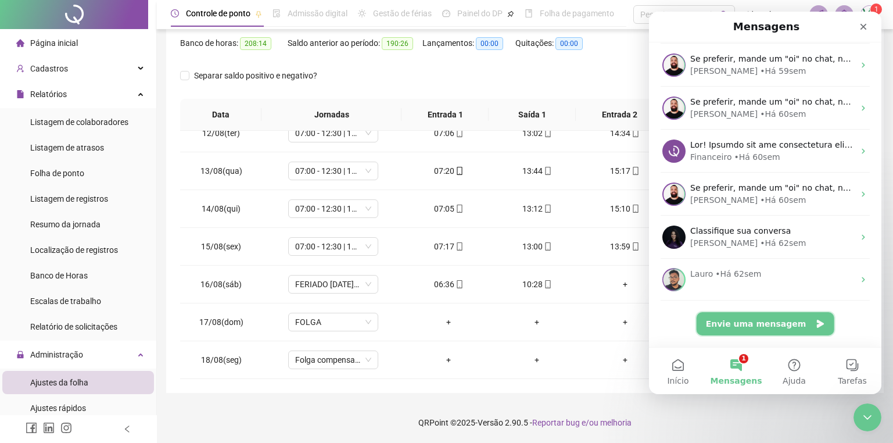
click at [786, 324] on button "Envie uma mensagem" at bounding box center [765, 323] width 138 height 23
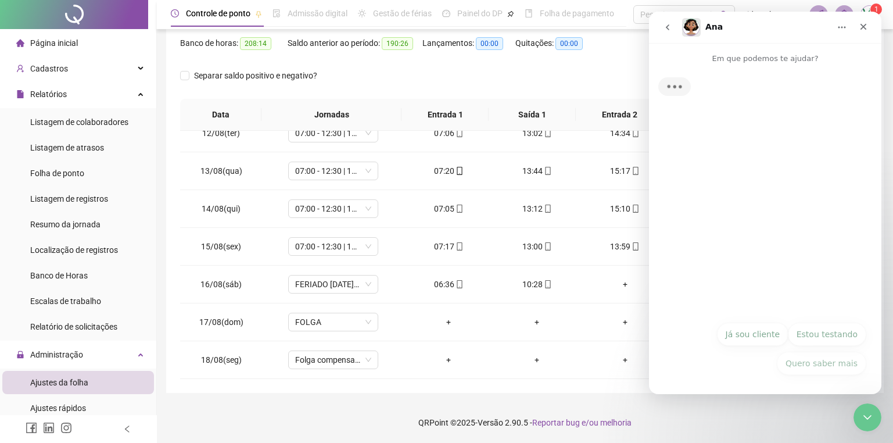
scroll to position [553, 0]
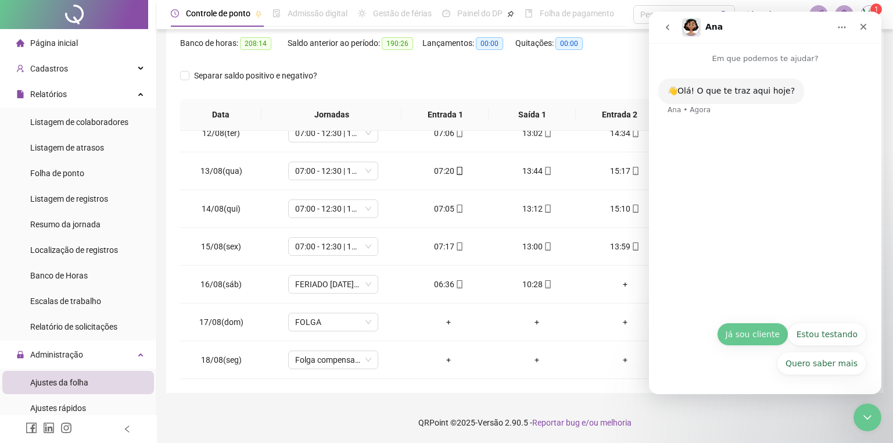
click at [752, 340] on button "Já sou cliente" at bounding box center [752, 333] width 71 height 23
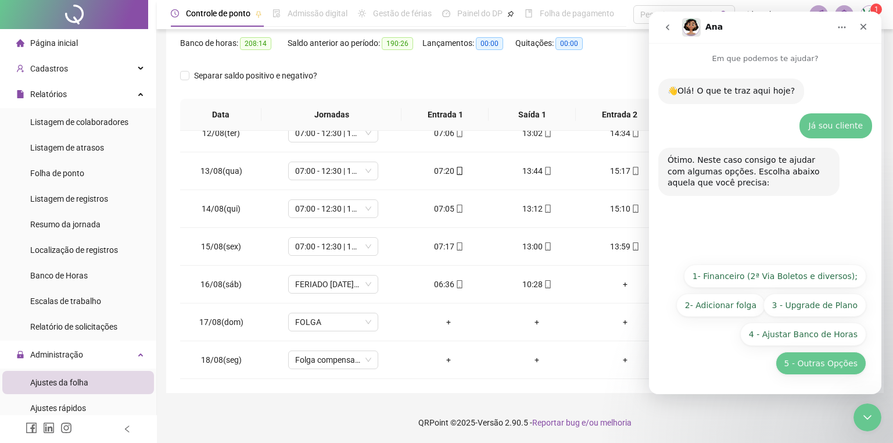
click at [816, 360] on button "5 - Outras Opções" at bounding box center [820, 362] width 91 height 23
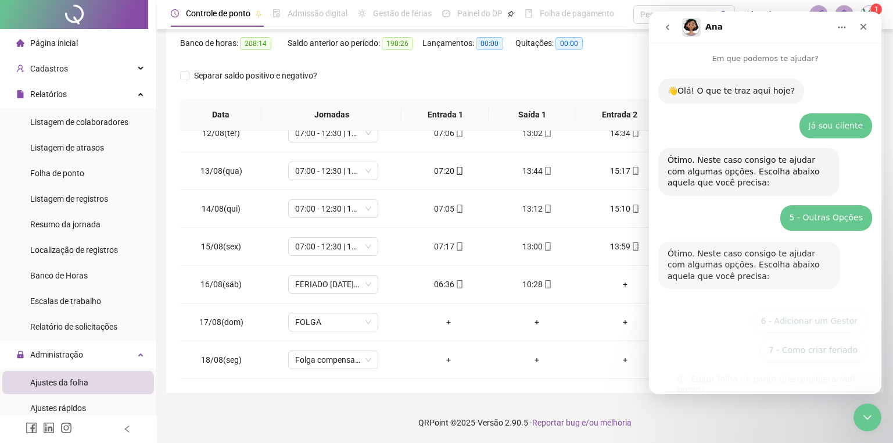
scroll to position [113, 0]
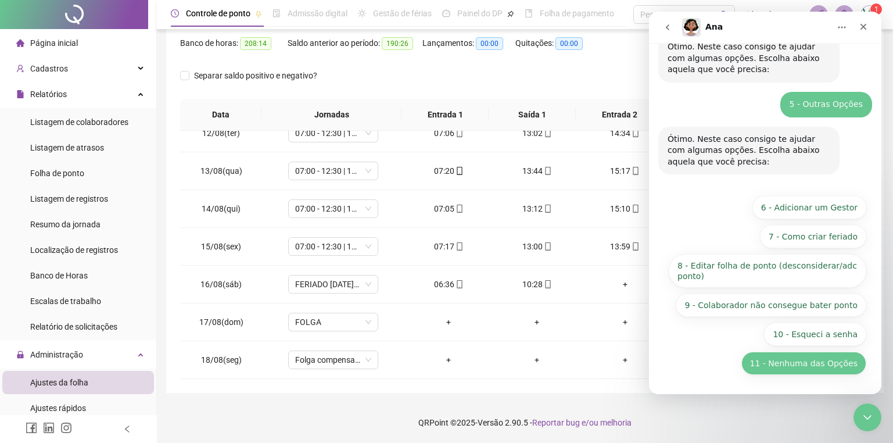
click at [793, 364] on button "11 - Nenhuma das Opções" at bounding box center [803, 362] width 125 height 23
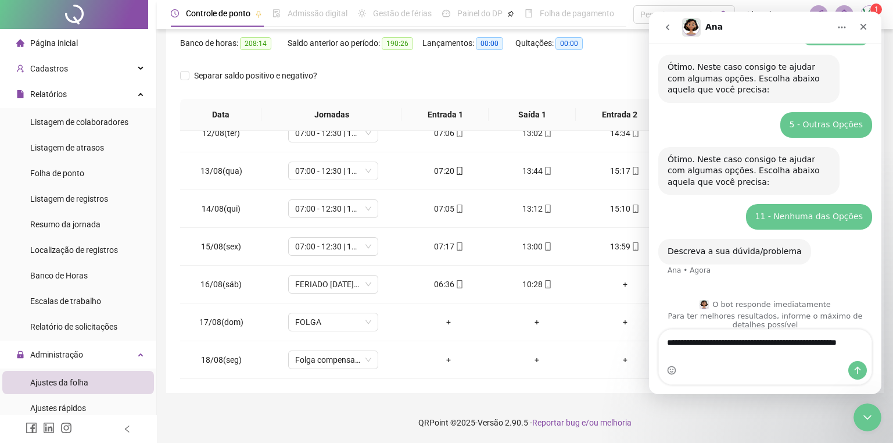
scroll to position [105, 0]
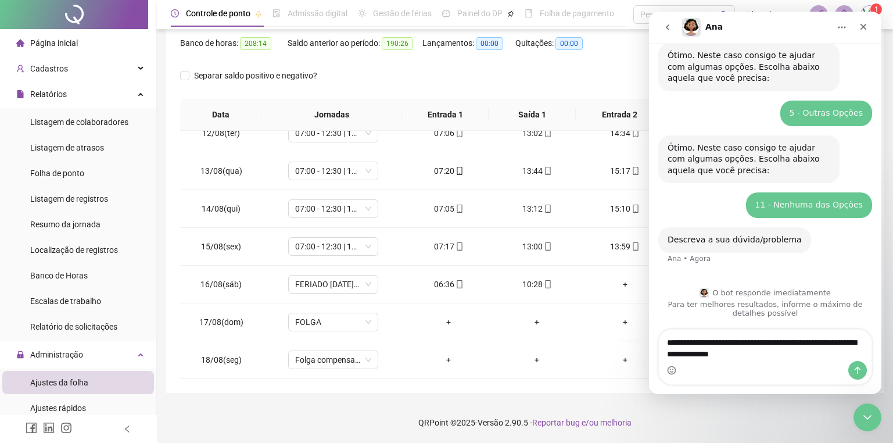
type textarea "**********"
click at [858, 366] on icon "Enviar uma mensagem" at bounding box center [856, 369] width 9 height 9
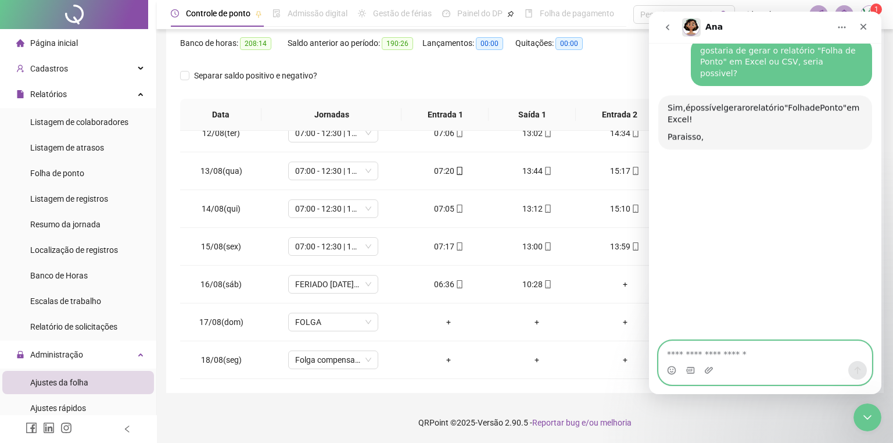
scroll to position [326, 0]
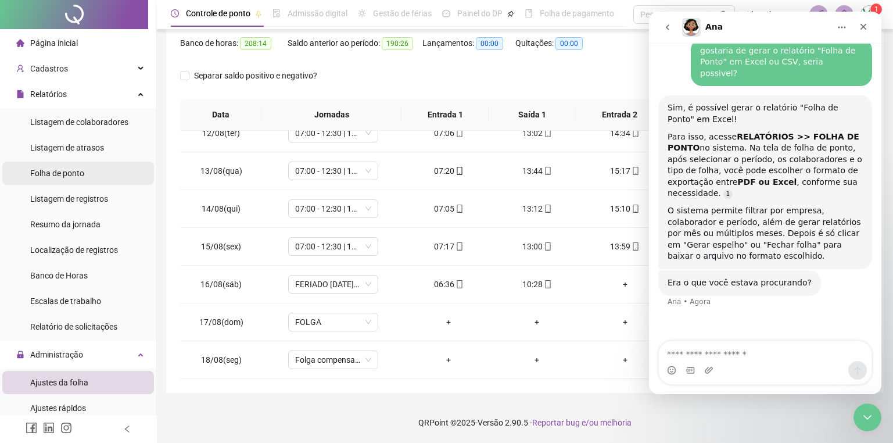
click at [53, 174] on span "Folha de ponto" at bounding box center [57, 172] width 54 height 9
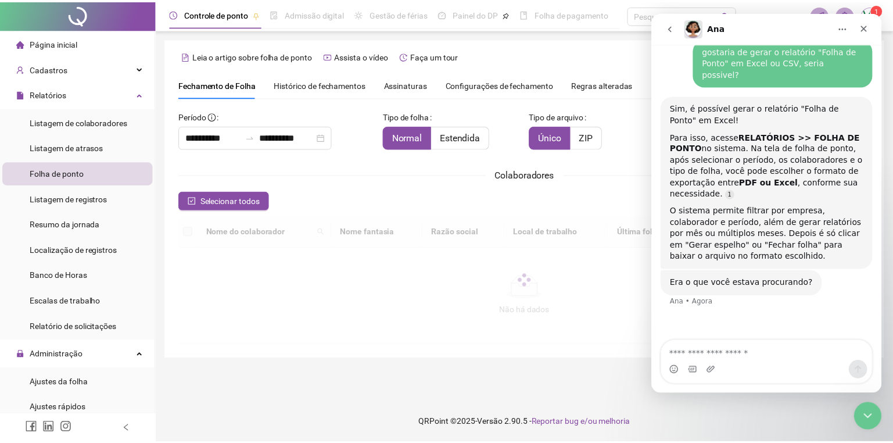
scroll to position [10, 0]
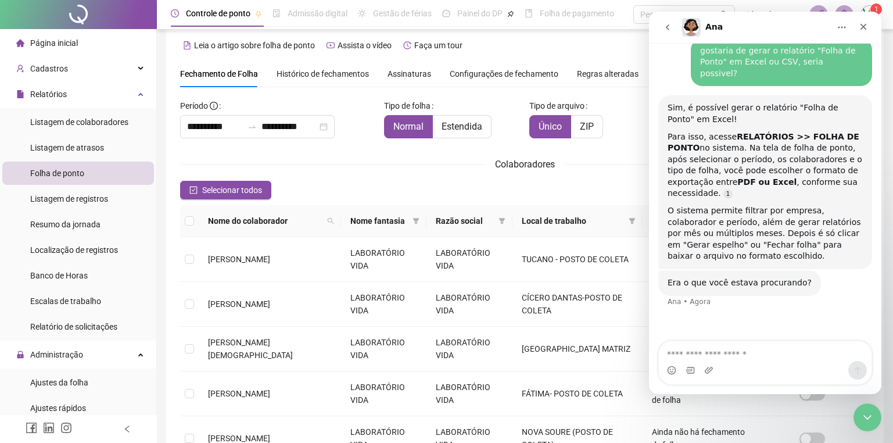
click at [591, 173] on div "**********" at bounding box center [524, 408] width 689 height 625
click at [776, 352] on textarea "Envie uma mensagem..." at bounding box center [765, 351] width 213 height 20
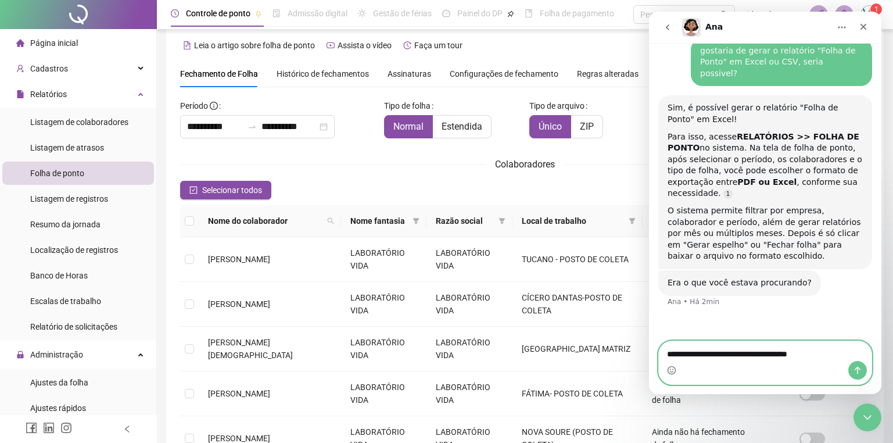
type textarea "**********"
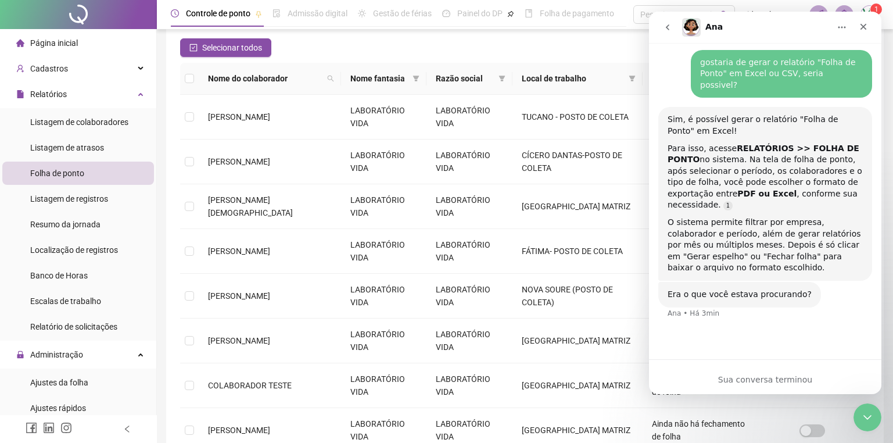
scroll to position [247, 0]
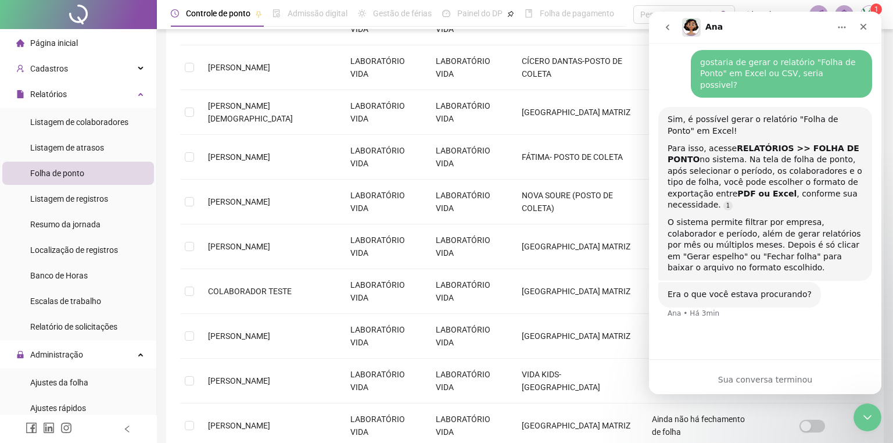
click at [786, 381] on div "Sua conversa terminou" at bounding box center [765, 379] width 232 height 12
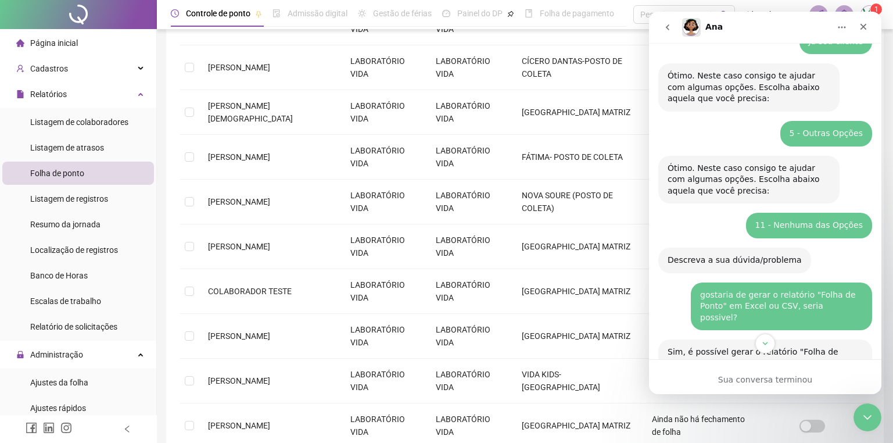
scroll to position [315, 0]
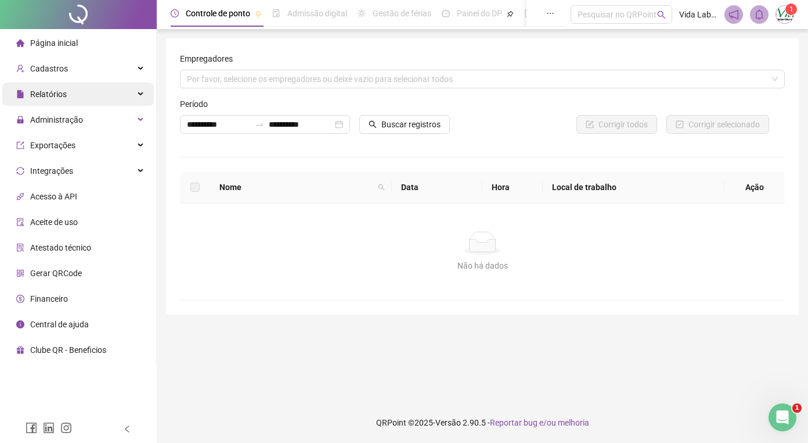
click at [99, 99] on div "Relatórios" at bounding box center [78, 93] width 152 height 23
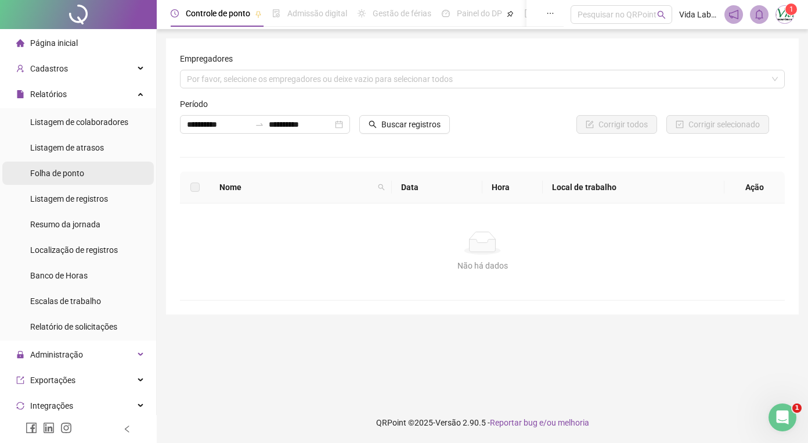
click at [75, 175] on span "Folha de ponto" at bounding box center [57, 172] width 54 height 9
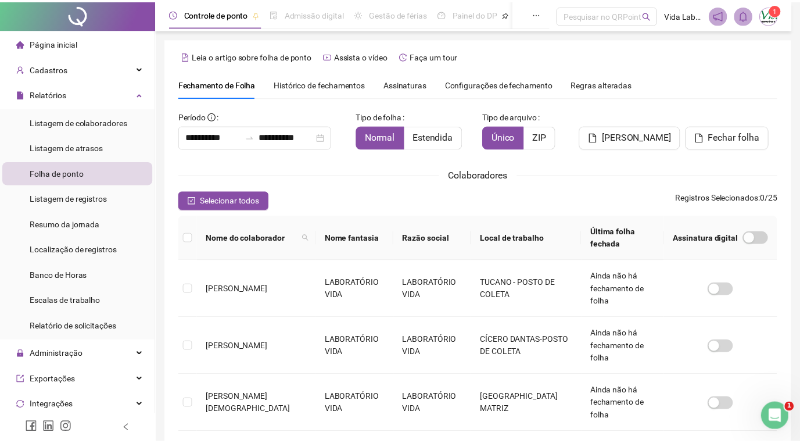
scroll to position [17, 0]
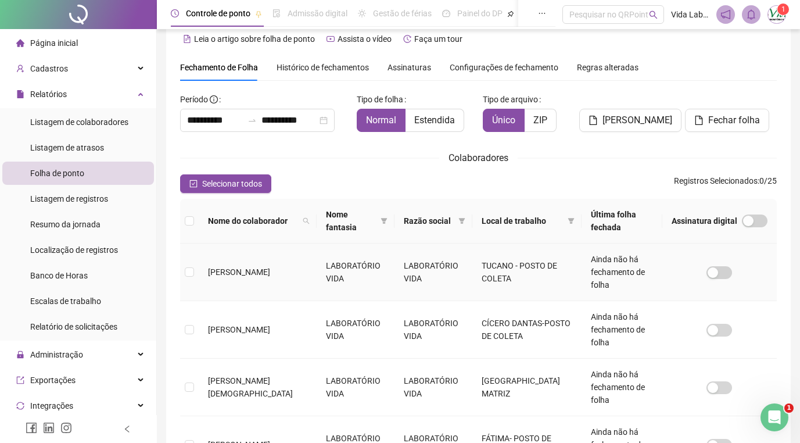
click at [195, 264] on td at bounding box center [189, 271] width 19 height 57
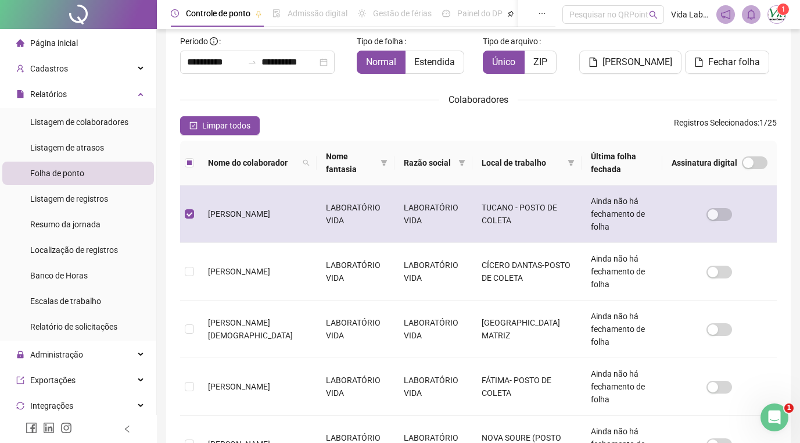
scroll to position [133, 0]
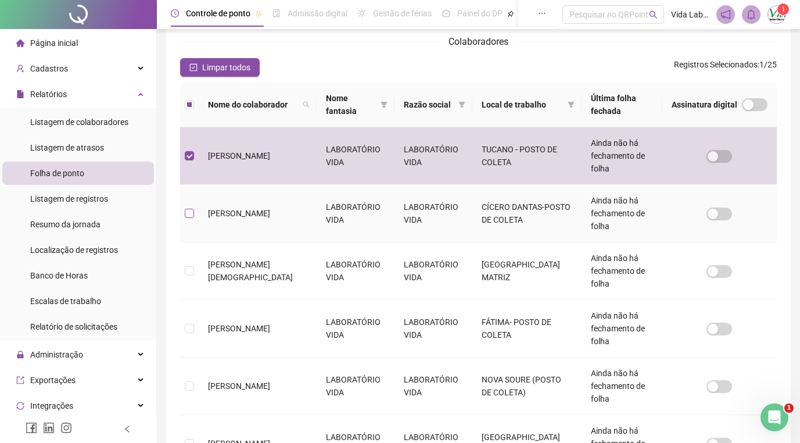
click at [188, 207] on label at bounding box center [189, 213] width 9 height 13
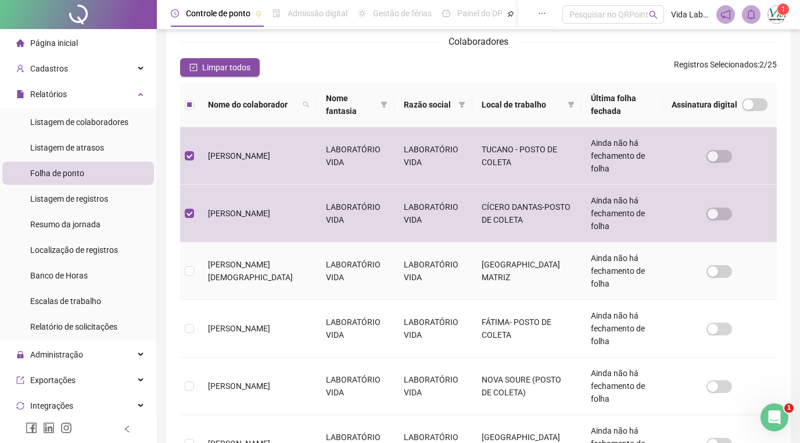
click at [194, 242] on td at bounding box center [189, 270] width 19 height 57
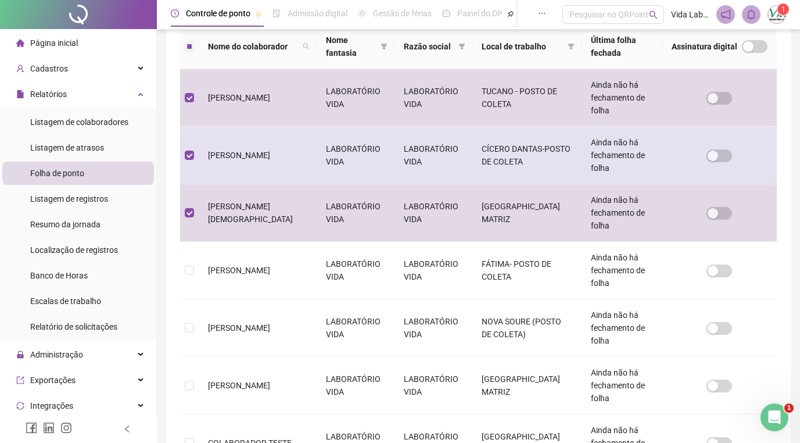
scroll to position [249, 0]
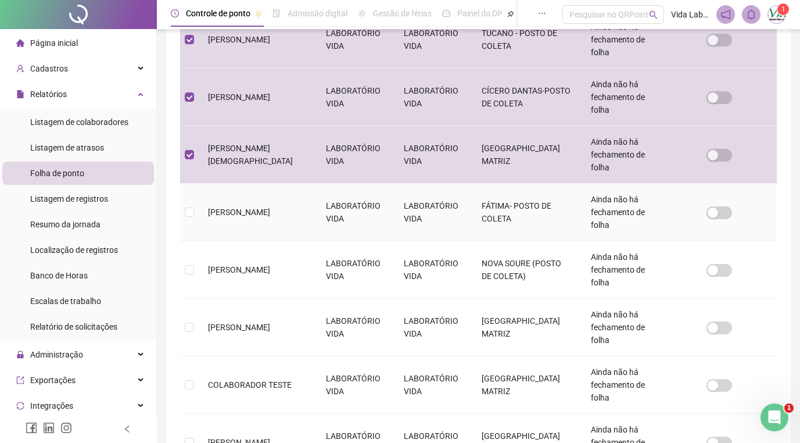
click at [213, 207] on span "[PERSON_NAME]" at bounding box center [239, 211] width 62 height 9
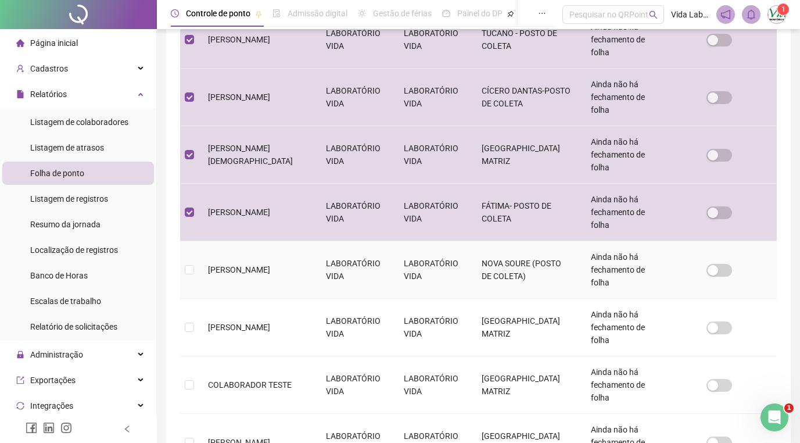
click at [247, 265] on span "[PERSON_NAME]" at bounding box center [239, 269] width 62 height 9
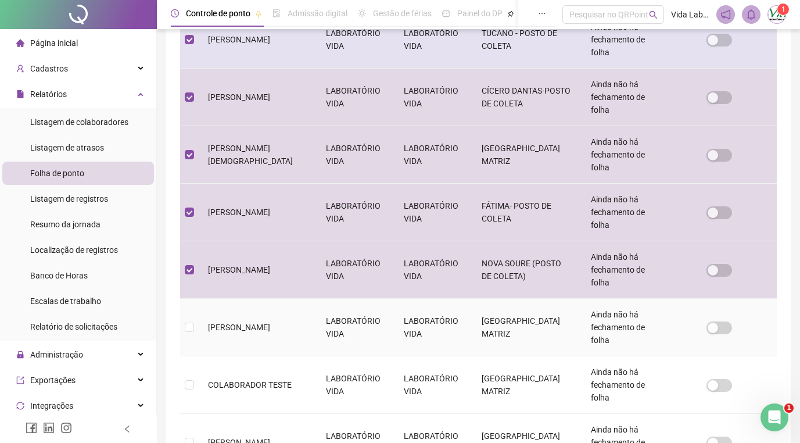
click at [233, 322] on span "[PERSON_NAME]" at bounding box center [239, 326] width 62 height 9
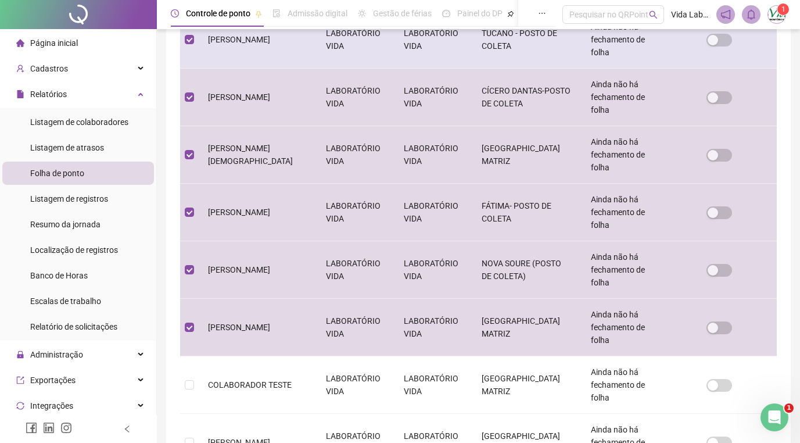
scroll to position [17, 0]
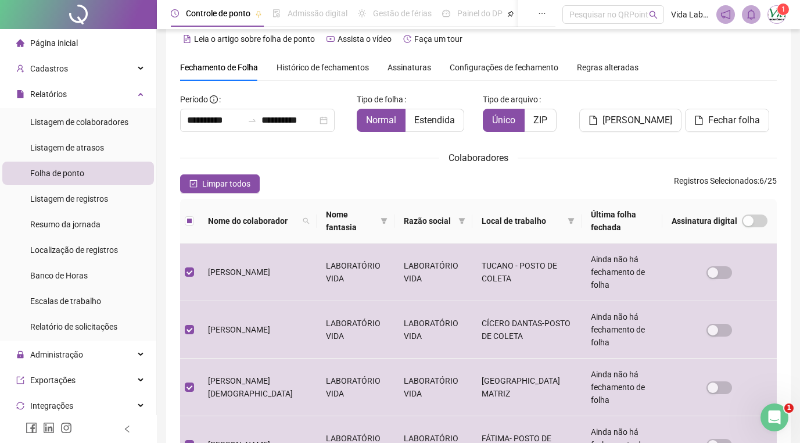
click at [64, 171] on span "Folha de ponto" at bounding box center [57, 172] width 54 height 9
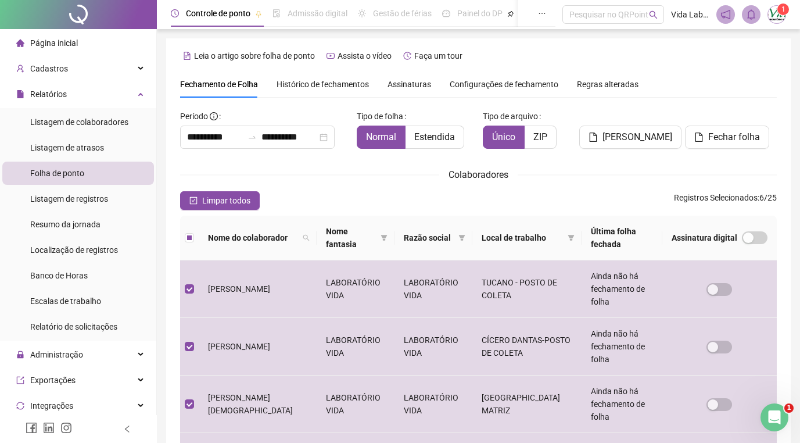
click at [63, 176] on span "Folha de ponto" at bounding box center [57, 172] width 54 height 9
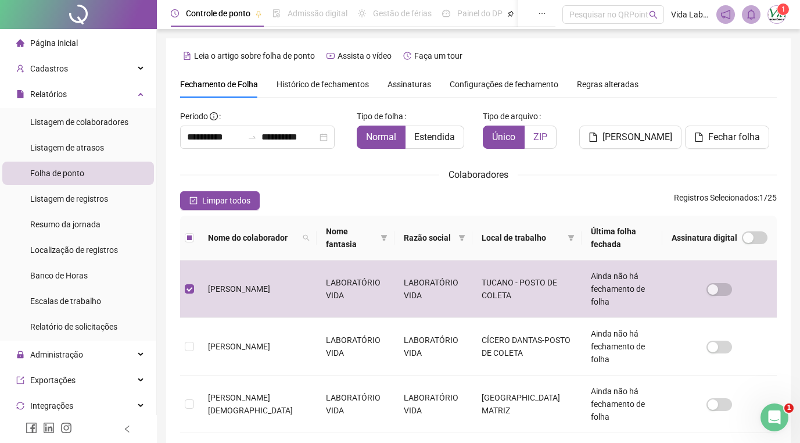
click at [539, 142] on label "ZIP" at bounding box center [540, 136] width 32 height 23
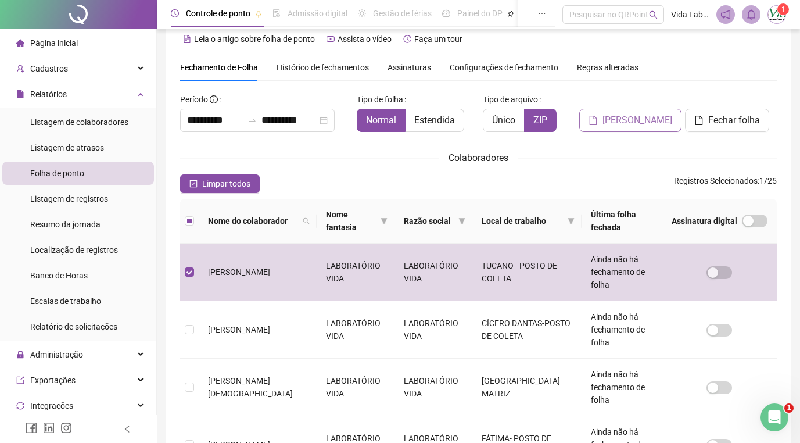
click at [616, 123] on span "[PERSON_NAME]" at bounding box center [637, 120] width 70 height 14
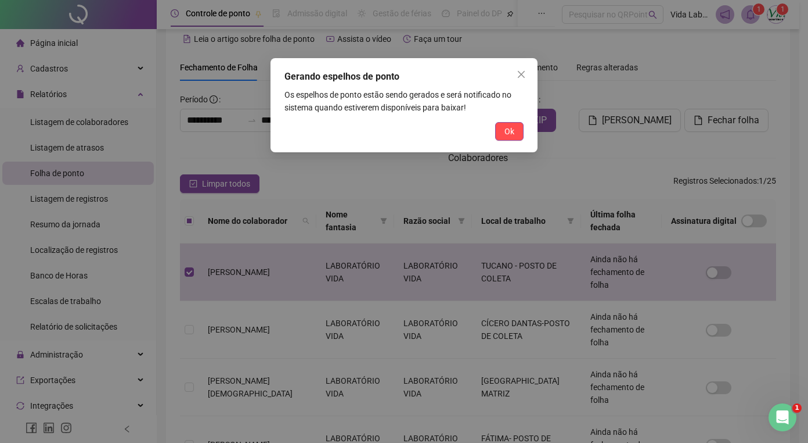
click at [505, 134] on span "Ok" at bounding box center [510, 131] width 10 height 13
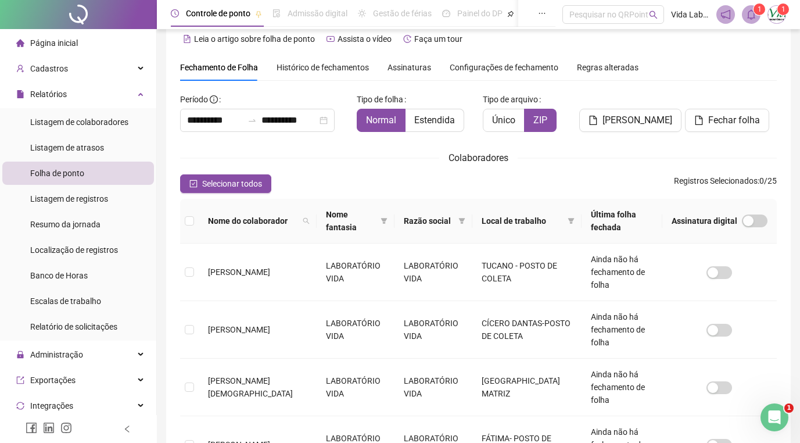
scroll to position [0, 0]
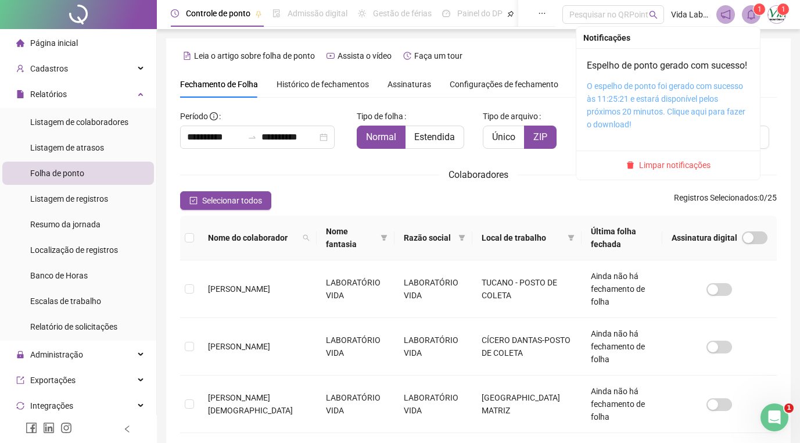
click at [674, 112] on link "O espelho de ponto foi gerado com sucesso às 11:25:21 e estará disponível pelos…" at bounding box center [666, 105] width 159 height 48
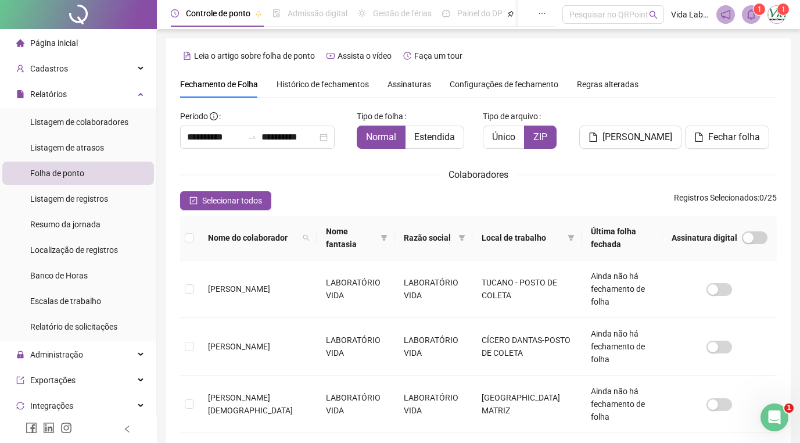
click at [495, 56] on div "Leia o artigo sobre folha de ponto Assista o vídeo Faça um tour" at bounding box center [478, 55] width 596 height 19
click at [437, 139] on span "Estendida" at bounding box center [434, 136] width 41 height 11
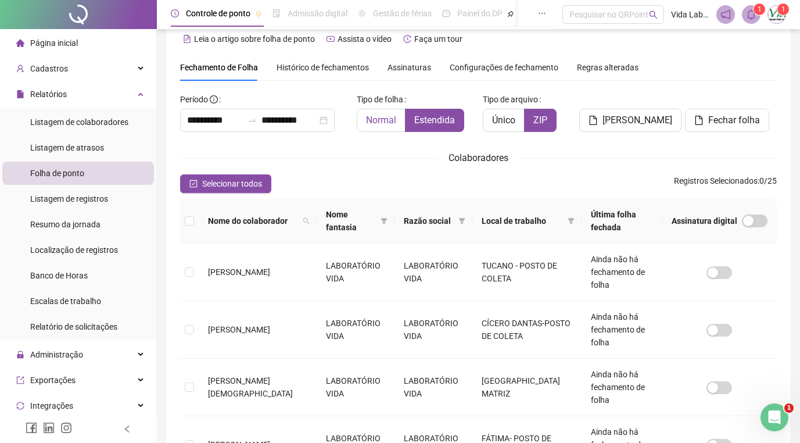
click at [371, 116] on span "Normal" at bounding box center [381, 119] width 30 height 11
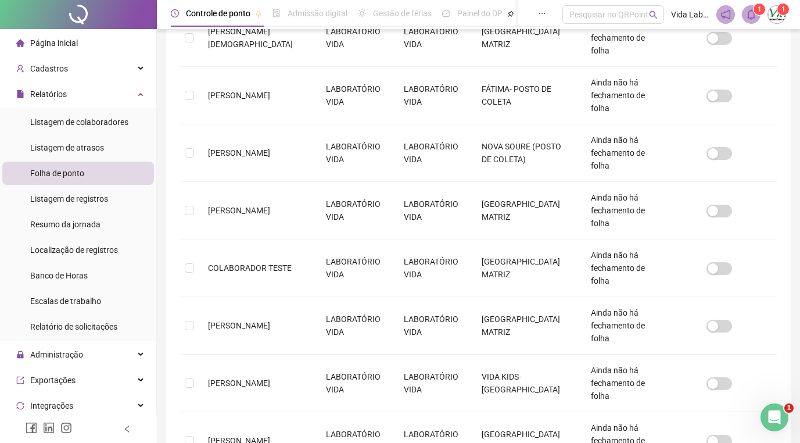
scroll to position [0, 0]
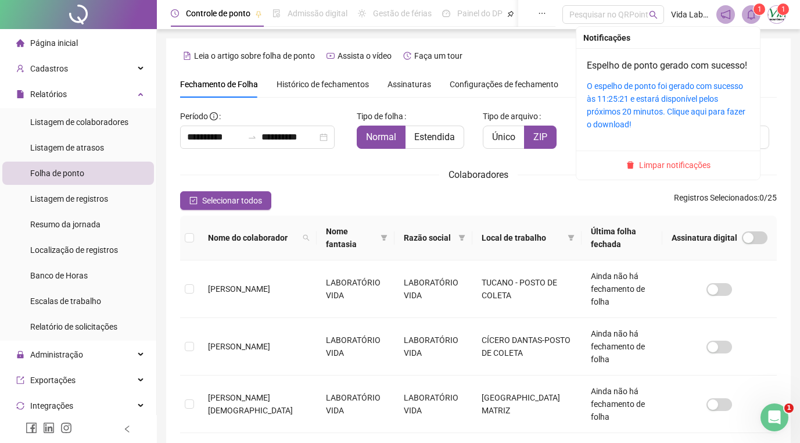
click at [754, 10] on sup "1" at bounding box center [759, 9] width 12 height 12
click at [634, 104] on link "O espelho de ponto foi gerado com sucesso às 11:25:21 e estará disponível pelos…" at bounding box center [666, 105] width 159 height 48
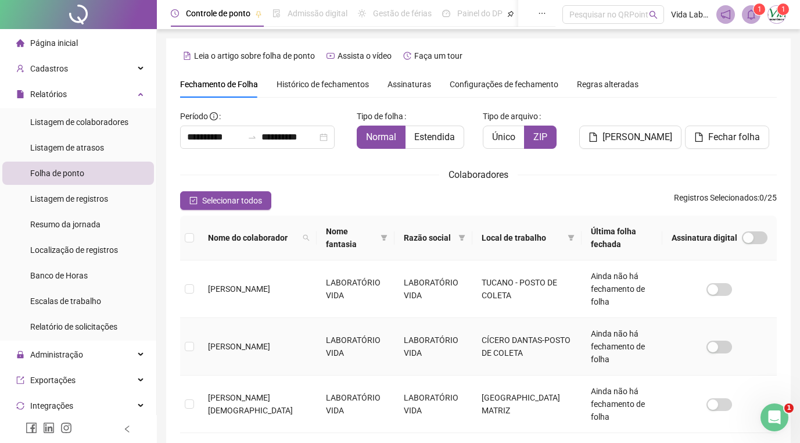
click at [244, 341] on span "[PERSON_NAME]" at bounding box center [239, 345] width 62 height 9
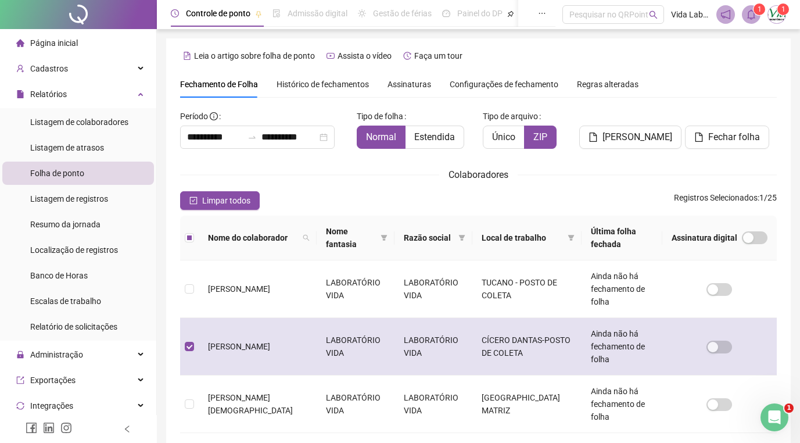
scroll to position [17, 0]
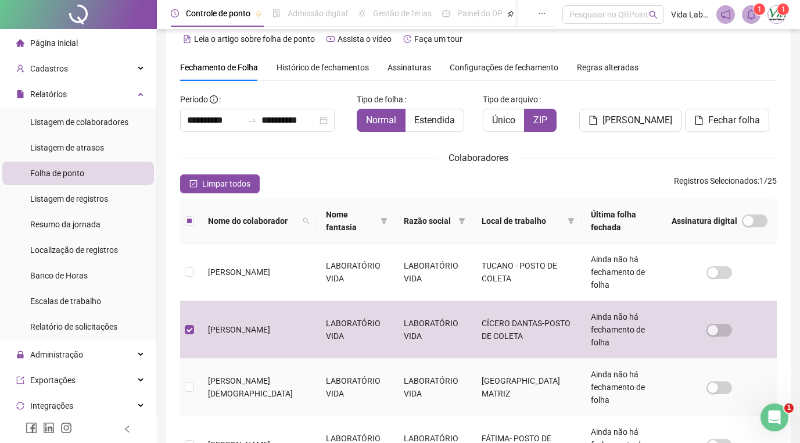
click at [235, 376] on span "[PERSON_NAME][DEMOGRAPHIC_DATA]" at bounding box center [250, 387] width 85 height 22
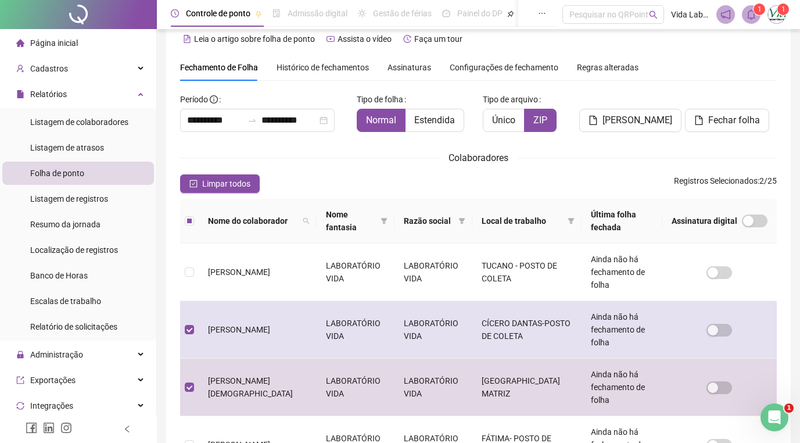
click at [232, 325] on span "[PERSON_NAME]" at bounding box center [239, 329] width 62 height 9
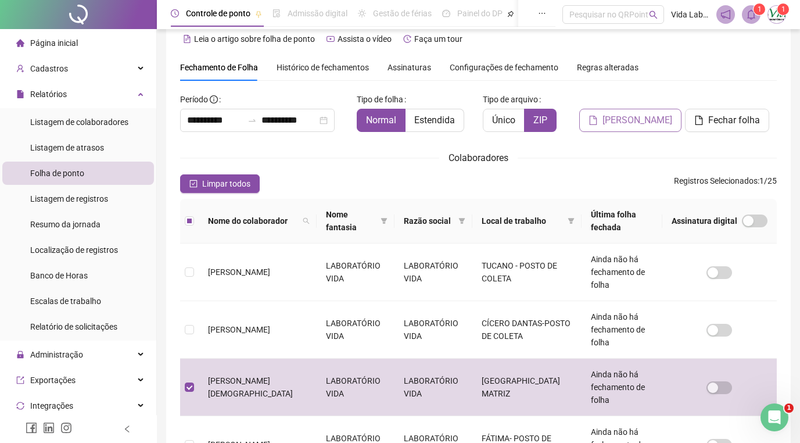
click at [630, 121] on span "[PERSON_NAME]" at bounding box center [637, 120] width 70 height 14
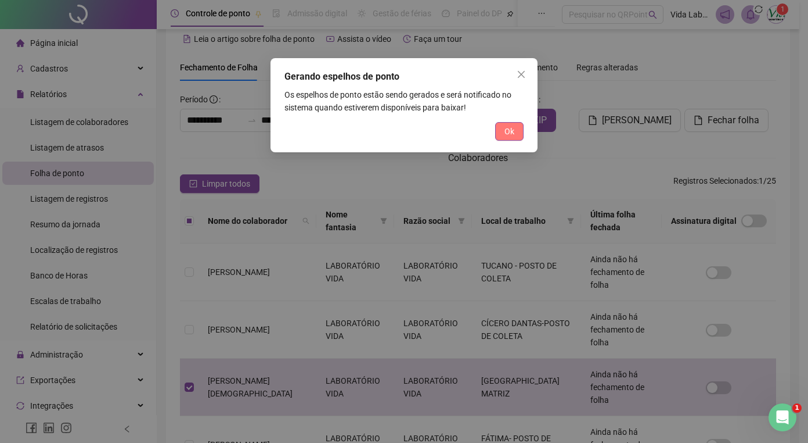
click at [506, 131] on span "Ok" at bounding box center [510, 131] width 10 height 13
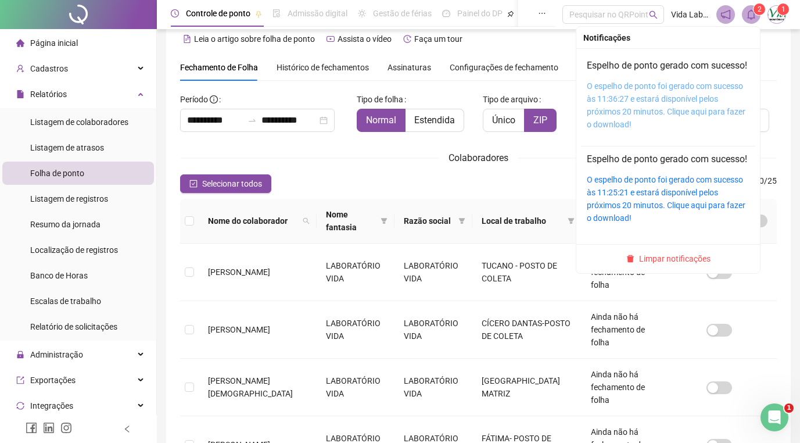
click at [646, 114] on link "O espelho de ponto foi gerado com sucesso às 11:36:27 e estará disponível pelos…" at bounding box center [666, 105] width 159 height 48
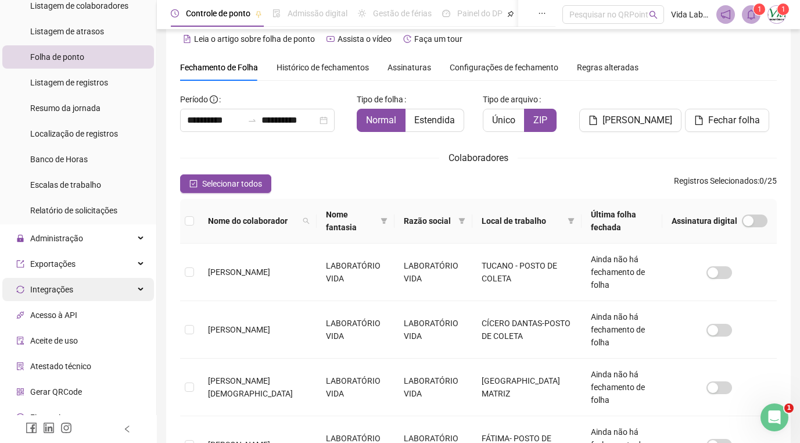
scroll to position [156, 0]
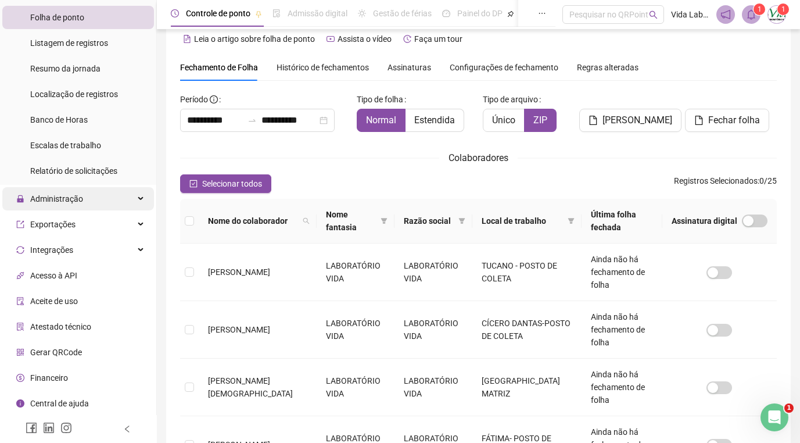
click at [132, 194] on div "Administração" at bounding box center [78, 198] width 152 height 23
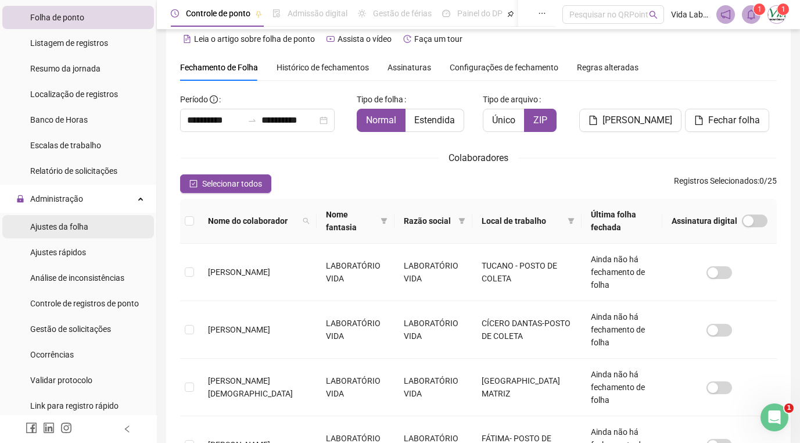
click at [71, 226] on span "Ajustes da folha" at bounding box center [59, 226] width 58 height 9
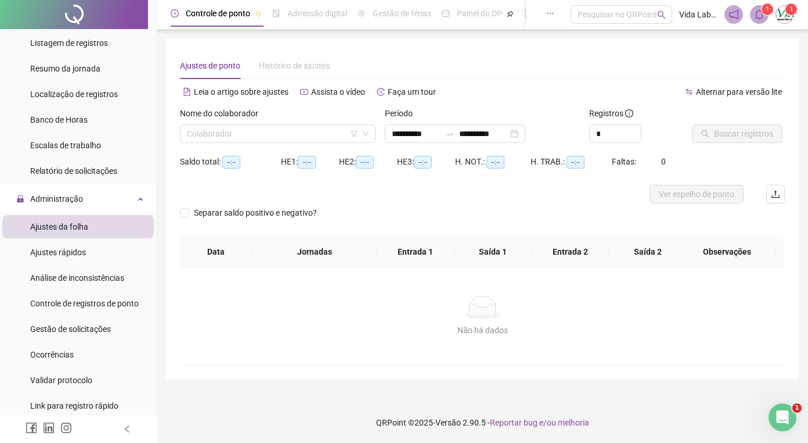
type input "**********"
click at [334, 138] on input "search" at bounding box center [272, 133] width 171 height 17
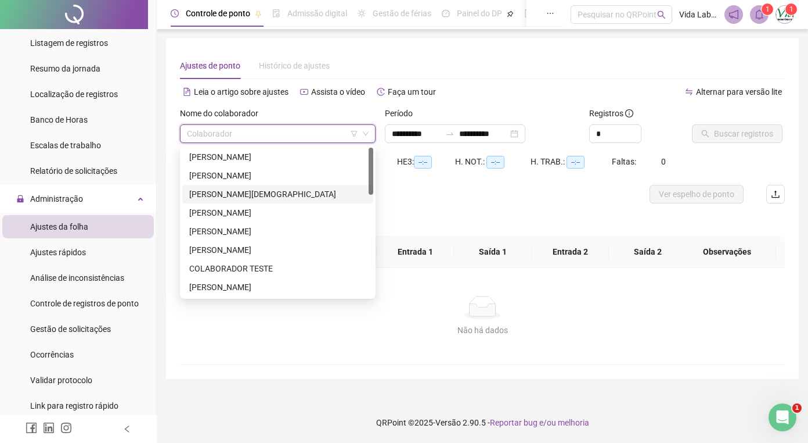
click at [244, 195] on div "[PERSON_NAME][DEMOGRAPHIC_DATA]" at bounding box center [277, 194] width 177 height 13
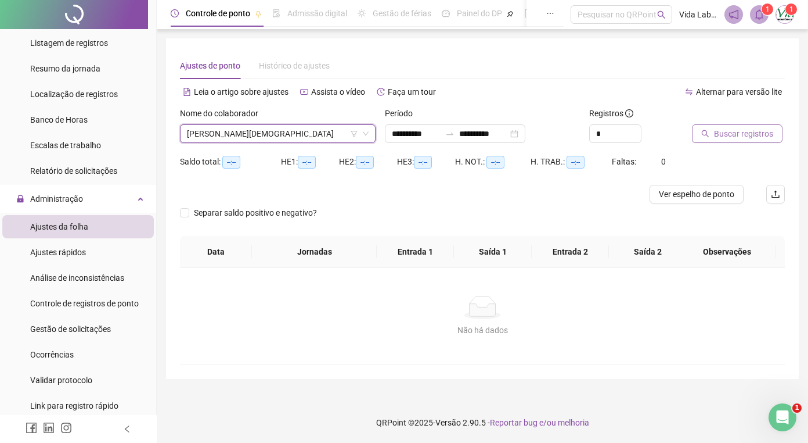
click at [738, 131] on span "Buscar registros" at bounding box center [743, 133] width 59 height 13
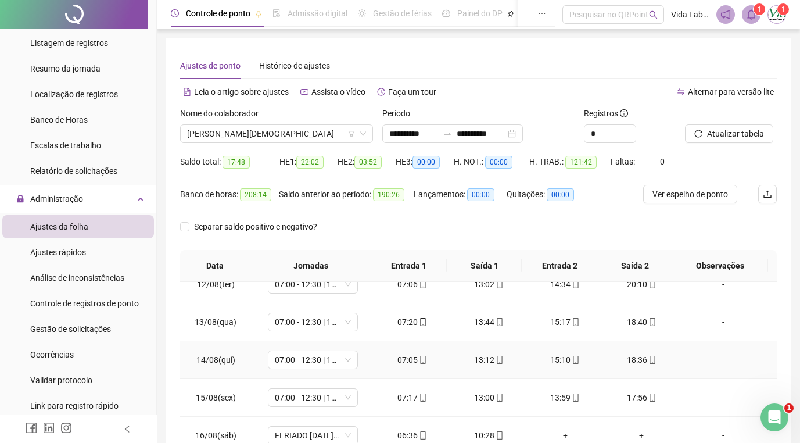
scroll to position [151, 0]
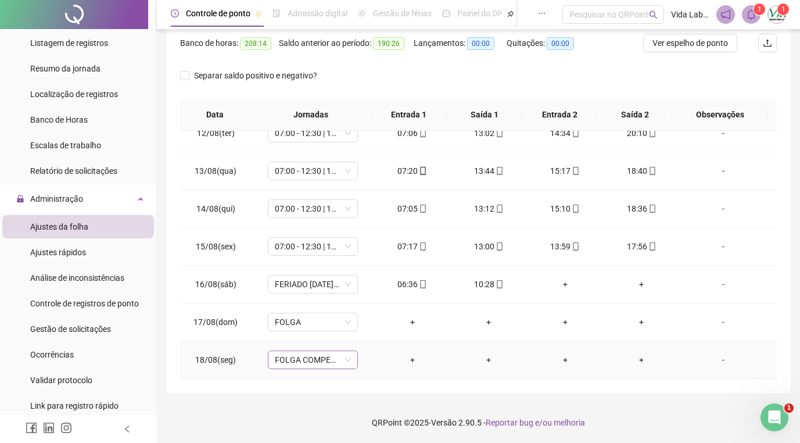
click at [348, 365] on span "FOLGA COMPENSATÓRIA" at bounding box center [313, 359] width 76 height 17
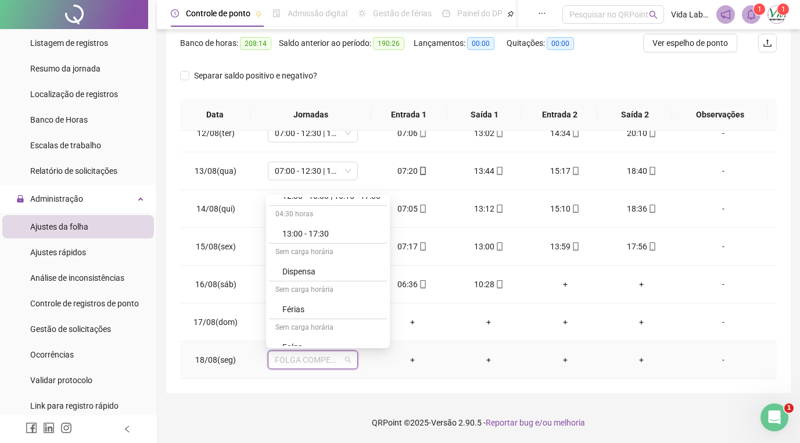
scroll to position [2003, 0]
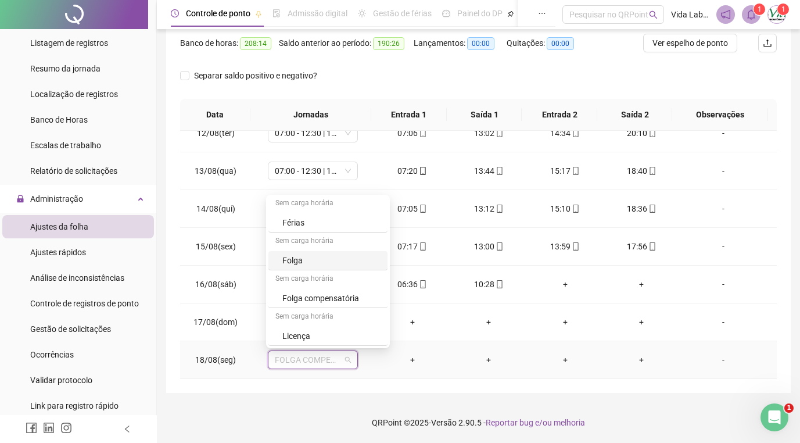
click at [309, 253] on div "Folga" at bounding box center [327, 260] width 119 height 19
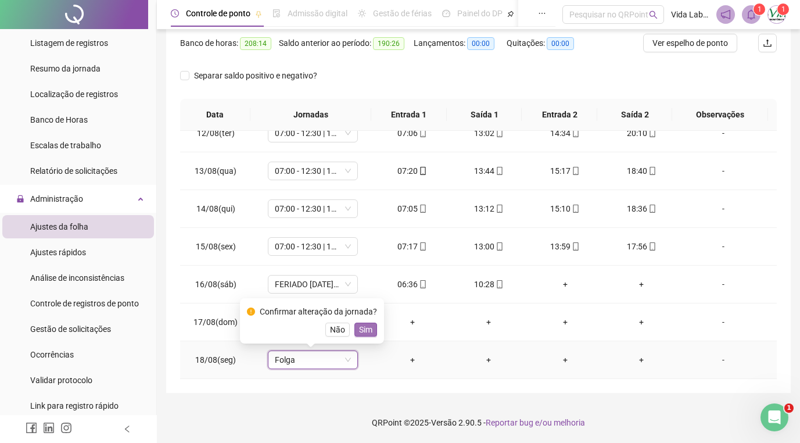
click at [362, 328] on span "Sim" at bounding box center [365, 329] width 13 height 13
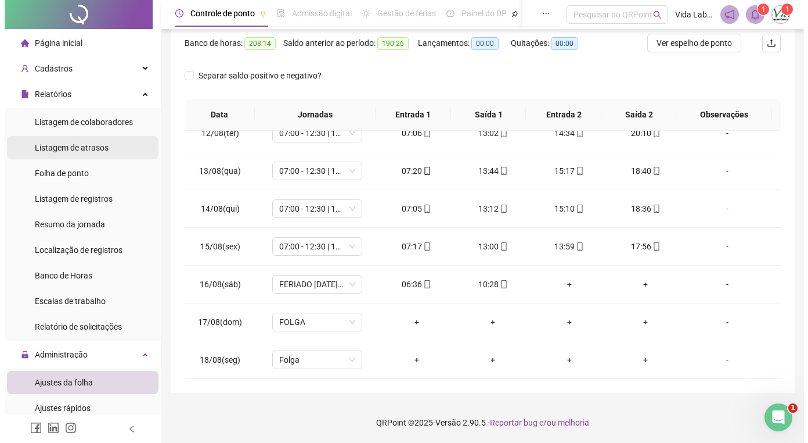
scroll to position [0, 0]
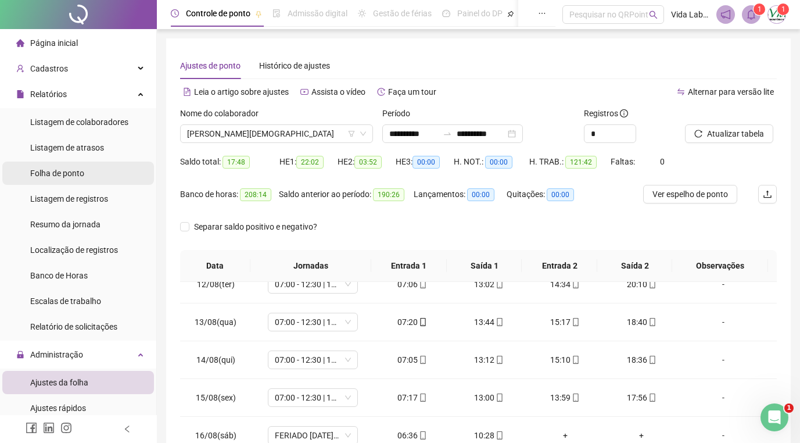
click at [60, 172] on span "Folha de ponto" at bounding box center [57, 172] width 54 height 9
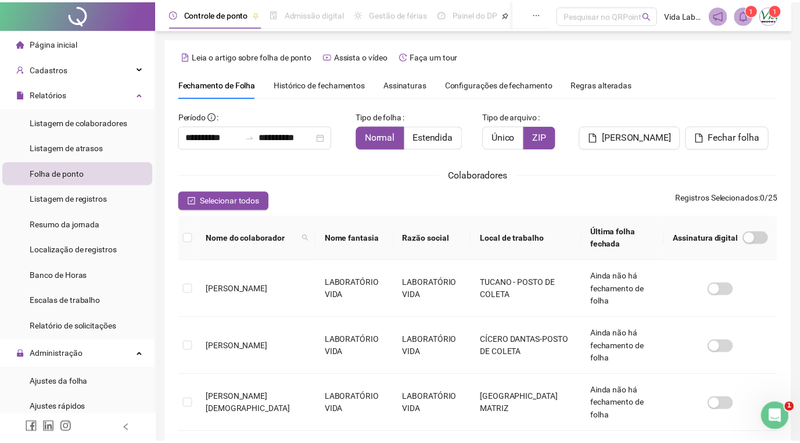
scroll to position [17, 0]
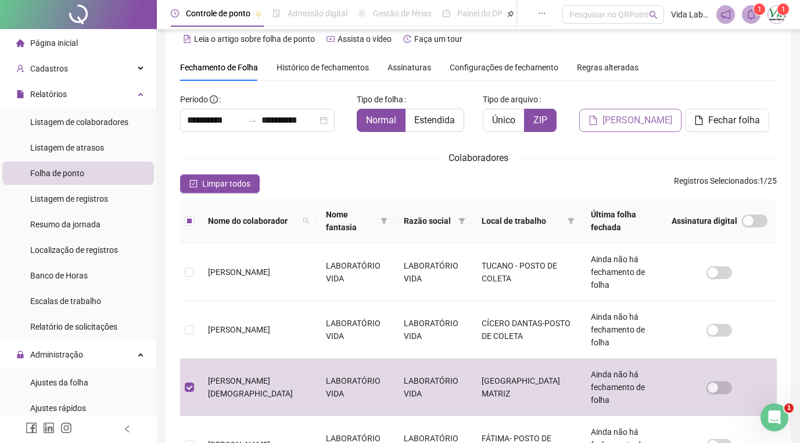
click at [640, 113] on button "[PERSON_NAME]" at bounding box center [630, 120] width 102 height 23
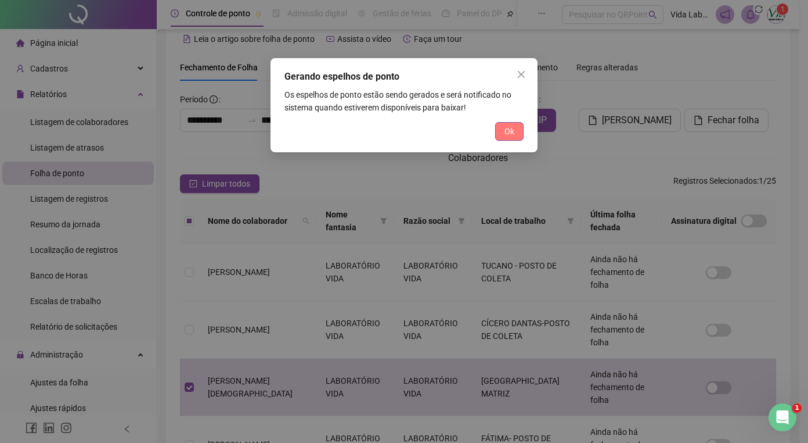
click at [508, 132] on span "Ok" at bounding box center [510, 131] width 10 height 13
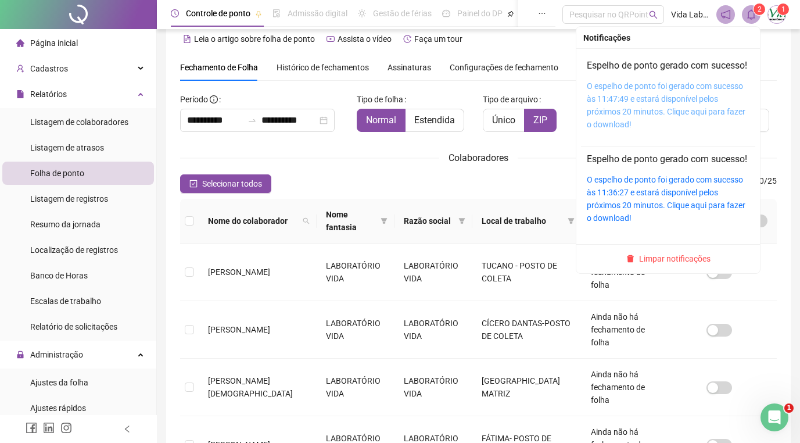
click at [647, 109] on link "O espelho de ponto foi gerado com sucesso às 11:47:49 e estará disponível pelos…" at bounding box center [666, 105] width 159 height 48
